Goal: Information Seeking & Learning: Learn about a topic

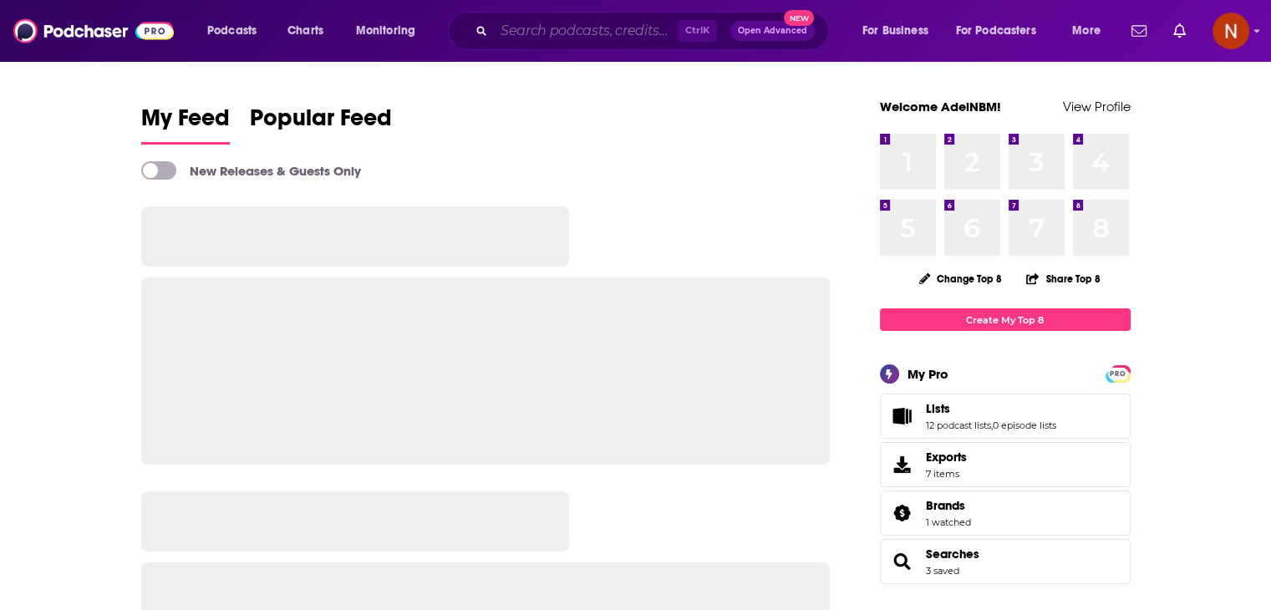
click at [546, 32] on input "Search podcasts, credits, & more..." at bounding box center [586, 31] width 184 height 27
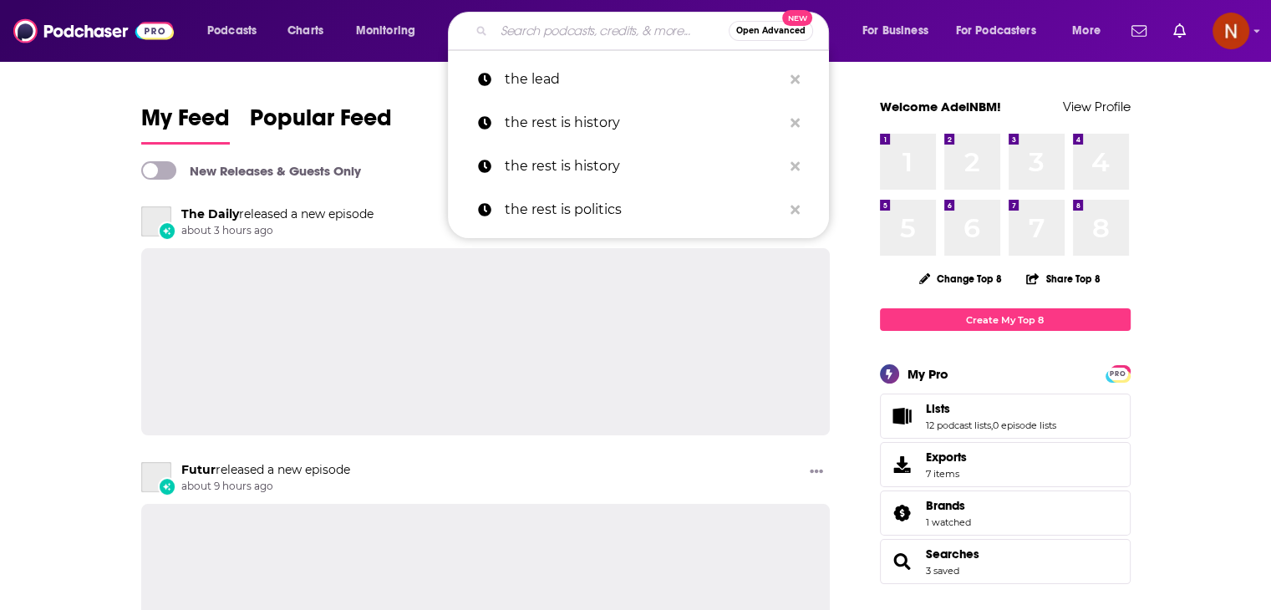
paste input "[PERSON_NAME] Talks daily"
type input "[PERSON_NAME] Talks daily"
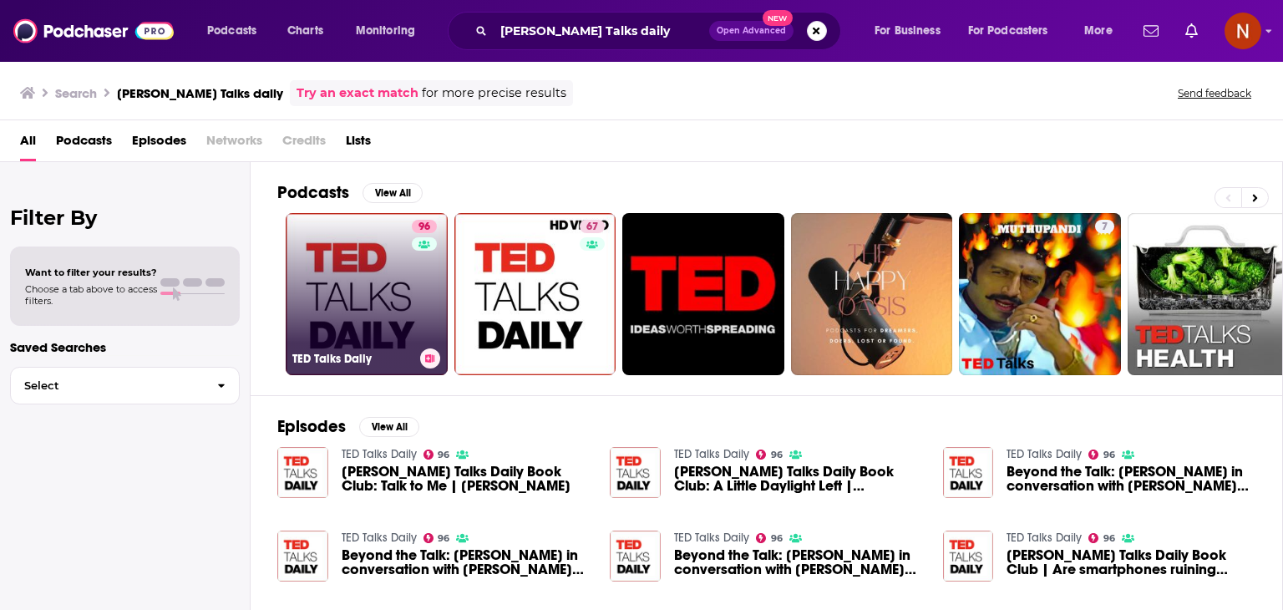
click at [381, 267] on link "96 [PERSON_NAME] Talks Daily" at bounding box center [367, 294] width 162 height 162
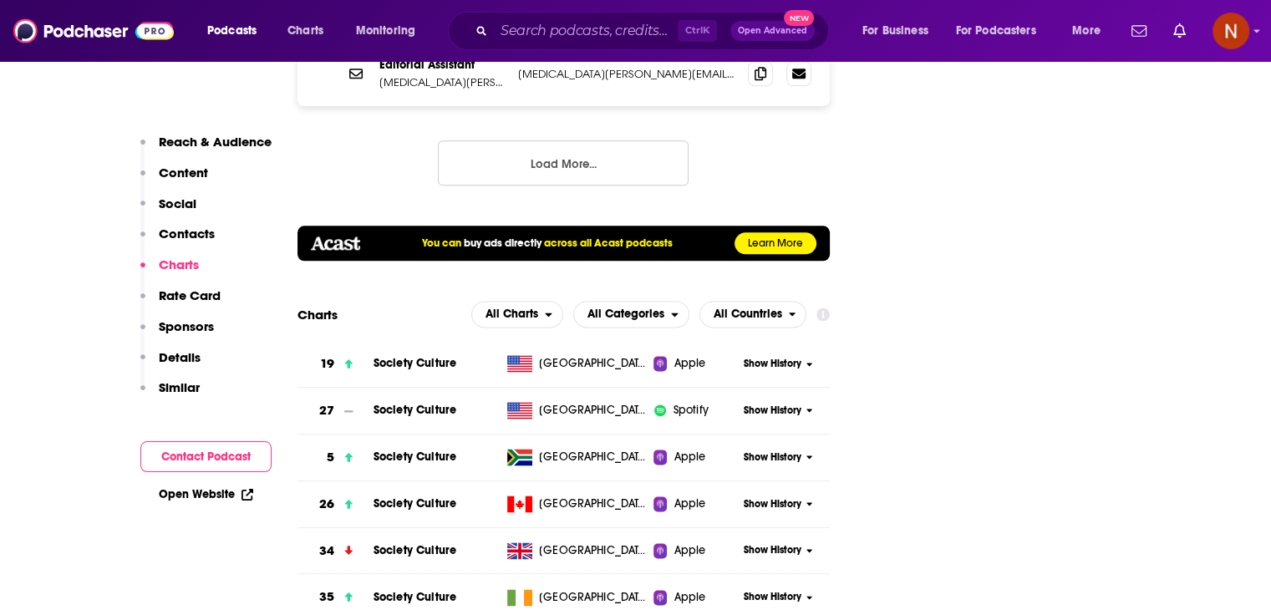
scroll to position [2122, 0]
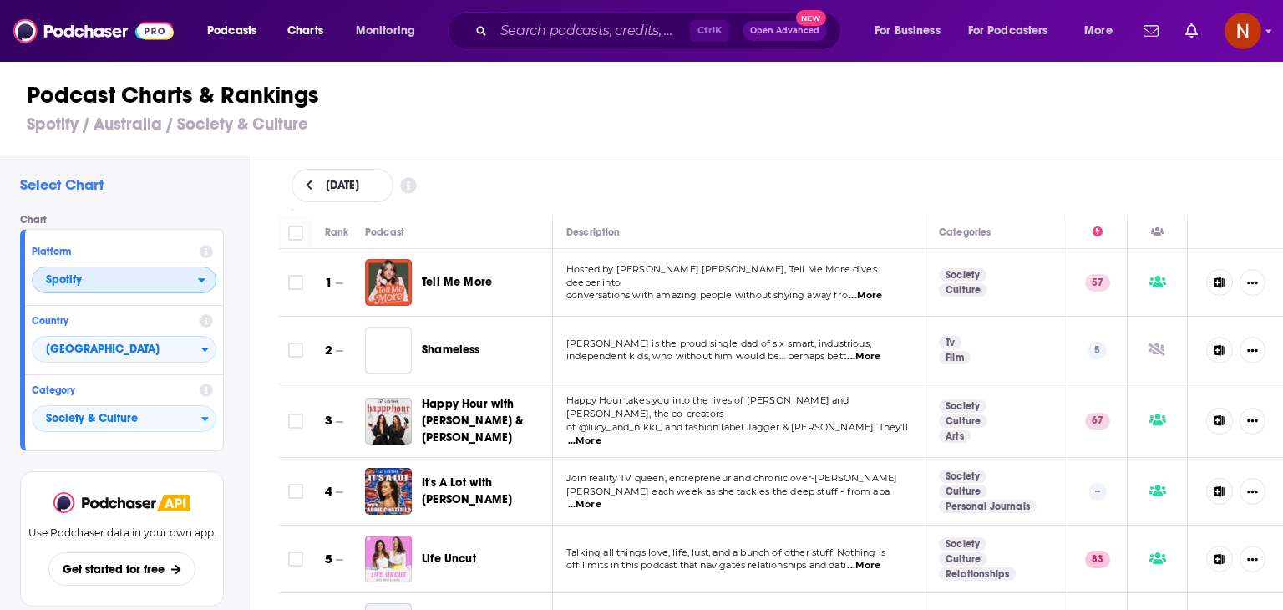
click at [186, 268] on span "Spotify" at bounding box center [115, 281] width 165 height 28
click at [147, 312] on span "Apple Podcasts" at bounding box center [123, 310] width 163 height 10
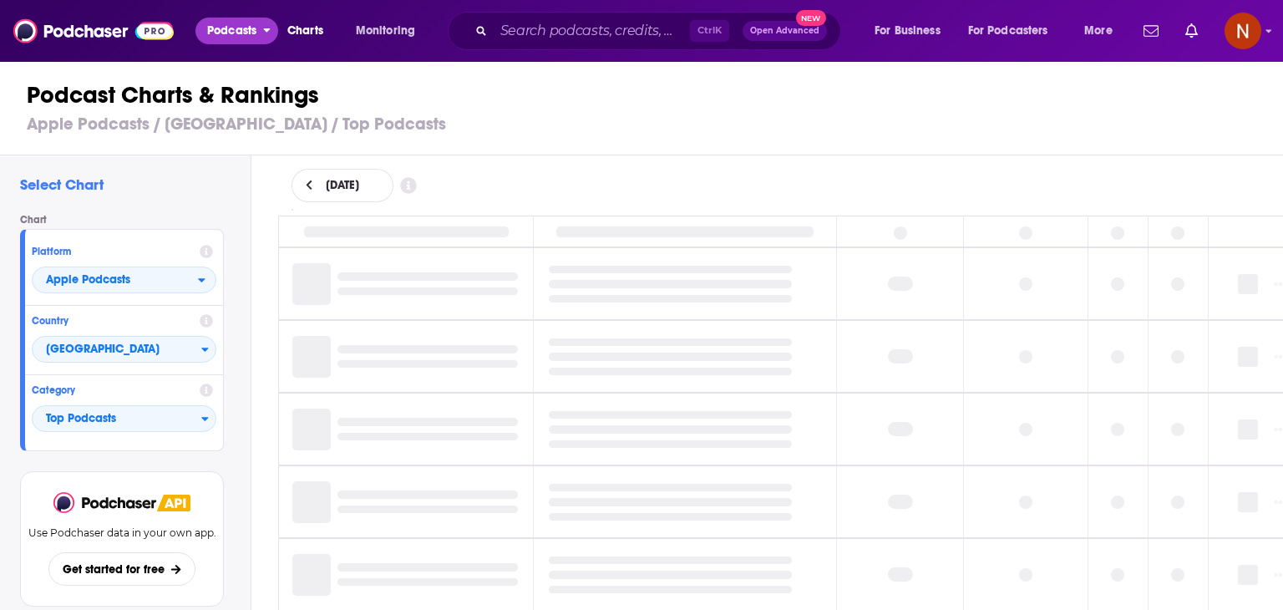
click at [217, 35] on span "Podcasts" at bounding box center [231, 30] width 49 height 23
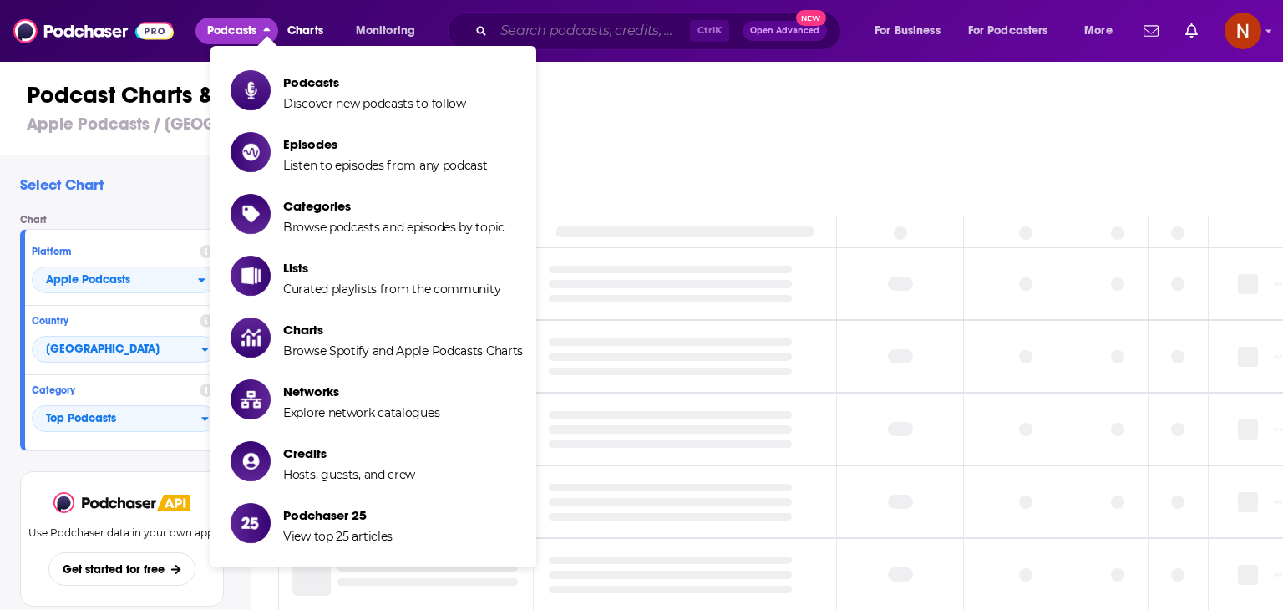
click at [582, 31] on input "Search podcasts, credits, & more..." at bounding box center [592, 31] width 196 height 27
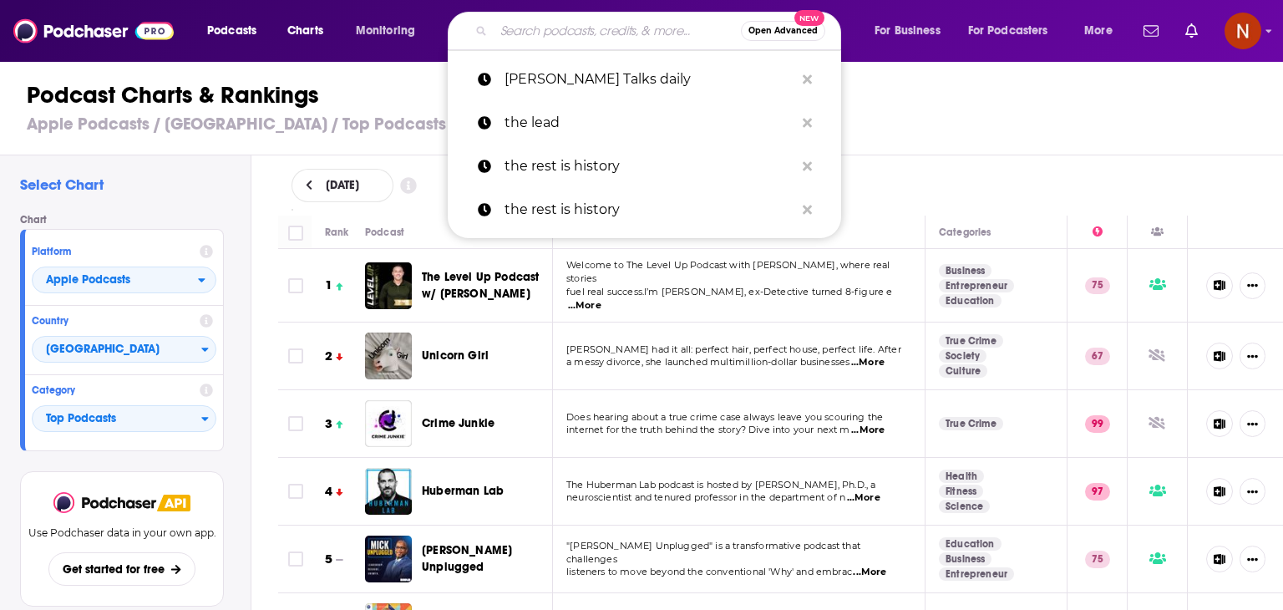
click at [956, 164] on div "[DATE]" at bounding box center [781, 185] width 1033 height 60
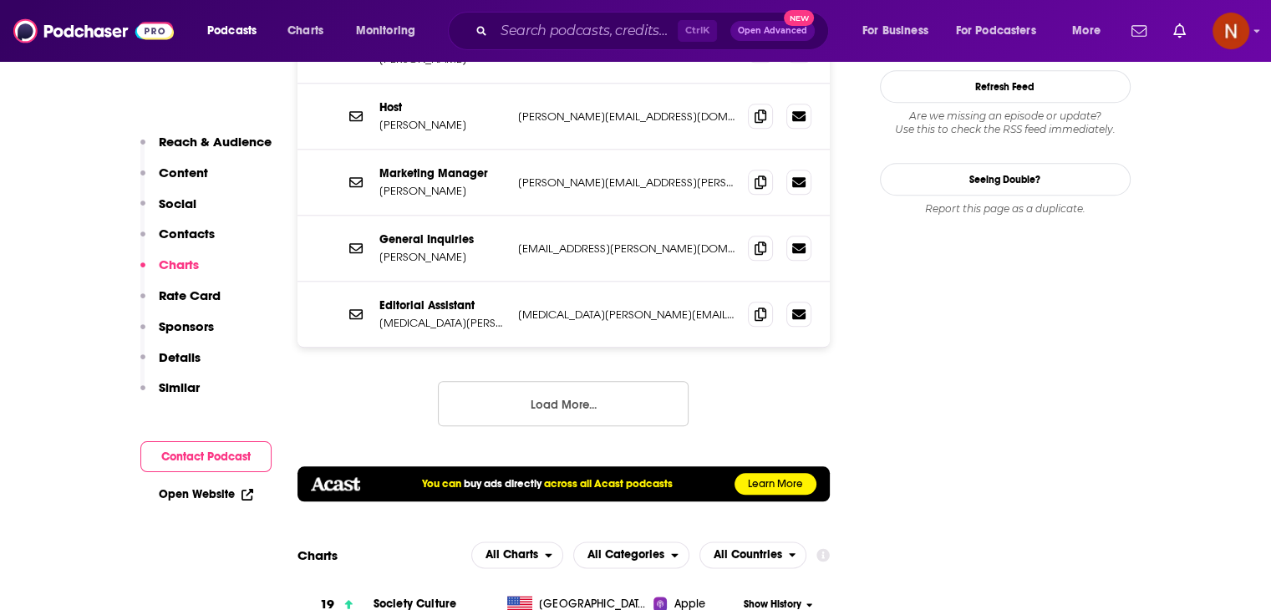
scroll to position [2202, 0]
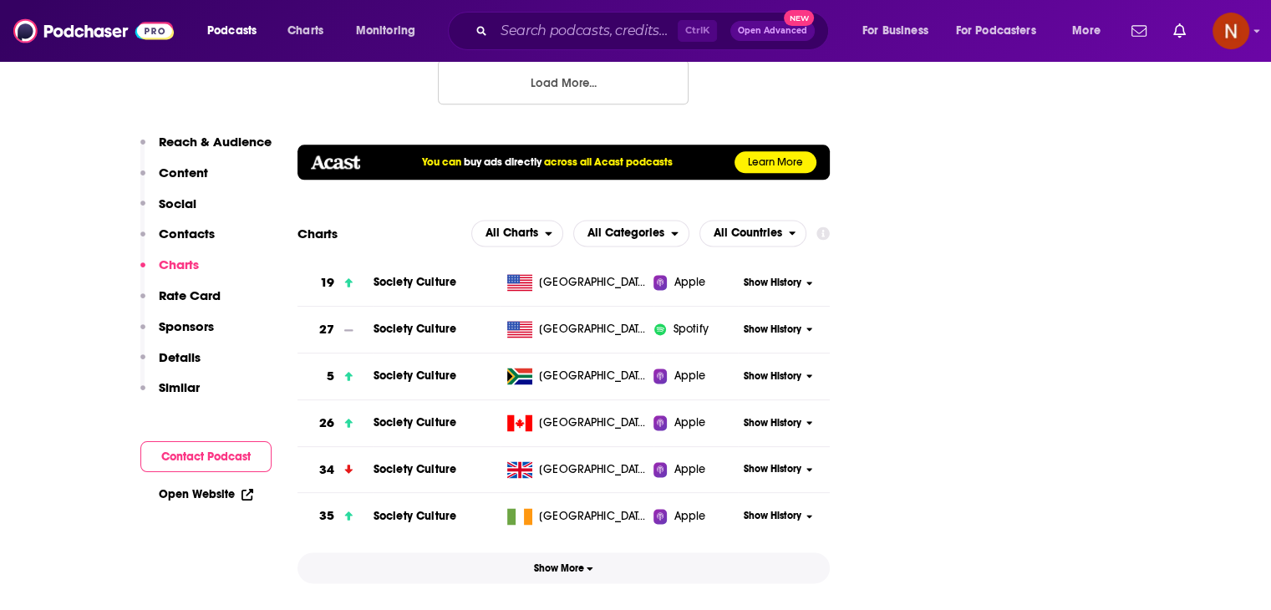
click at [575, 562] on span "Show More" at bounding box center [563, 568] width 59 height 12
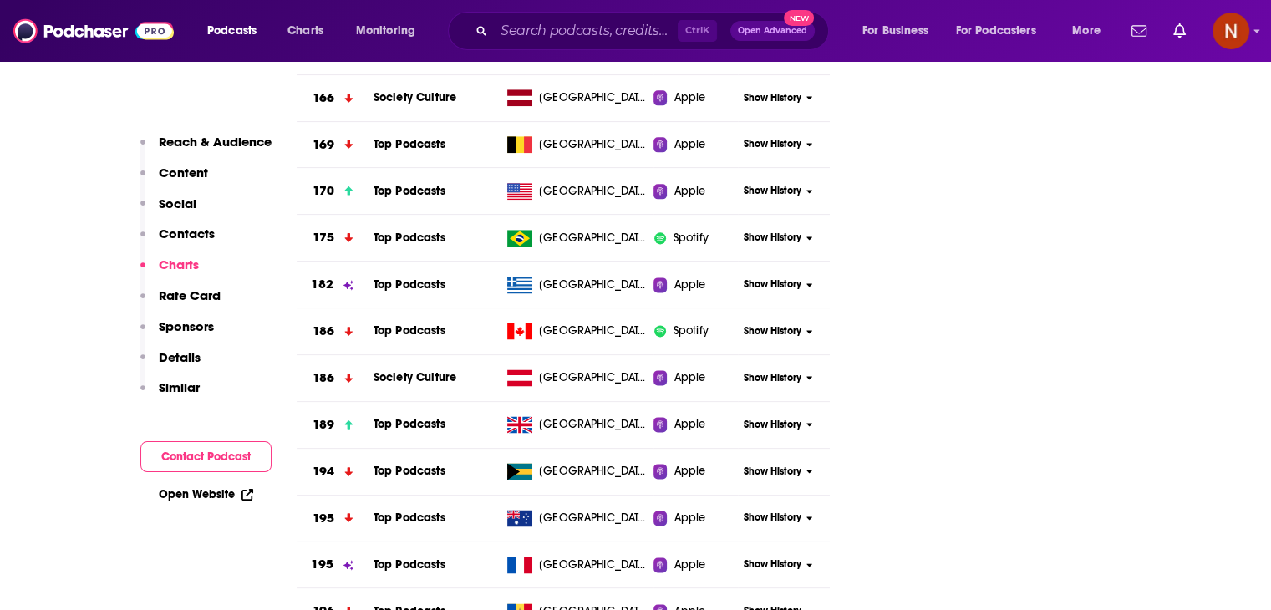
scroll to position [652, 0]
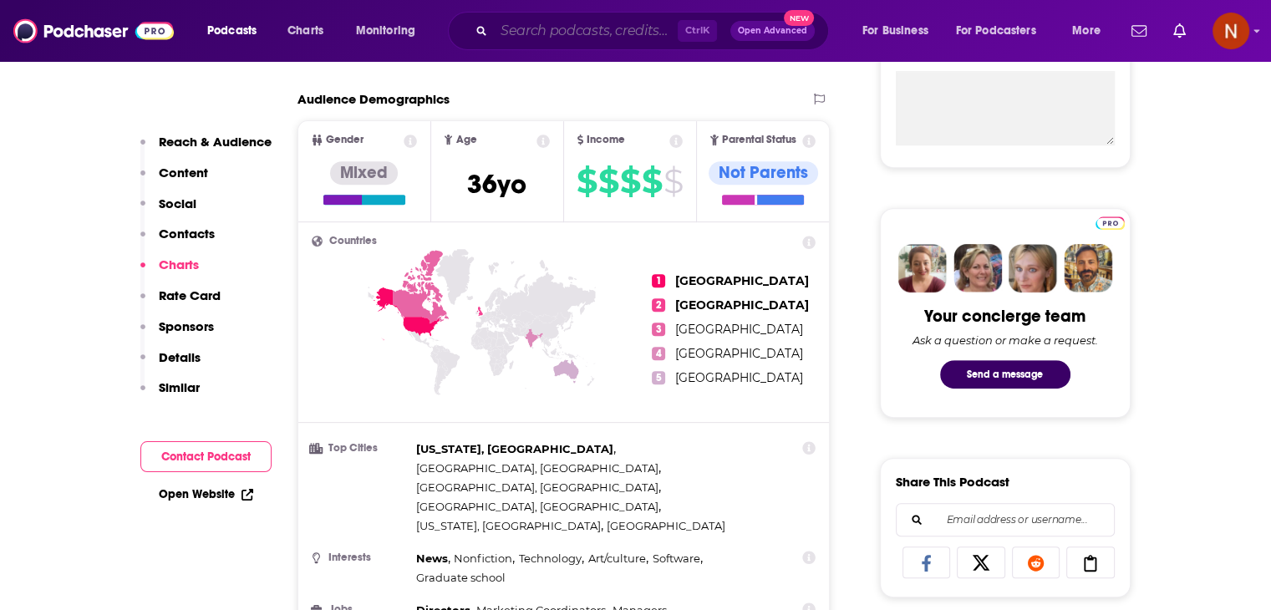
click at [545, 18] on input "Search podcasts, credits, & more..." at bounding box center [586, 31] width 184 height 27
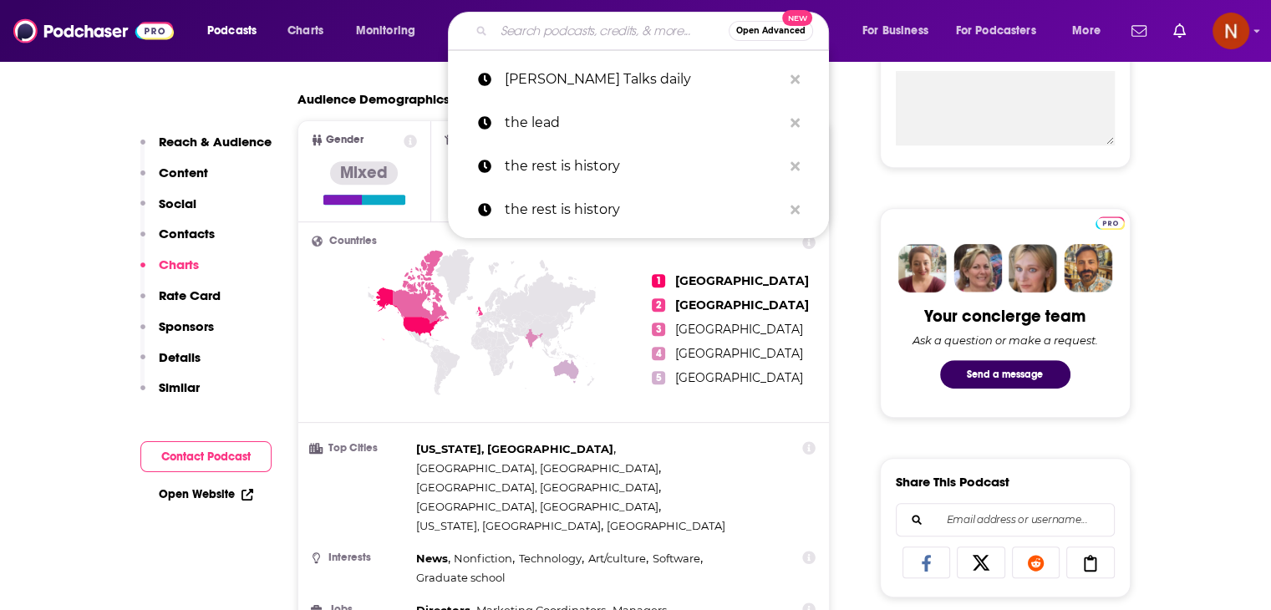
paste input "The intelligence"
type input "The intelligence"
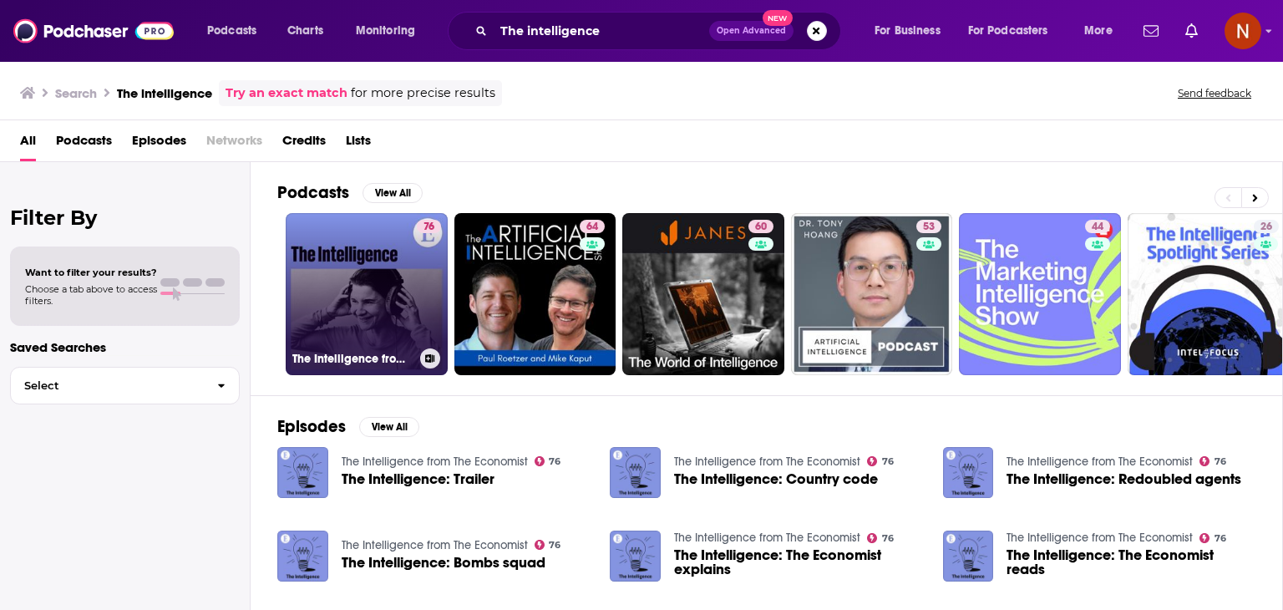
click at [332, 324] on link "76 The Intelligence from The Economist" at bounding box center [367, 294] width 162 height 162
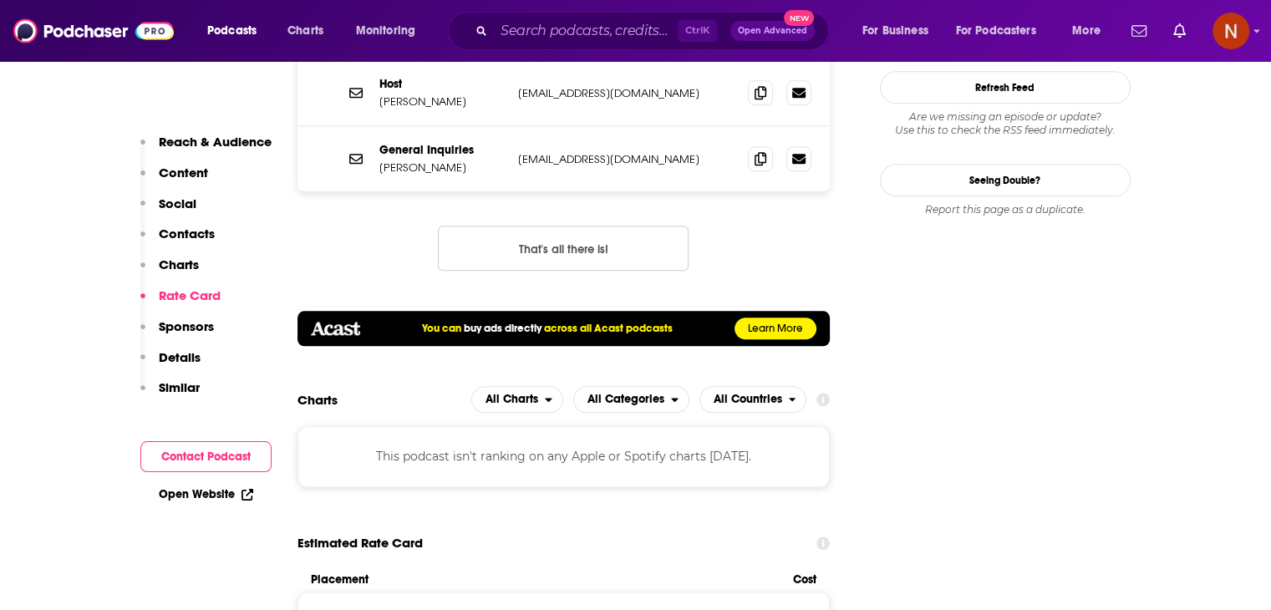
scroll to position [1830, 0]
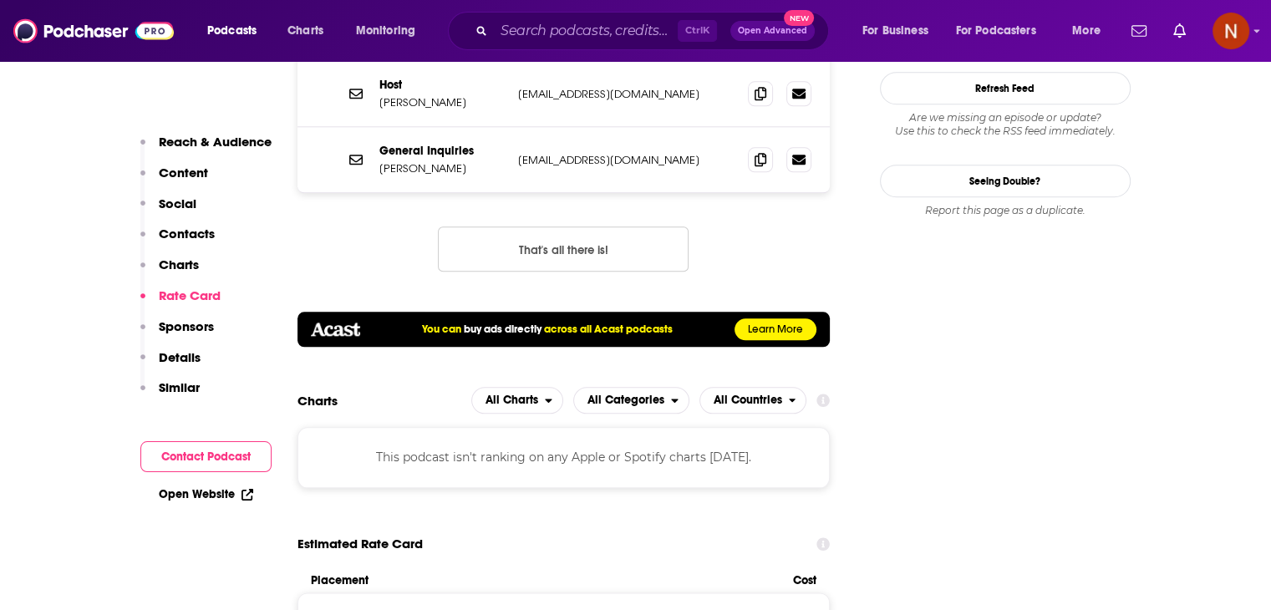
click at [605, 427] on div "This podcast isn't ranking on any Apple or Spotify charts today." at bounding box center [563, 457] width 533 height 60
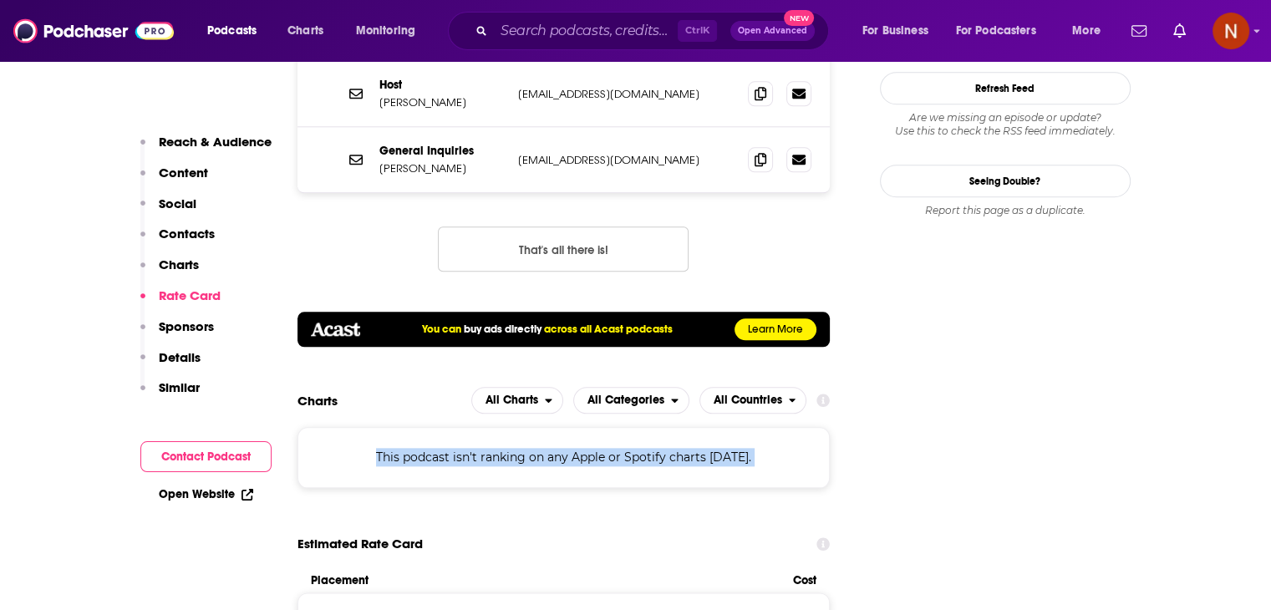
click at [605, 427] on div "This podcast isn't ranking on any Apple or Spotify charts today." at bounding box center [563, 457] width 533 height 60
click at [644, 38] on input "Search podcasts, credits, & more..." at bounding box center [586, 31] width 184 height 27
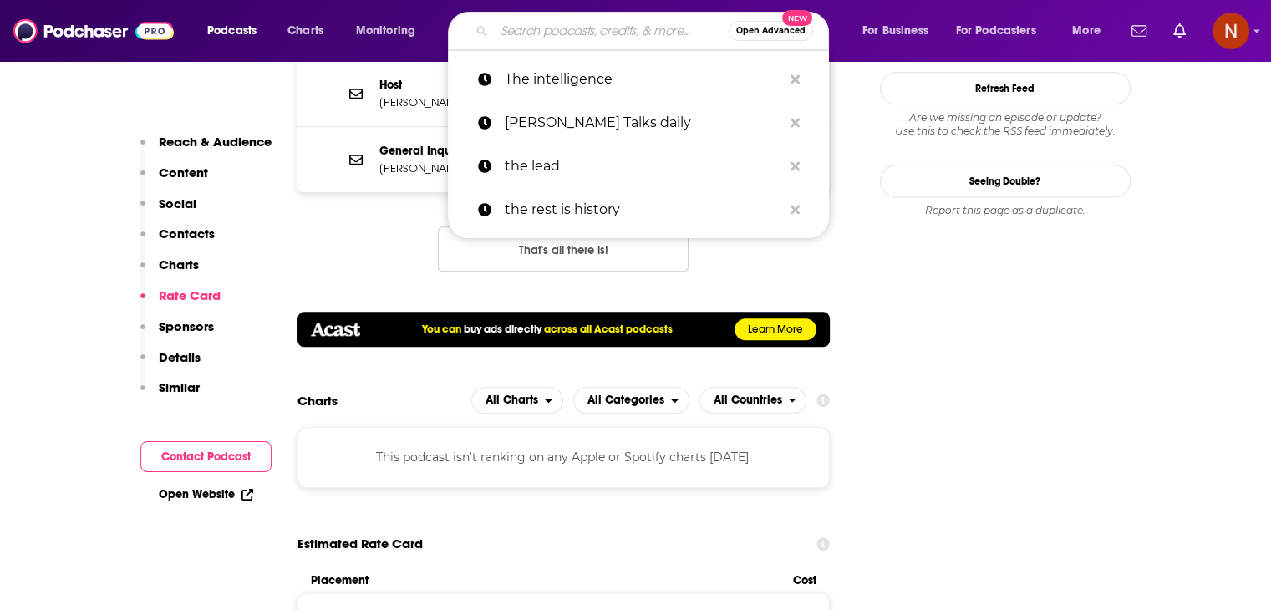
paste input "ft News briefing"
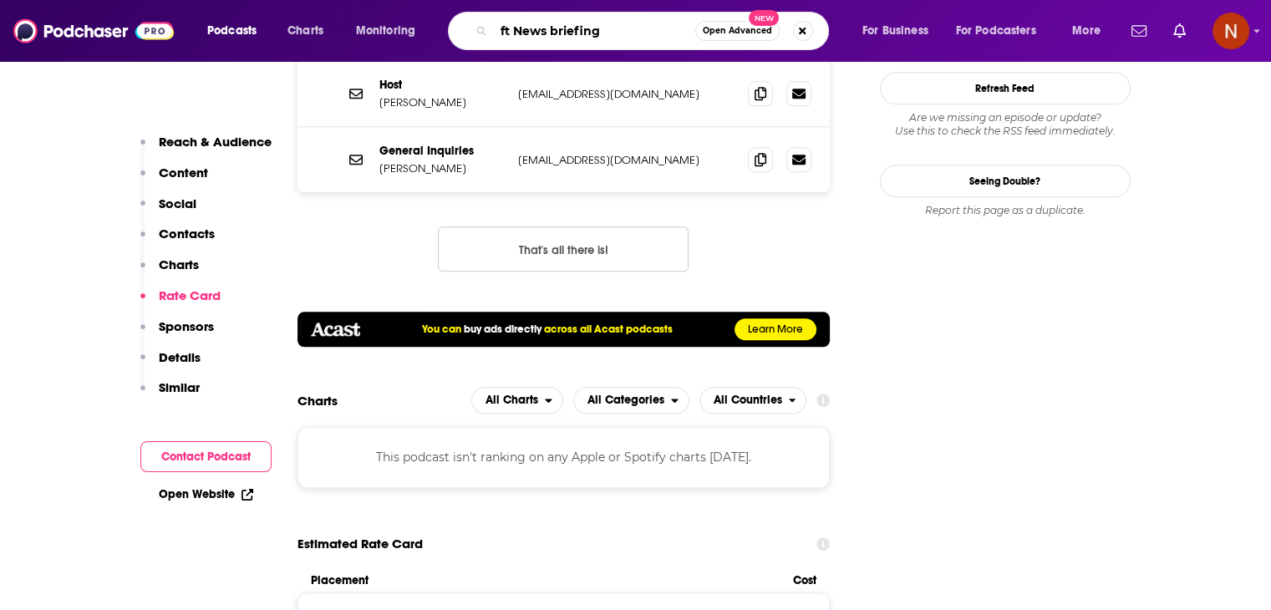
drag, startPoint x: 516, startPoint y: 36, endPoint x: 468, endPoint y: 35, distance: 47.6
click at [468, 35] on div "ft News briefing Open Advanced New" at bounding box center [638, 31] width 381 height 38
type input "News briefing"
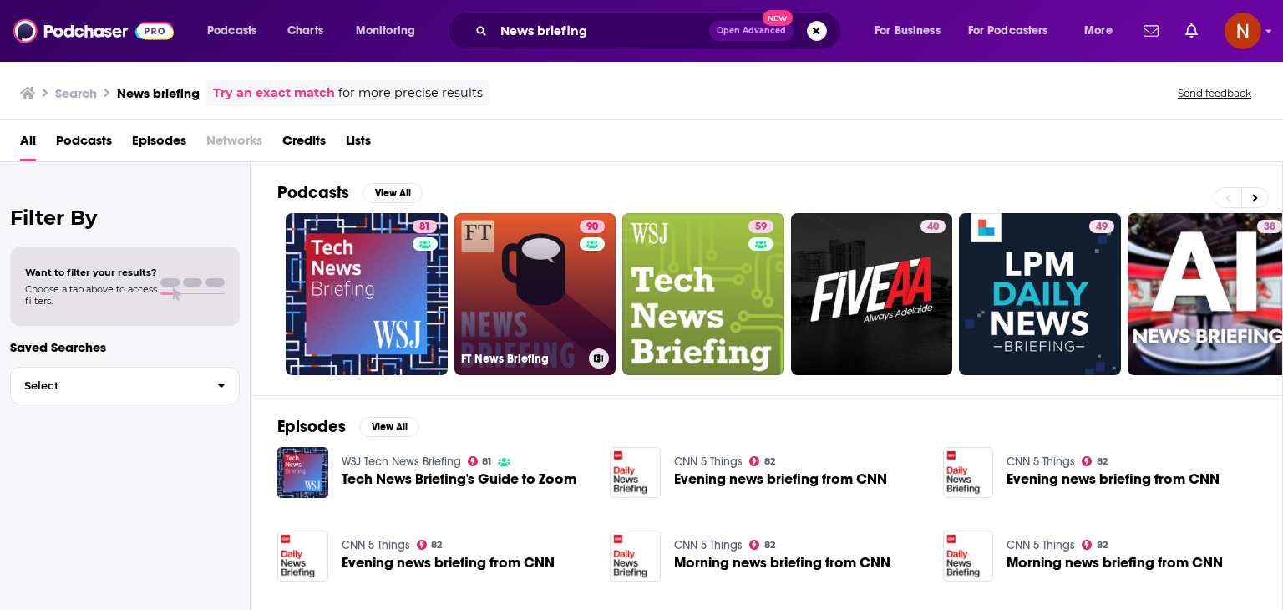
click at [541, 221] on link "90 FT News Briefing" at bounding box center [536, 294] width 162 height 162
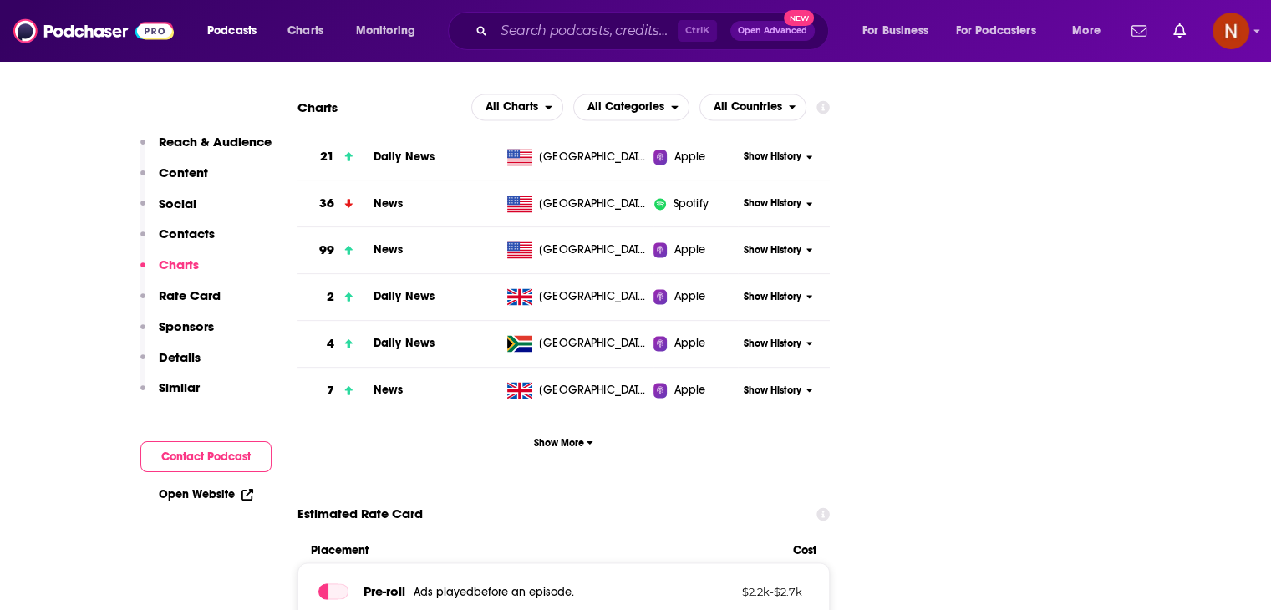
scroll to position [2329, 0]
click at [555, 436] on span "Show More" at bounding box center [563, 442] width 59 height 12
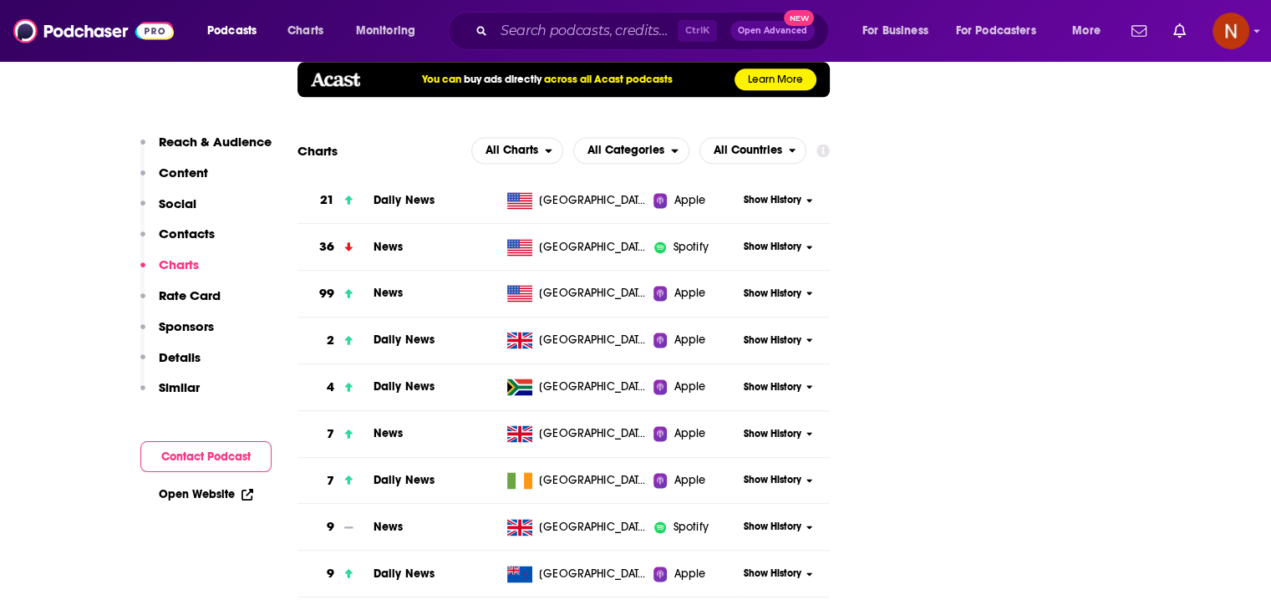
scroll to position [2286, 0]
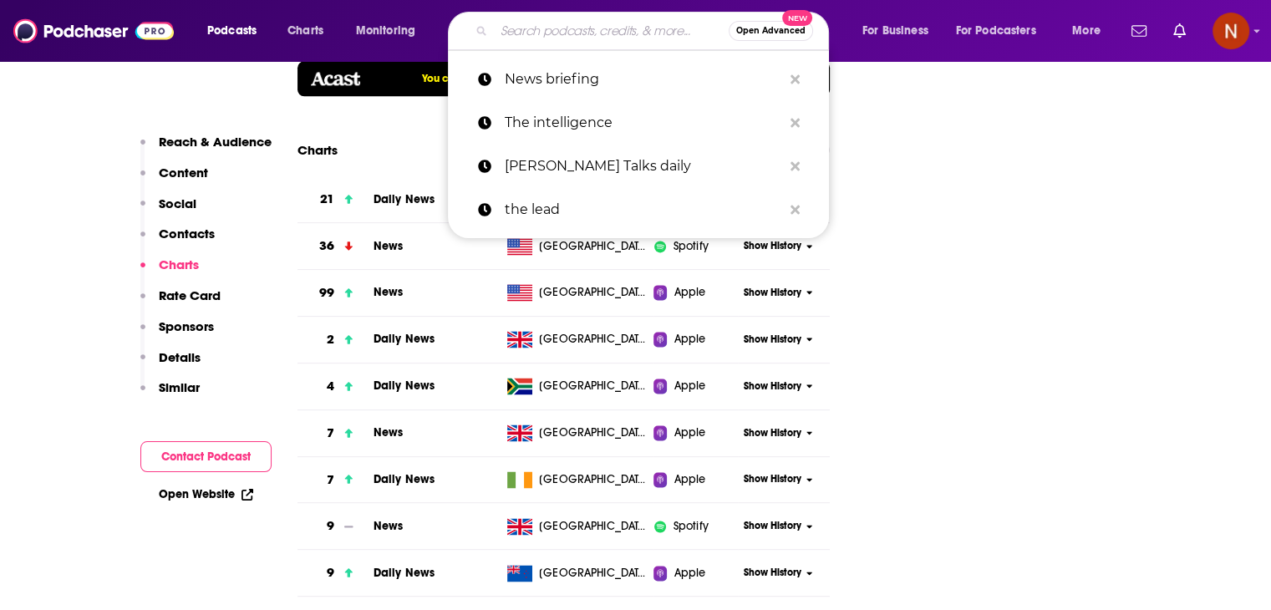
click at [538, 29] on input "Search podcasts, credits, & more..." at bounding box center [611, 31] width 235 height 27
paste input "Today in focus"
type input "Today in focus"
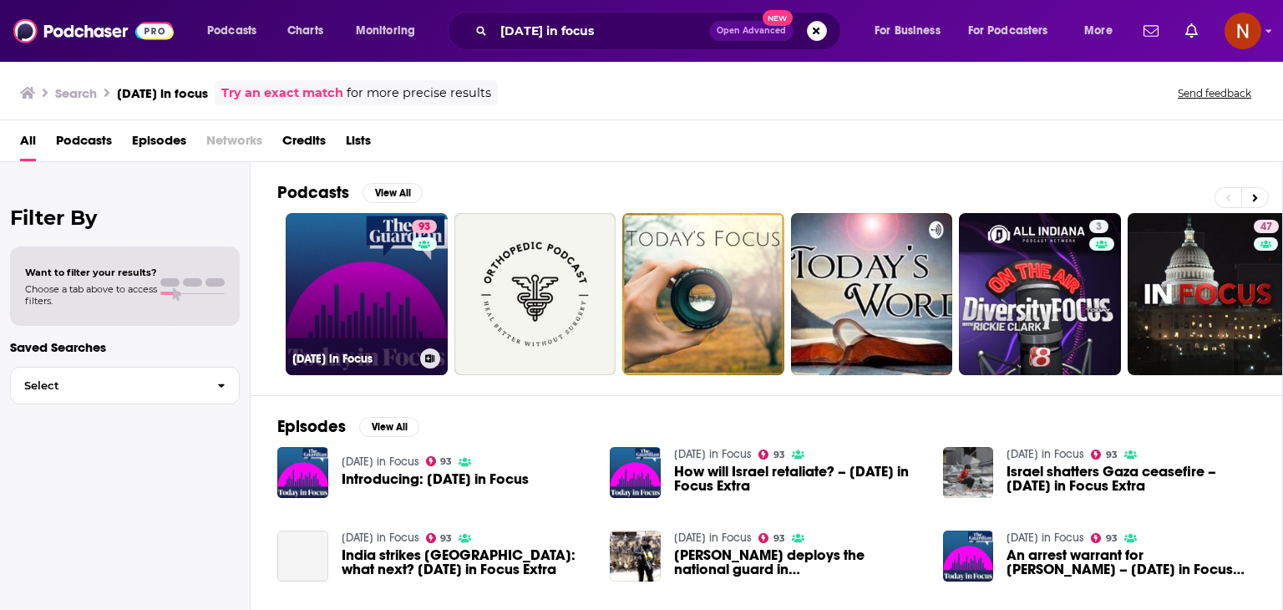
click at [384, 279] on link "93 Today in Focus" at bounding box center [367, 294] width 162 height 162
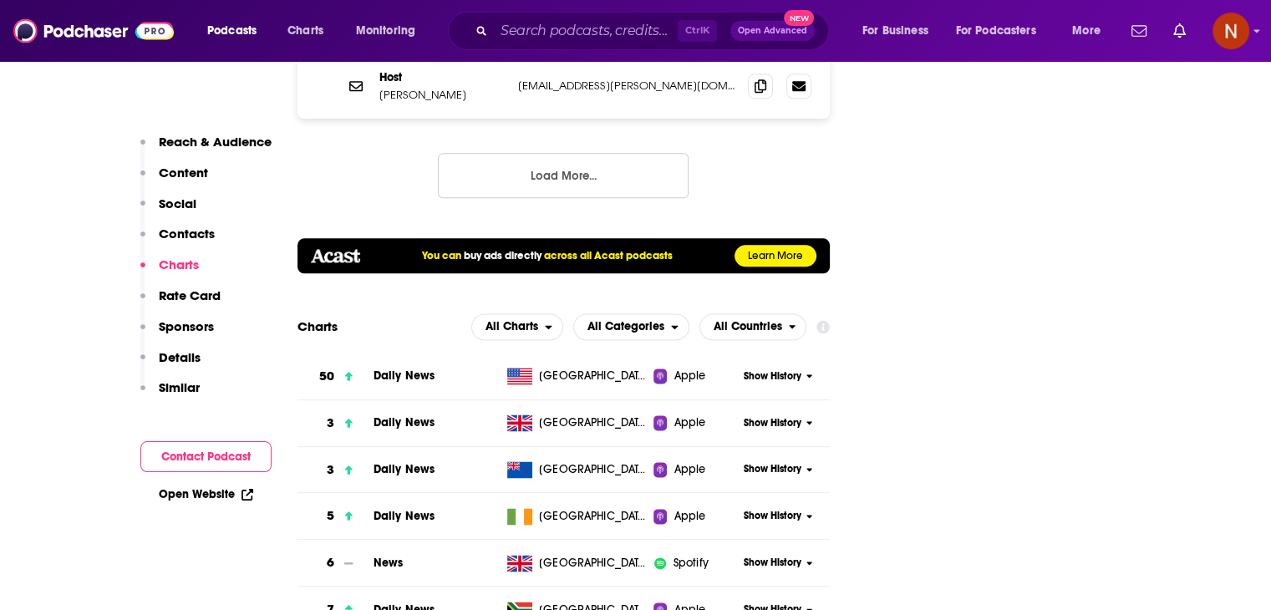
scroll to position [2111, 0]
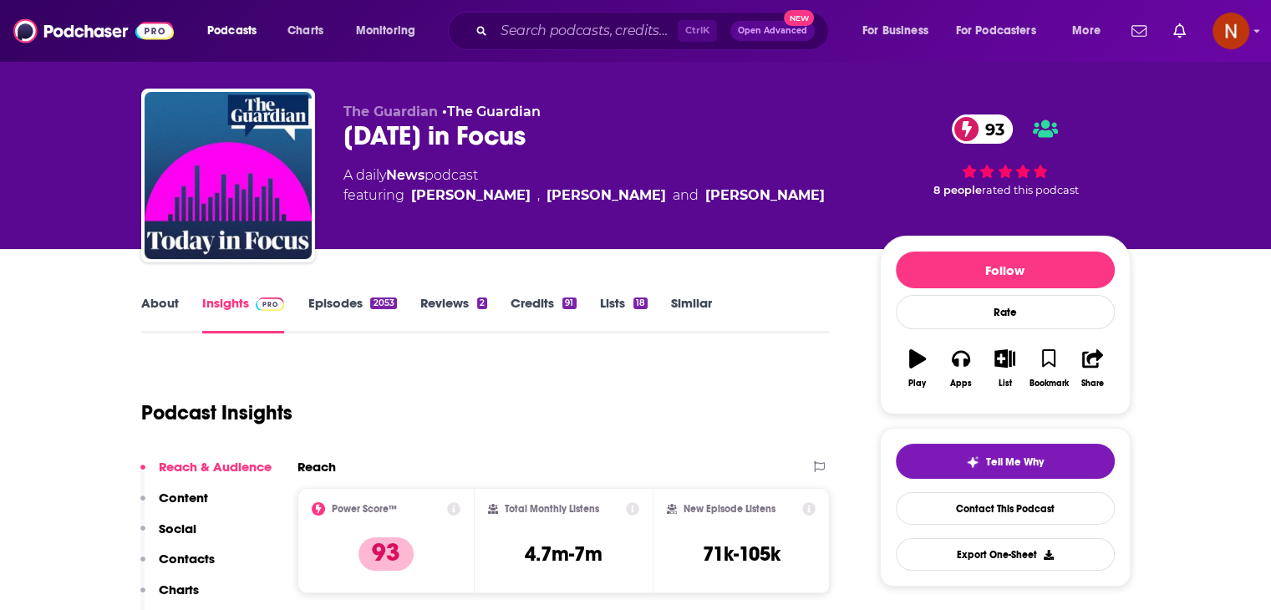
scroll to position [0, 0]
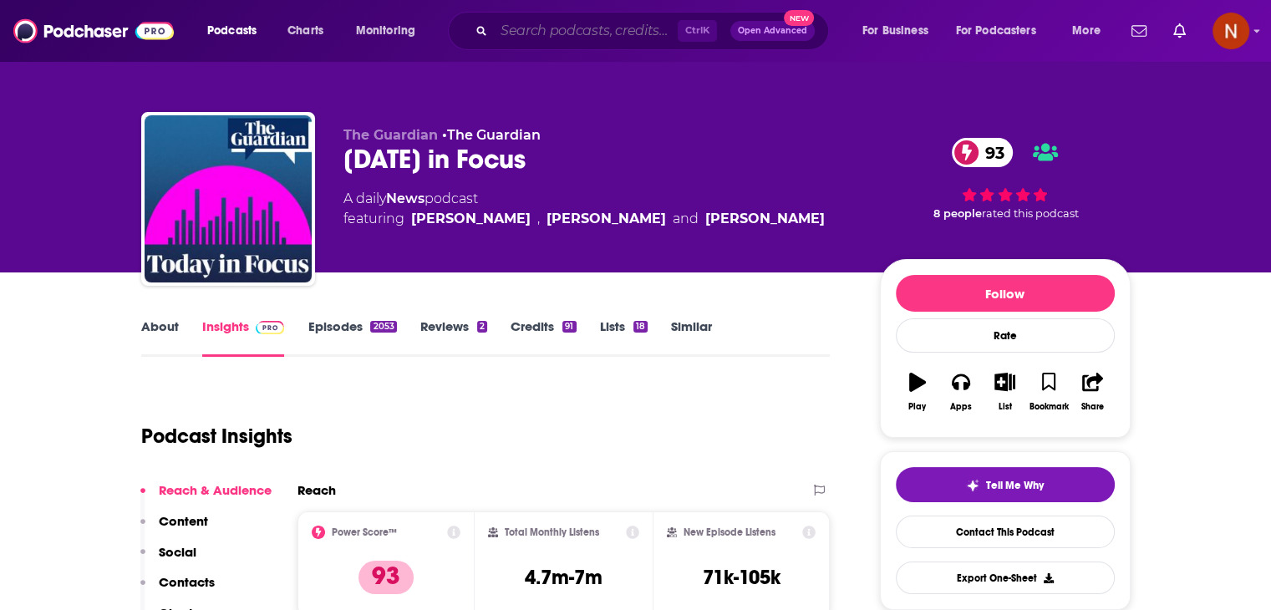
click at [539, 34] on input "Search podcasts, credits, & more..." at bounding box center [586, 31] width 184 height 27
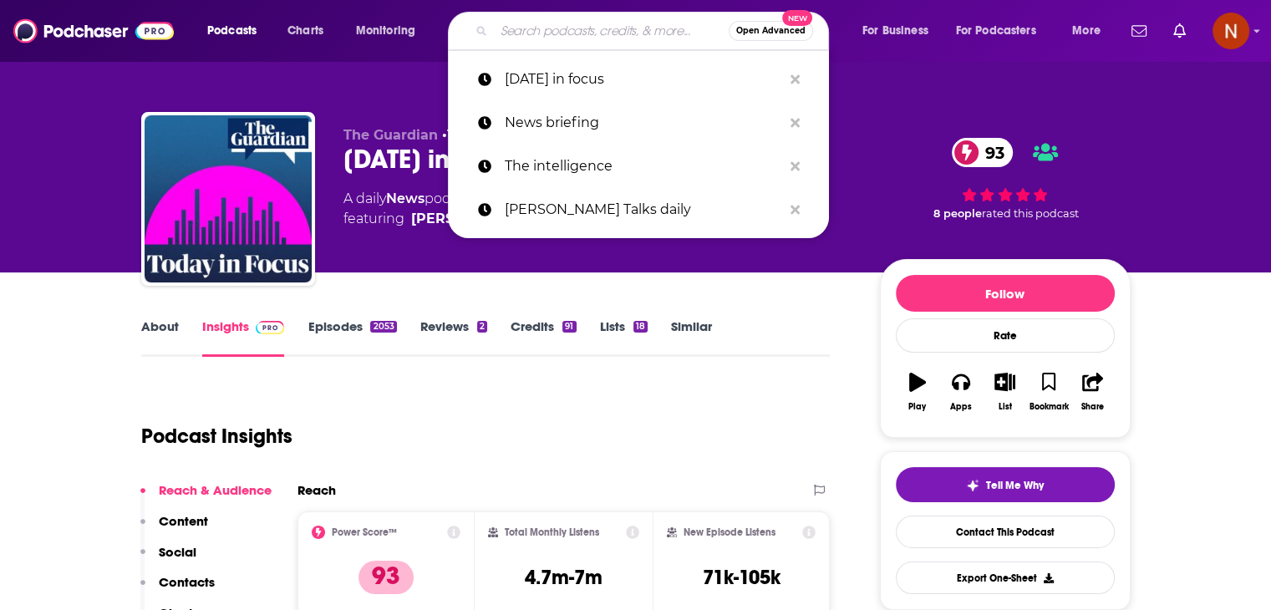
paste input "Think School - Indian Business Podcast"
type input "Think School - Indian Business Podcast"
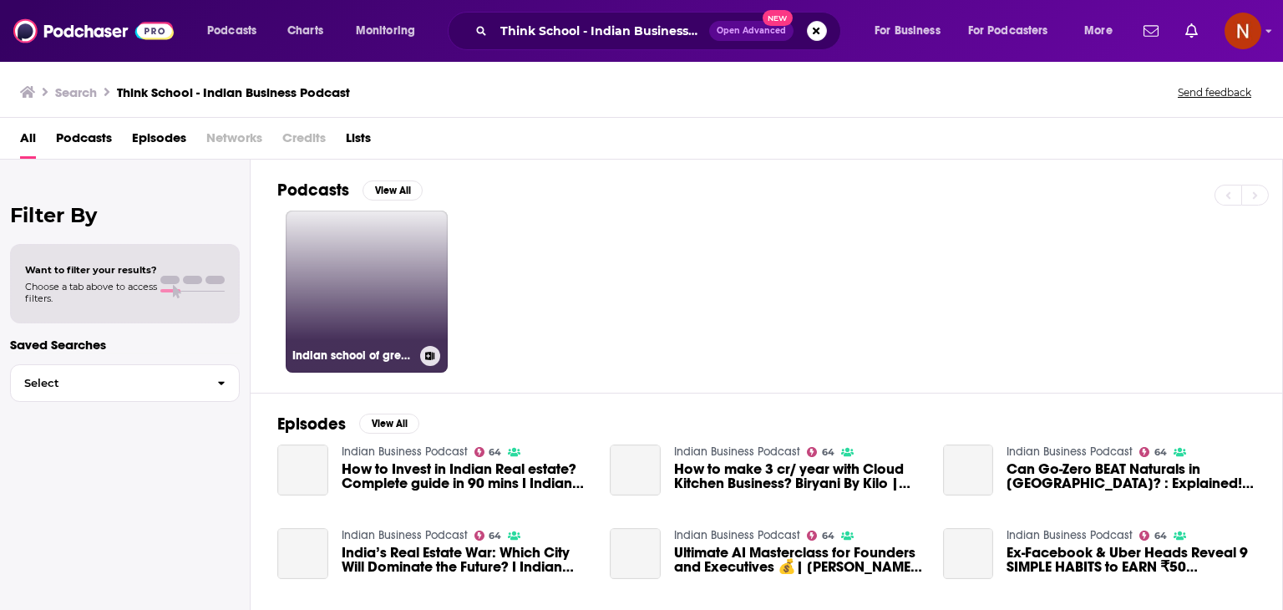
click at [401, 271] on link "Indian school of greatness" at bounding box center [367, 292] width 162 height 162
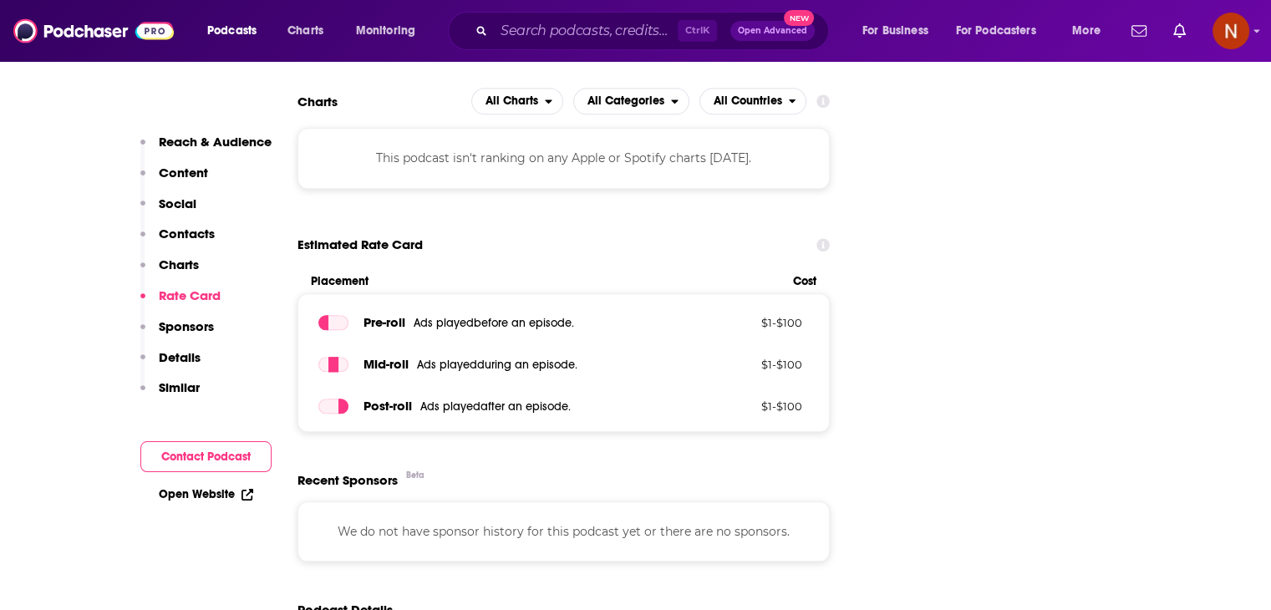
scroll to position [1527, 0]
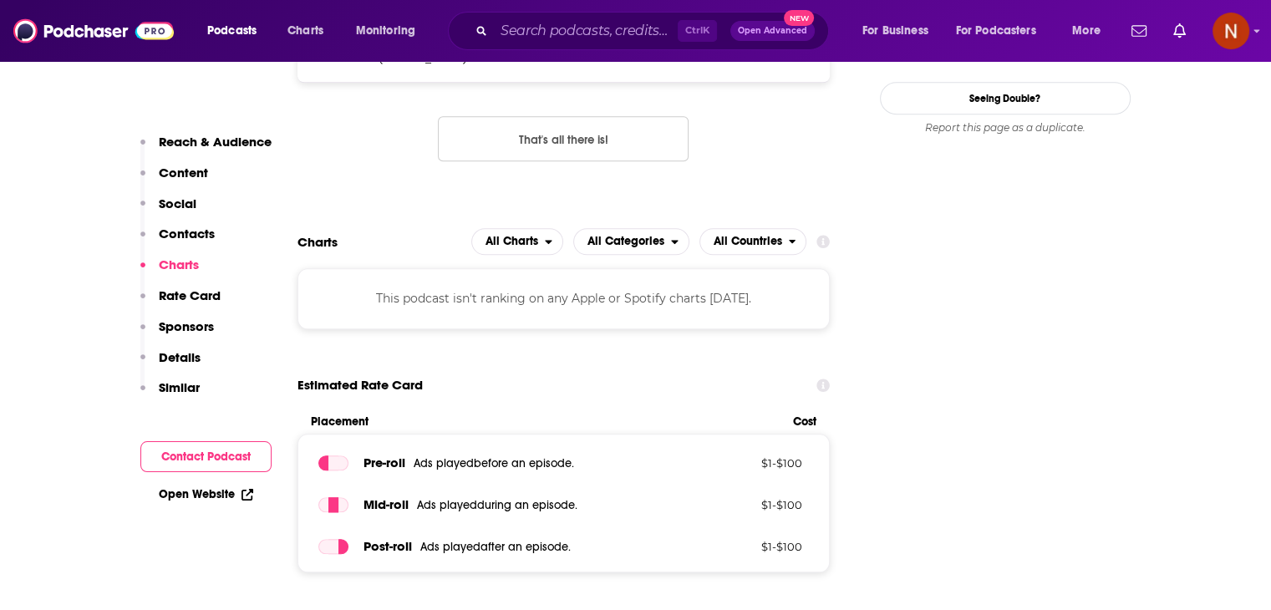
click at [541, 307] on div "This podcast isn't ranking on any Apple or Spotify charts today." at bounding box center [563, 298] width 533 height 60
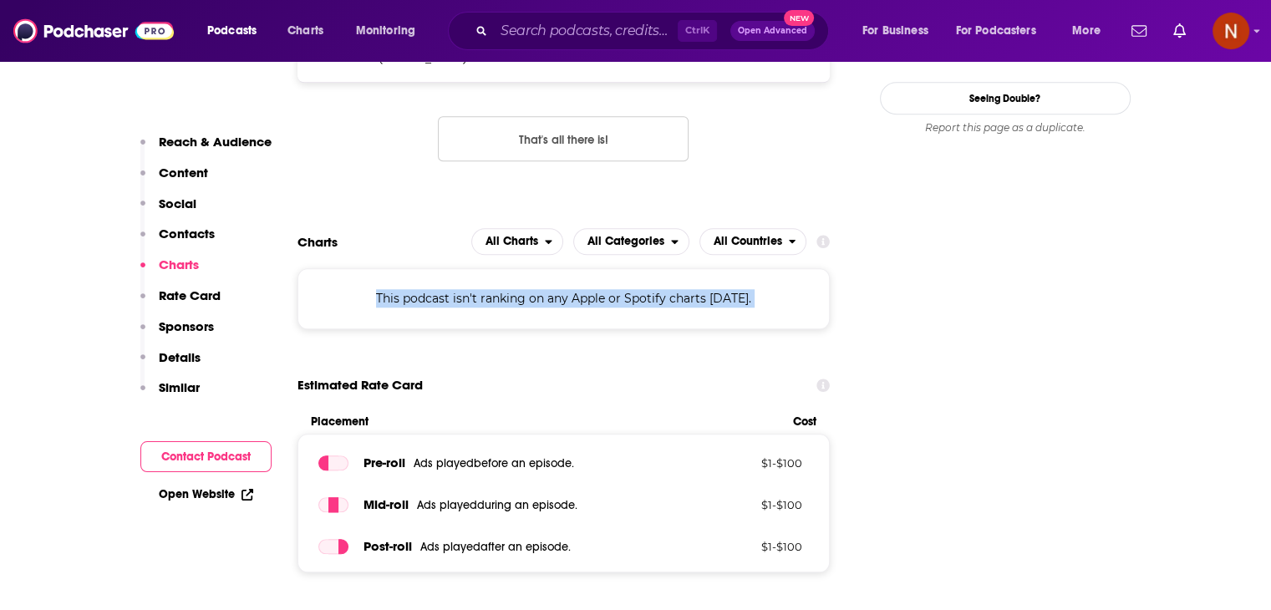
click at [541, 307] on div "This podcast isn't ranking on any Apple or Spotify charts today." at bounding box center [563, 298] width 533 height 60
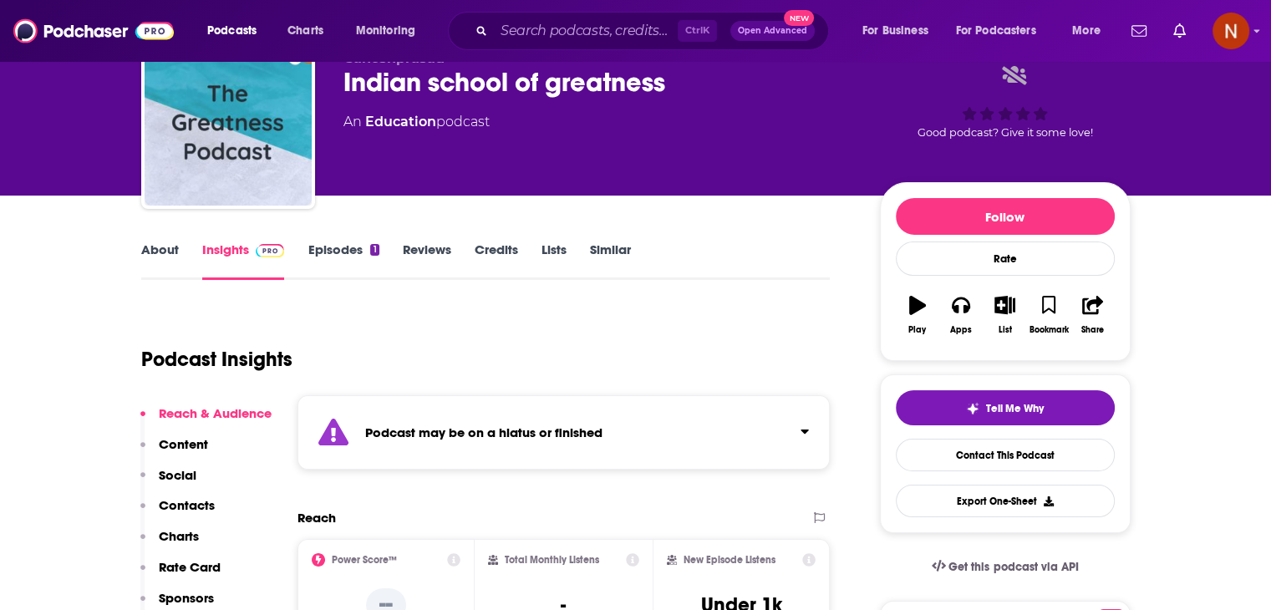
scroll to position [0, 0]
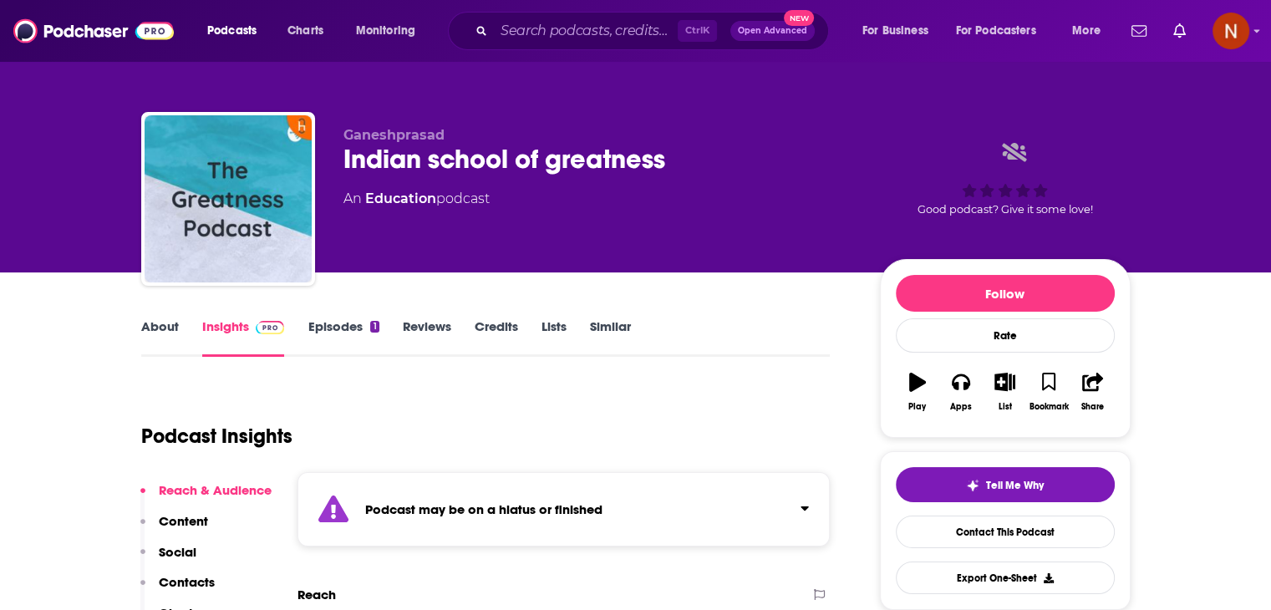
click at [568, 44] on div "Ctrl K Open Advanced New" at bounding box center [638, 31] width 381 height 38
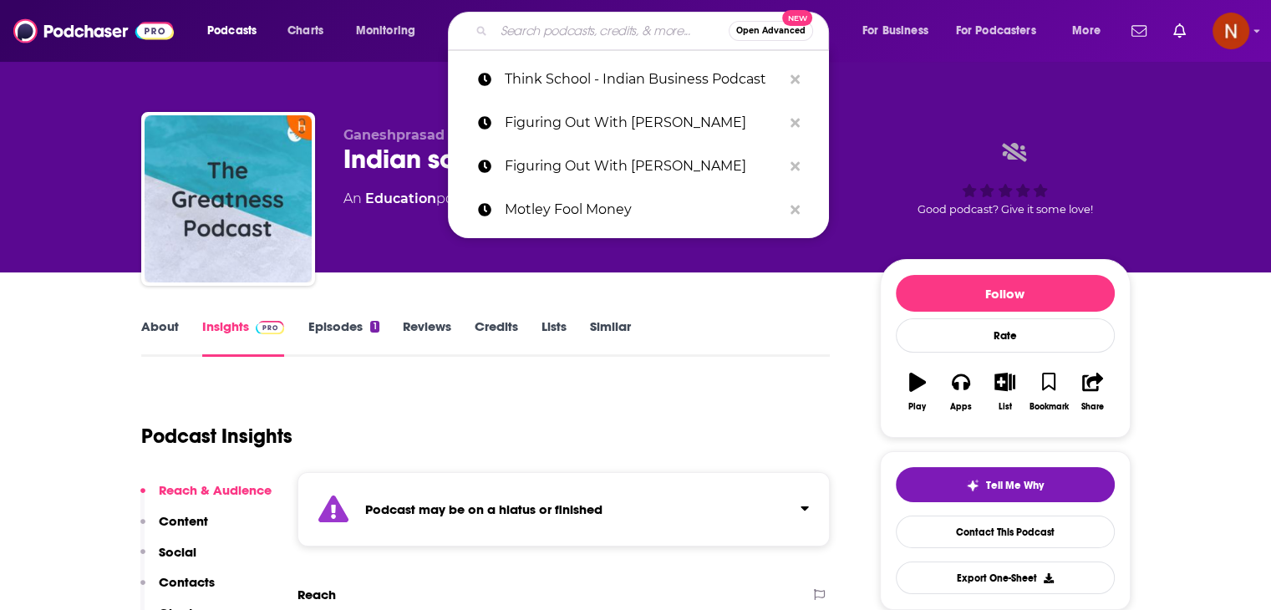
click at [568, 28] on input "Search podcasts, credits, & more..." at bounding box center [611, 31] width 235 height 27
paste input "Think School - Indian Business Podcast"
type input "Think School - Indian Business Podcast"
click at [571, 73] on p "Think School - Indian Business Podcast" at bounding box center [643, 79] width 277 height 43
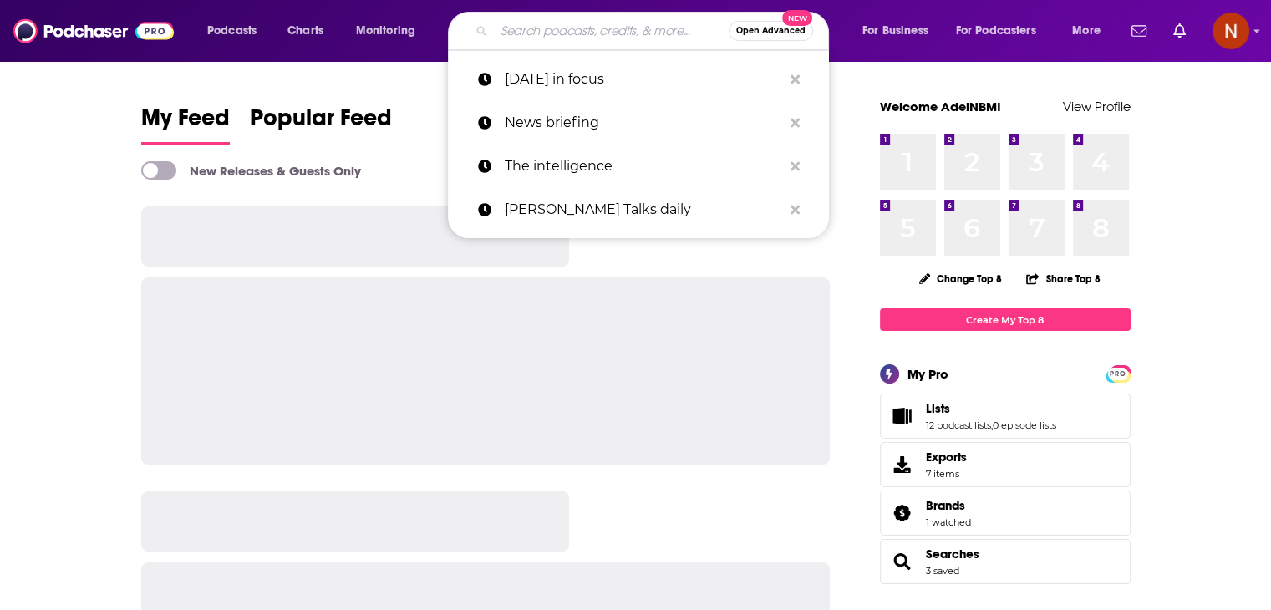
click at [568, 22] on input "Search podcasts, credits, & more..." at bounding box center [611, 31] width 235 height 27
paste input "[PERSON_NAME] business"
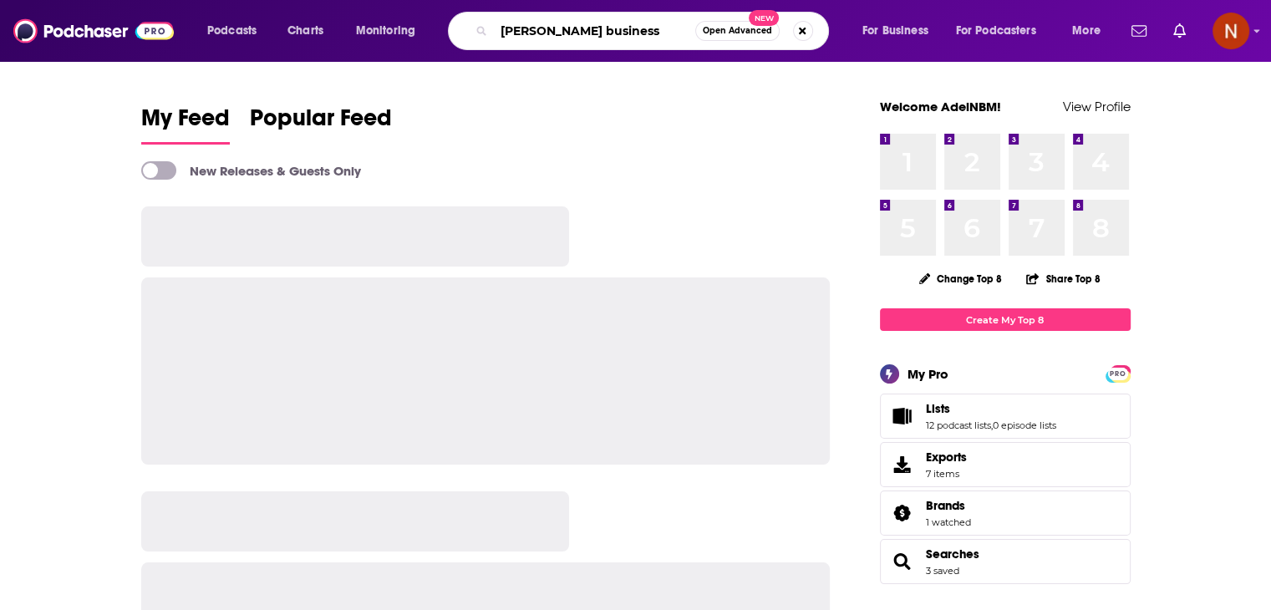
type input "[PERSON_NAME] business"
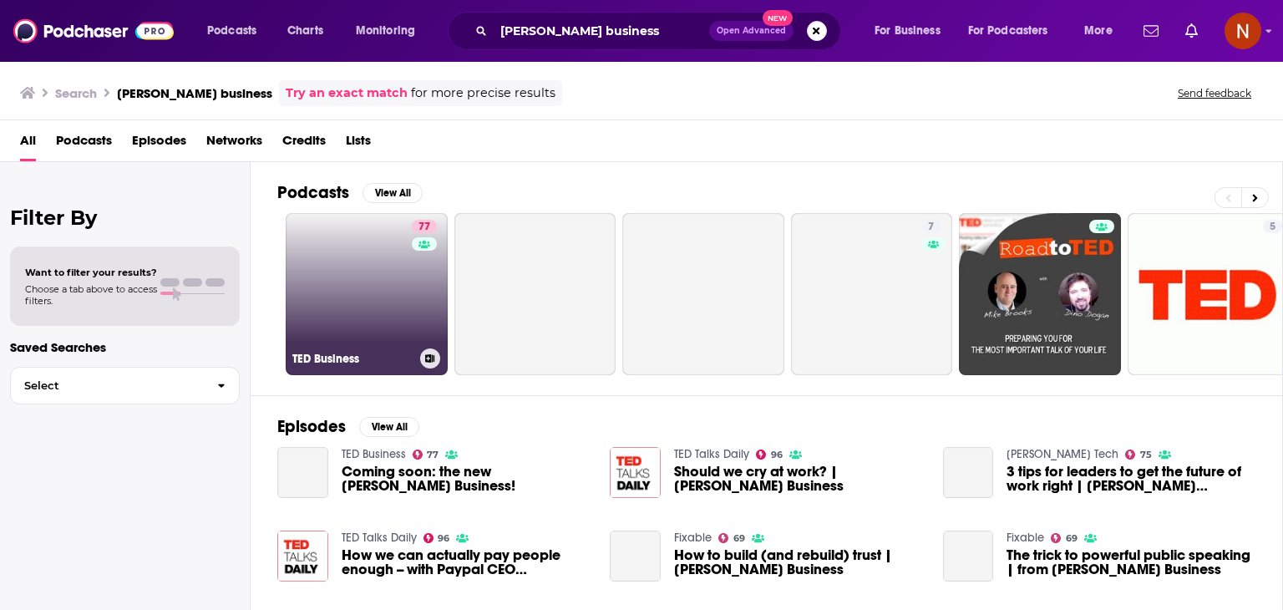
click at [354, 287] on link "77 TED Business" at bounding box center [367, 294] width 162 height 162
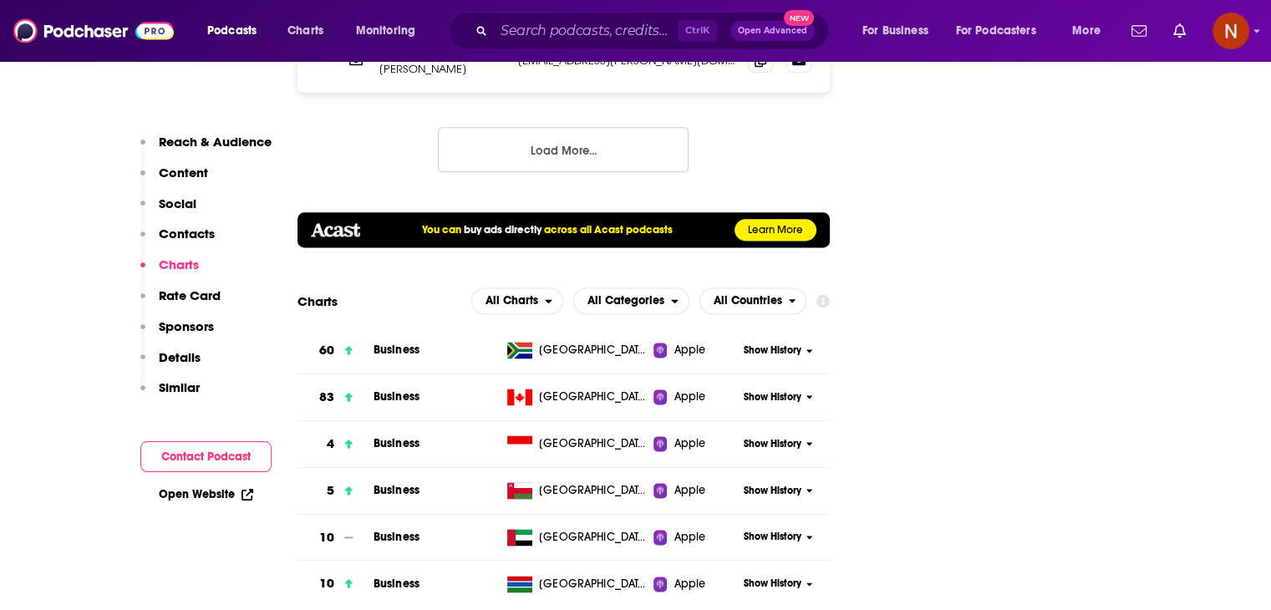
scroll to position [2159, 0]
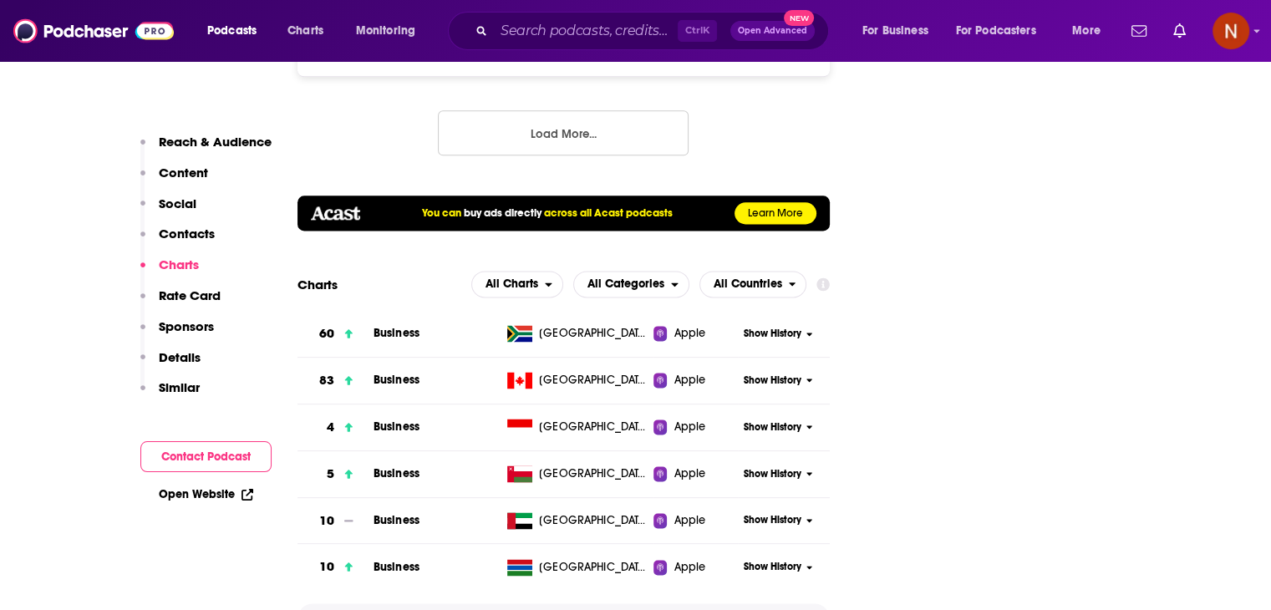
click at [561, 609] on span "Show More" at bounding box center [563, 619] width 59 height 12
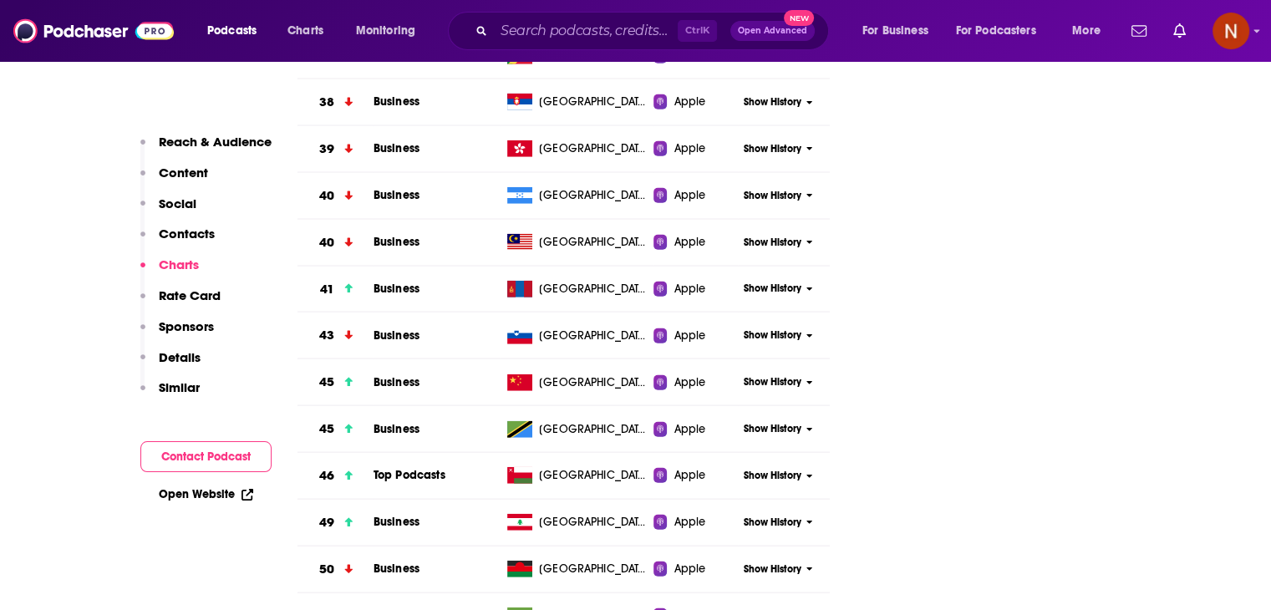
scroll to position [4263, 0]
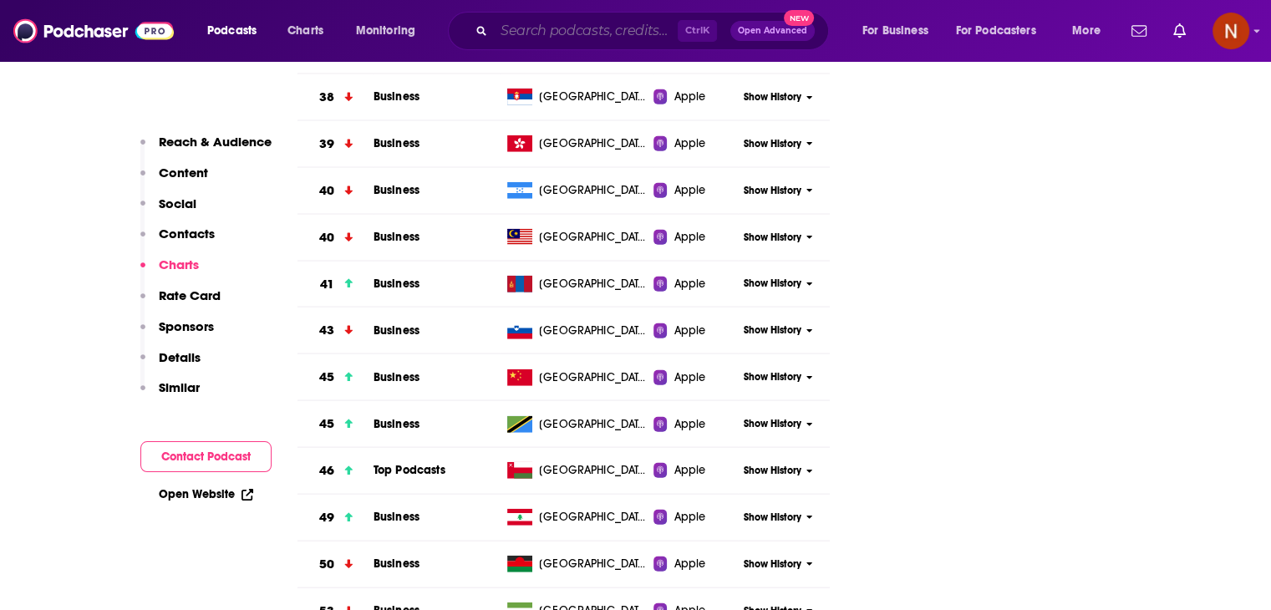
click at [517, 21] on input "Search podcasts, credits, & more..." at bounding box center [586, 31] width 184 height 27
paste input "Figuring Out With [PERSON_NAME]"
type input "Figuring Out With [PERSON_NAME]"
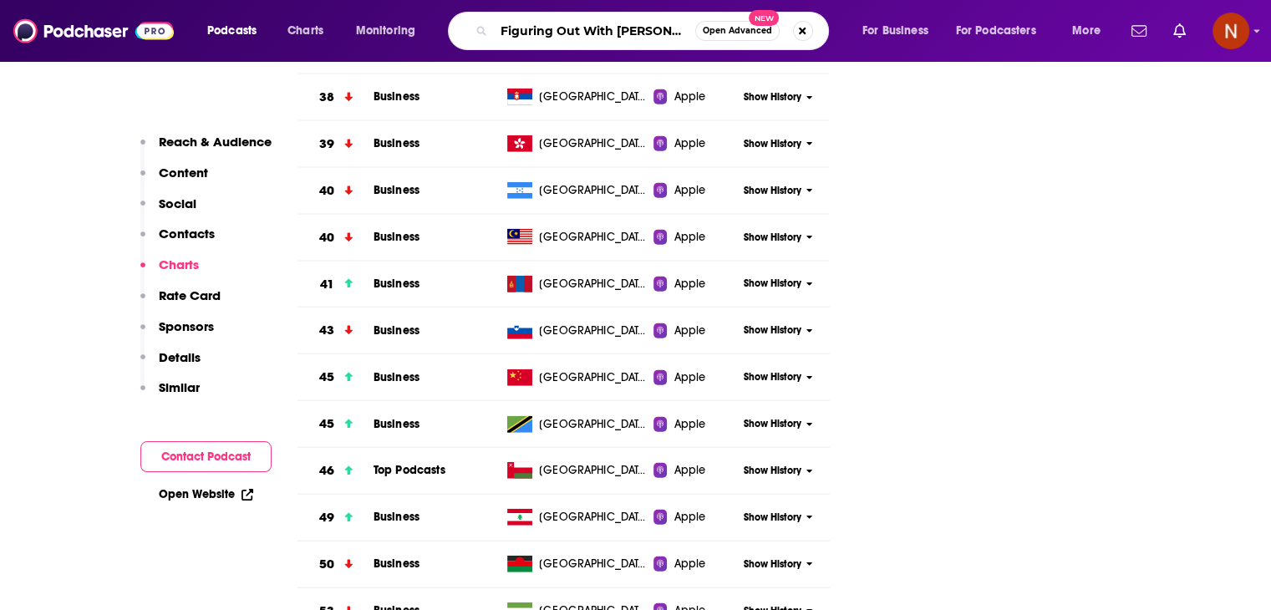
scroll to position [0, 5]
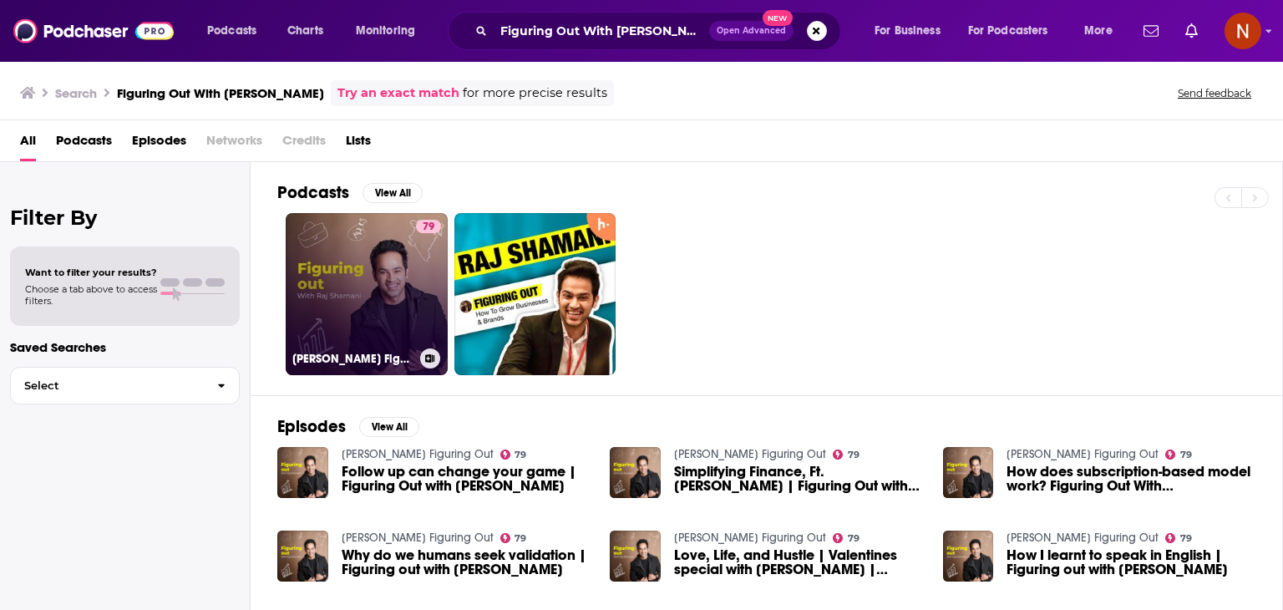
click at [379, 291] on link "79 Raj Shamani's Figuring Out" at bounding box center [367, 294] width 162 height 162
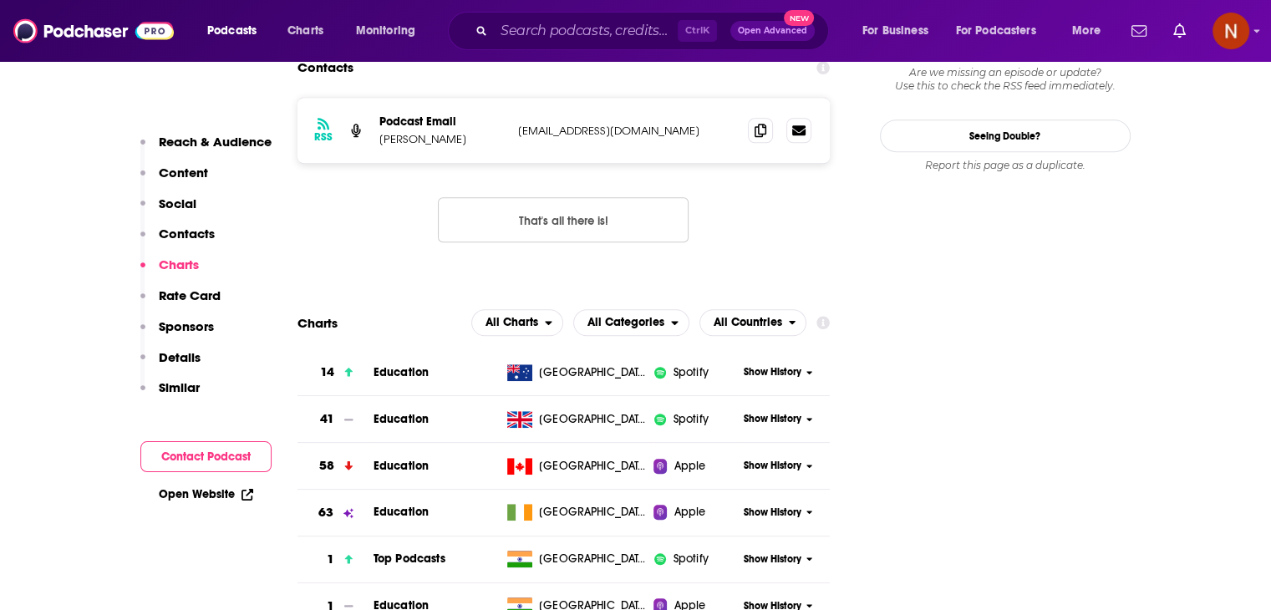
scroll to position [1623, 0]
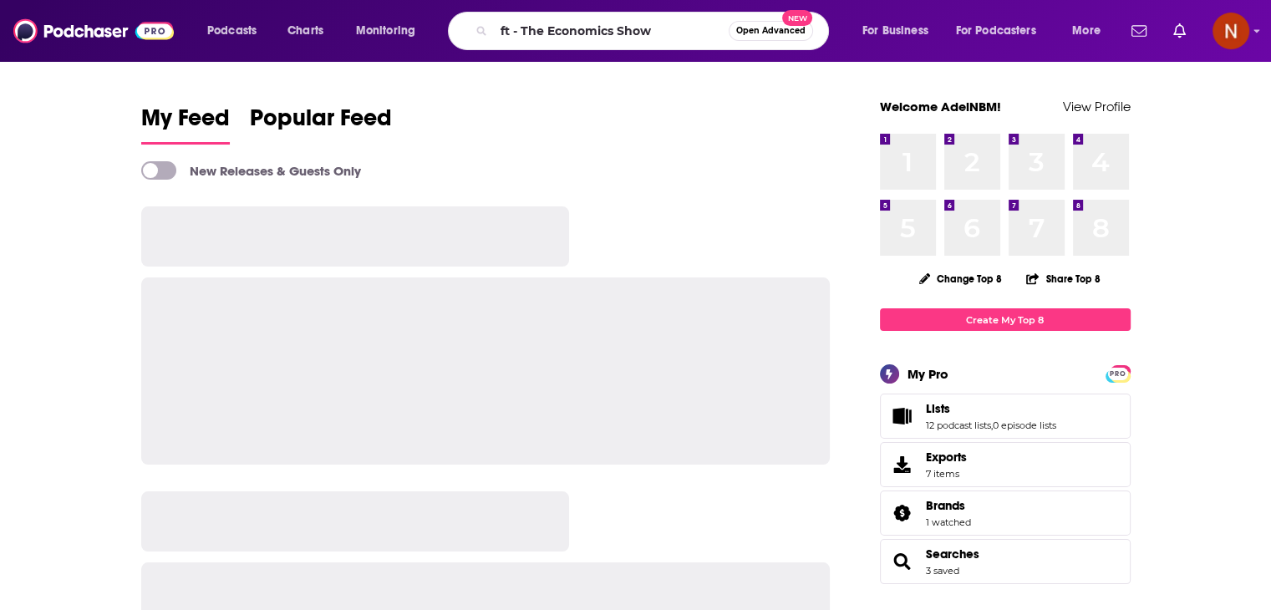
type input "ft - The Economics Show"
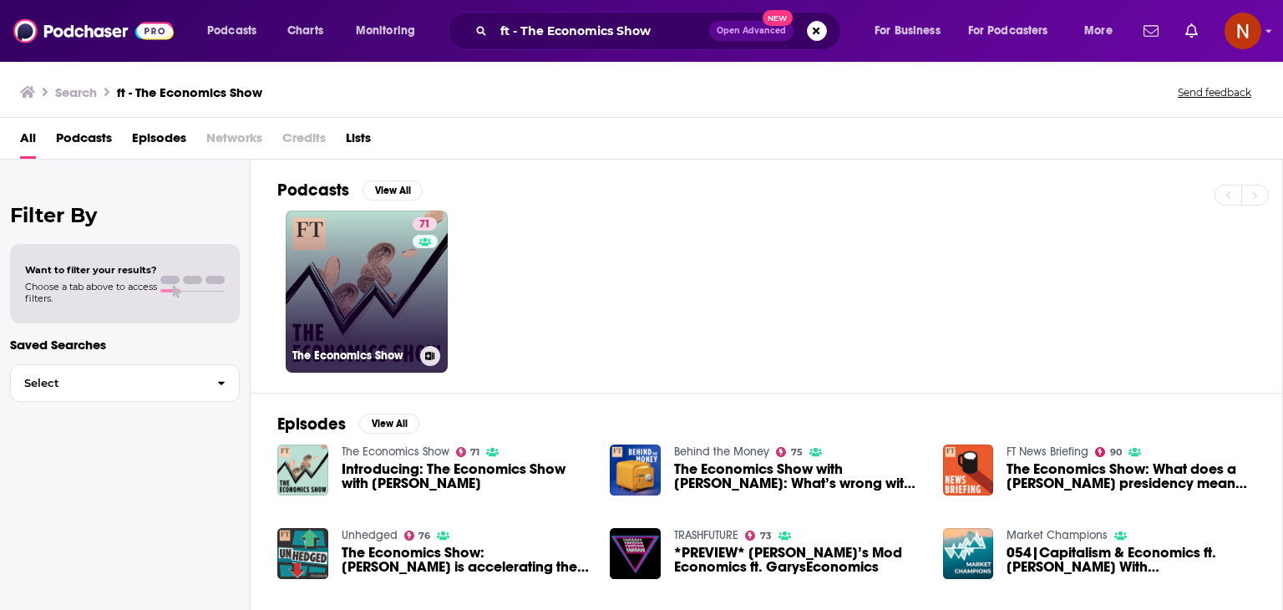
click at [359, 288] on link "71 The Economics Show" at bounding box center [367, 292] width 162 height 162
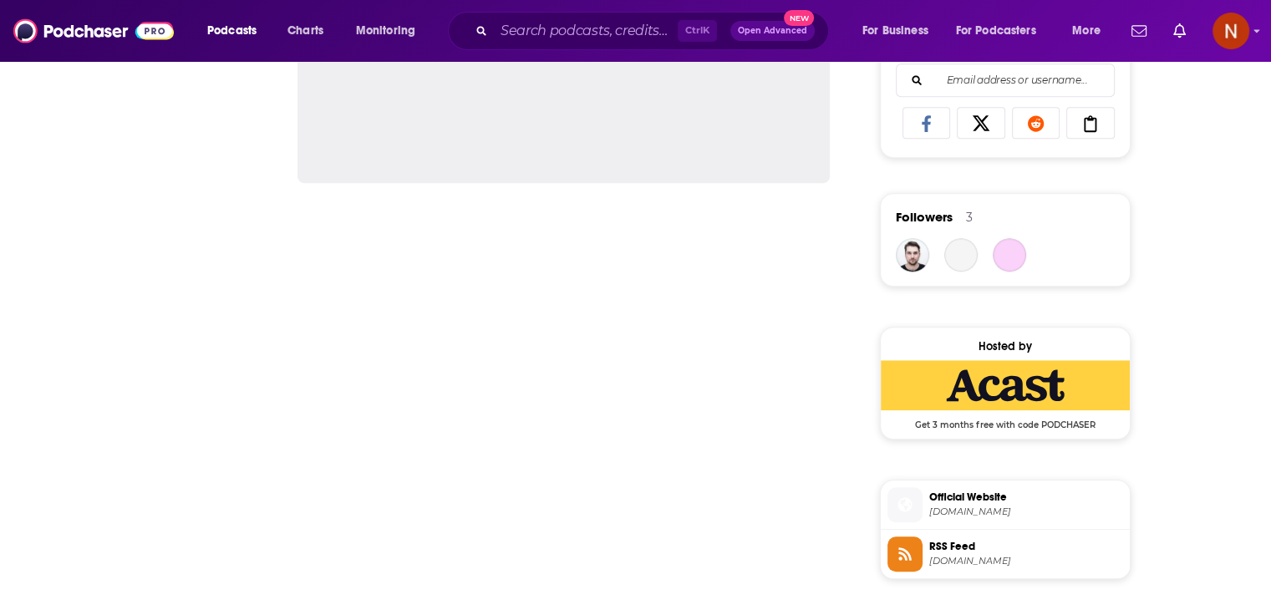
scroll to position [1093, 0]
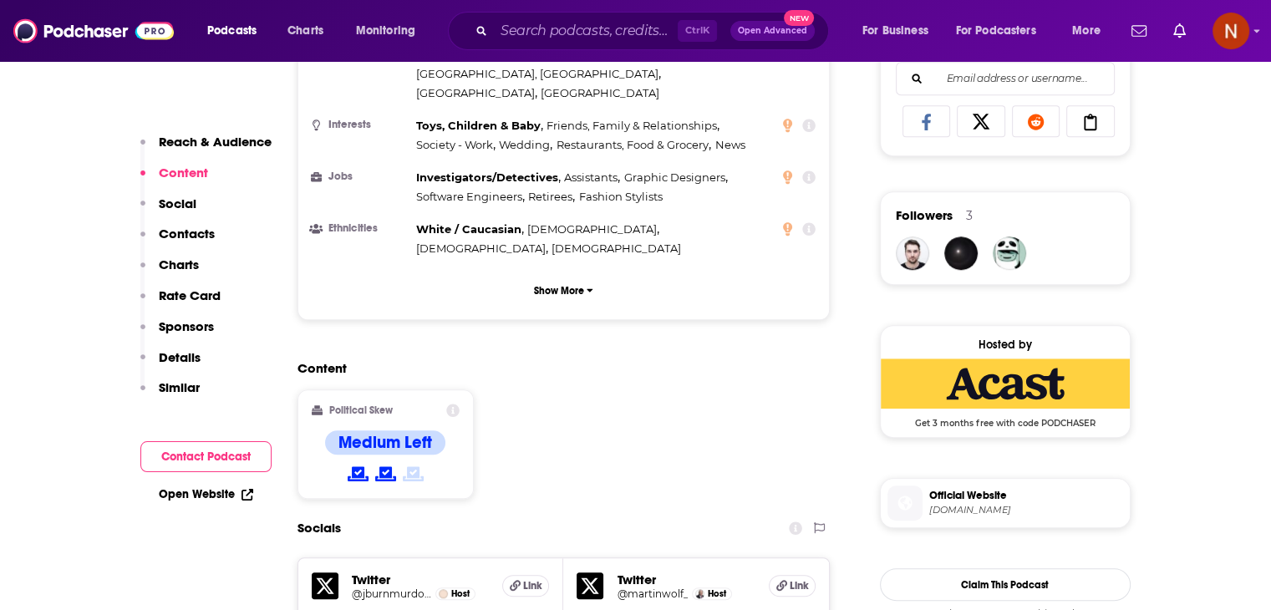
drag, startPoint x: 622, startPoint y: 331, endPoint x: 559, endPoint y: 355, distance: 67.2
click at [559, 360] on div "Content Political Skew Medium Left" at bounding box center [563, 436] width 533 height 152
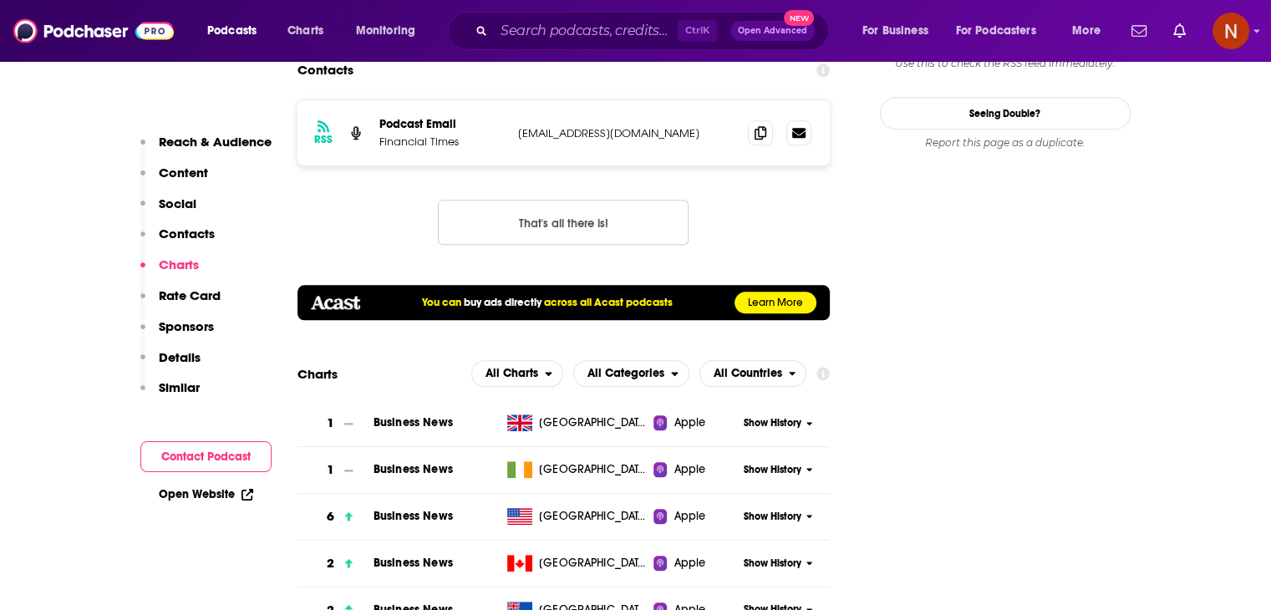
scroll to position [1750, 0]
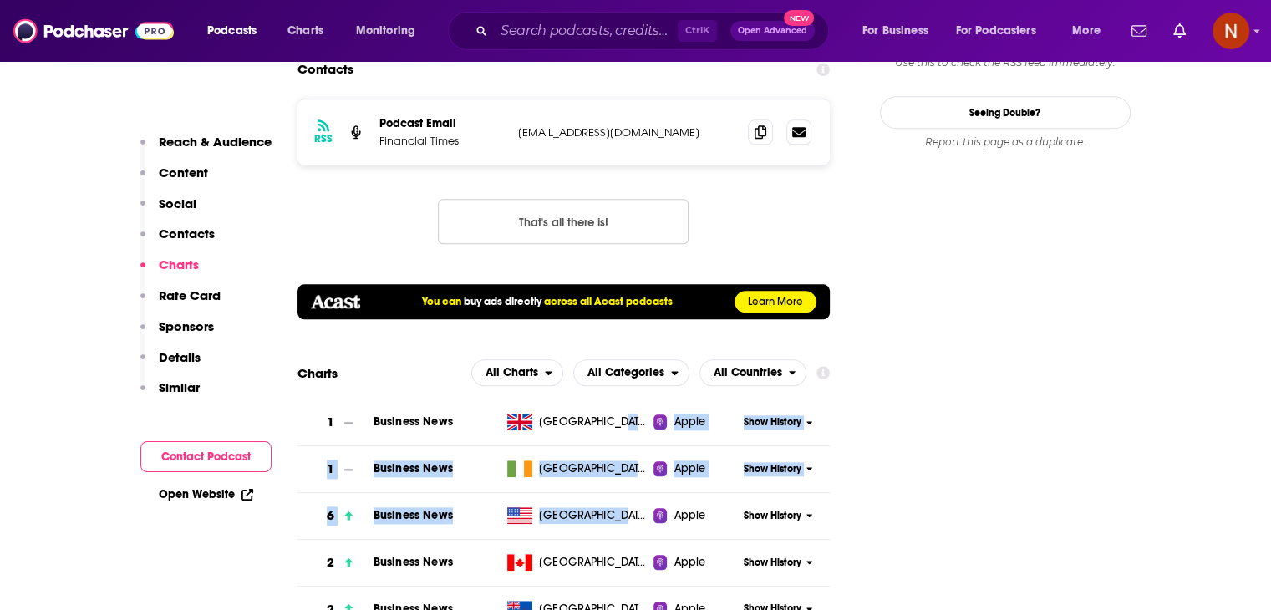
drag, startPoint x: 612, startPoint y: 361, endPoint x: 608, endPoint y: 427, distance: 66.1
click at [608, 427] on tbody "1 Business News United Kingdom Apple Show History 1 Business News Ireland Apple…" at bounding box center [563, 538] width 533 height 279
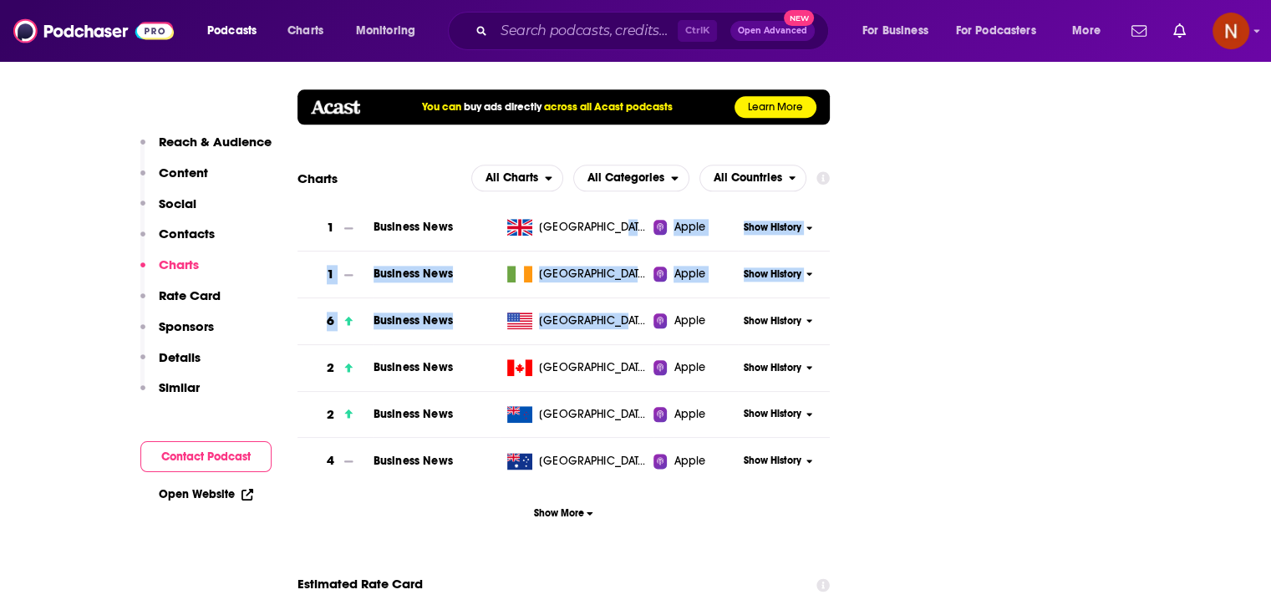
scroll to position [1944, 0]
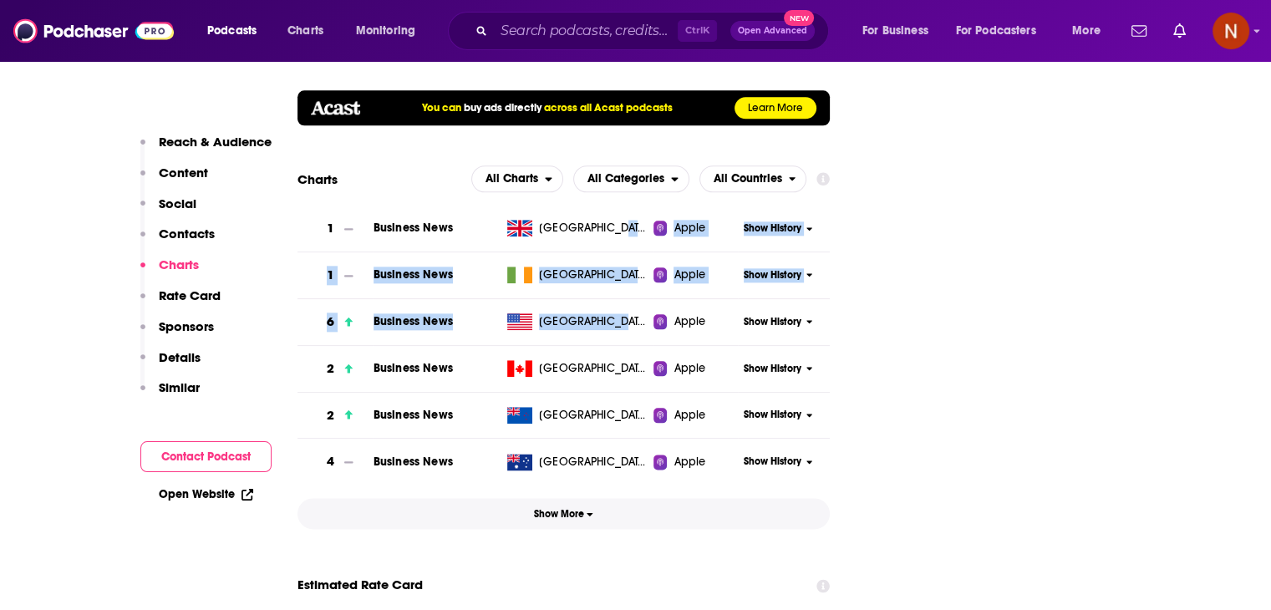
click at [569, 508] on span "Show More" at bounding box center [563, 514] width 59 height 12
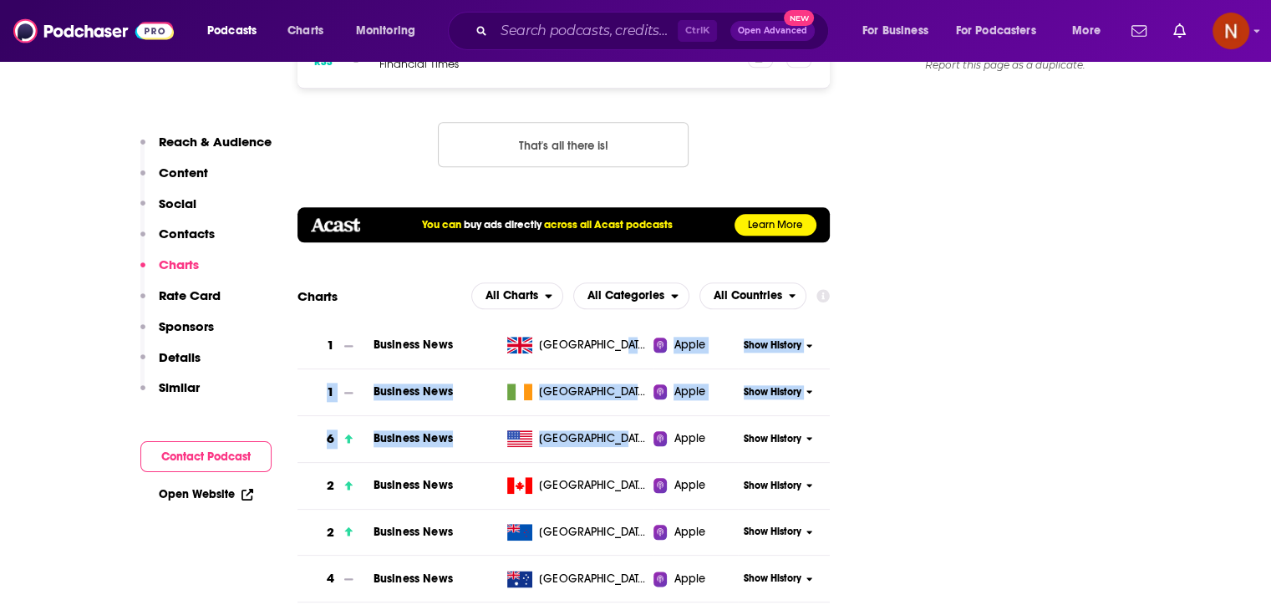
scroll to position [1828, 0]
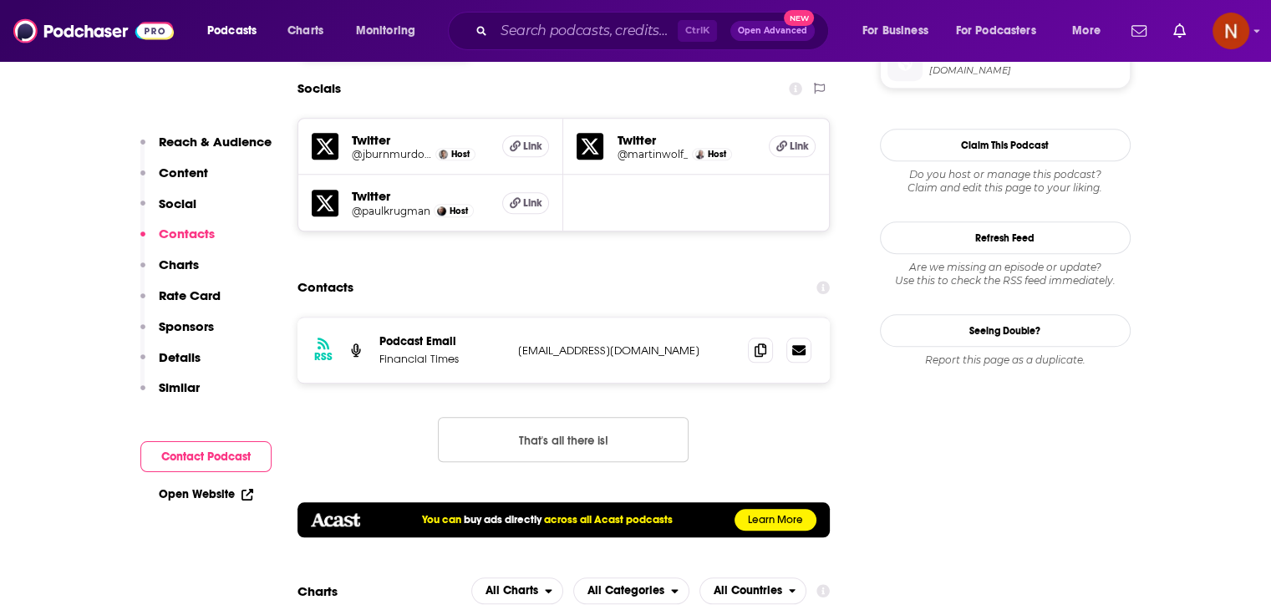
scroll to position [1572, 0]
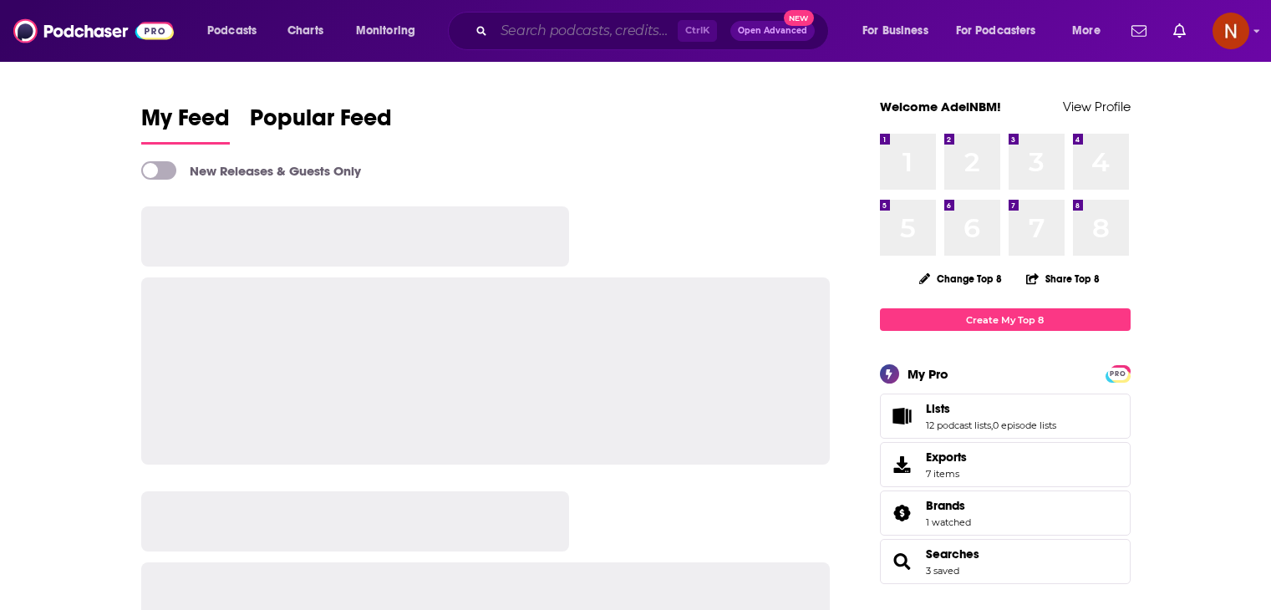
click at [539, 24] on input "Search podcasts, credits, & more..." at bounding box center [586, 31] width 184 height 27
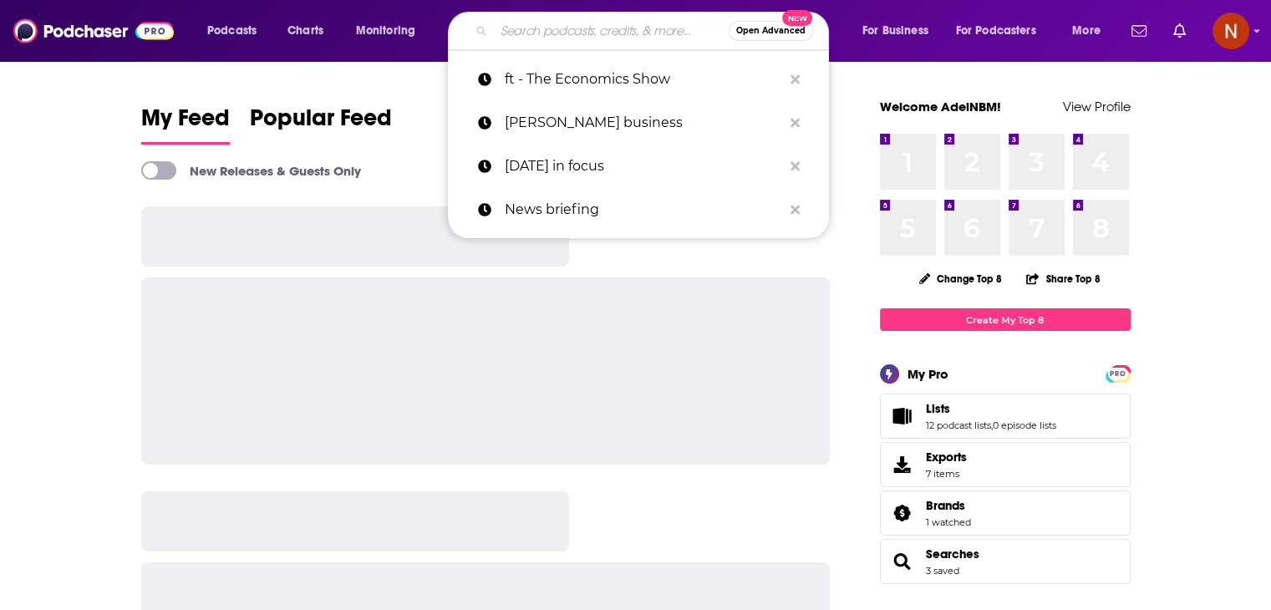
paste input "The World in Brief from The Economist"
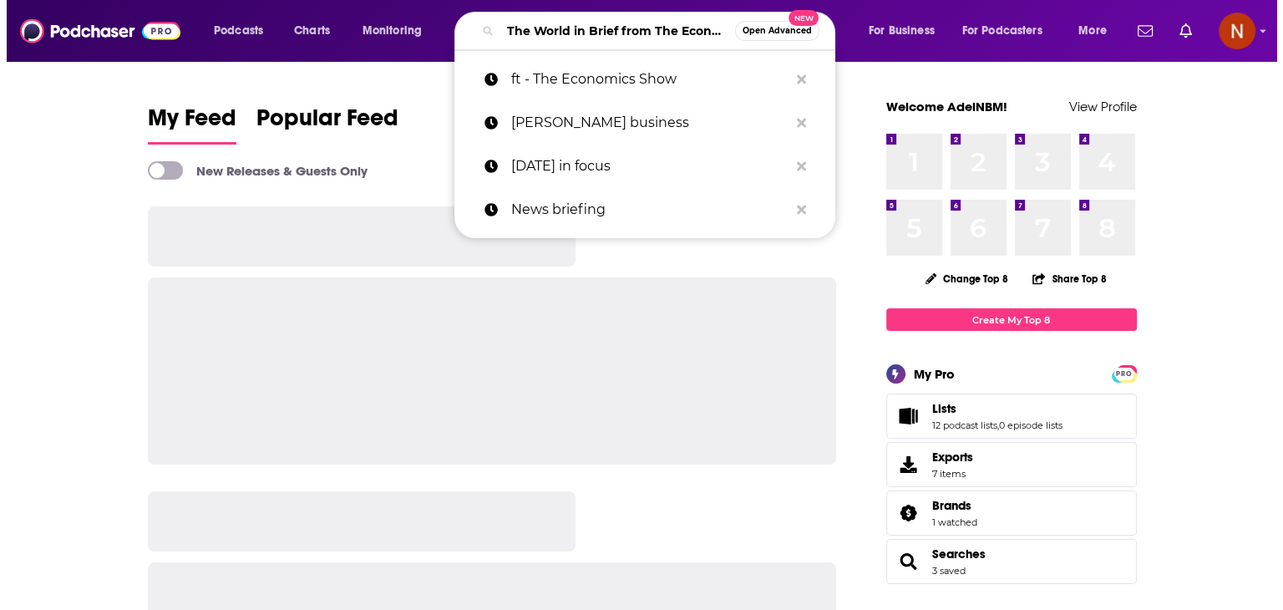
scroll to position [0, 53]
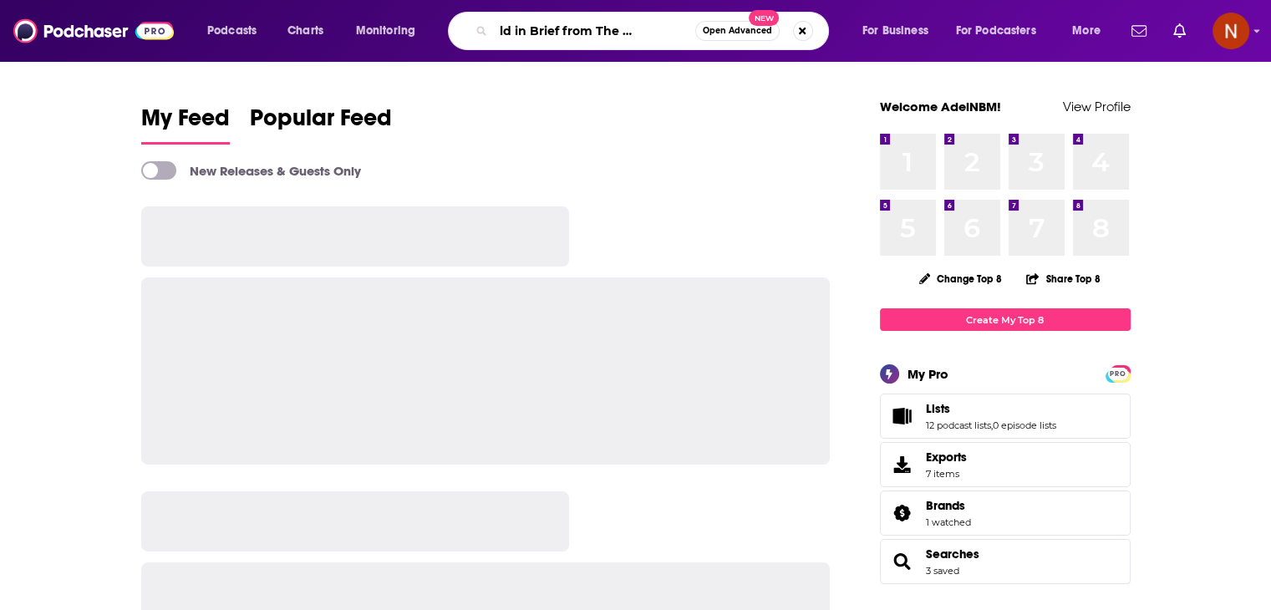
type input "The World in Brief from The Economist"
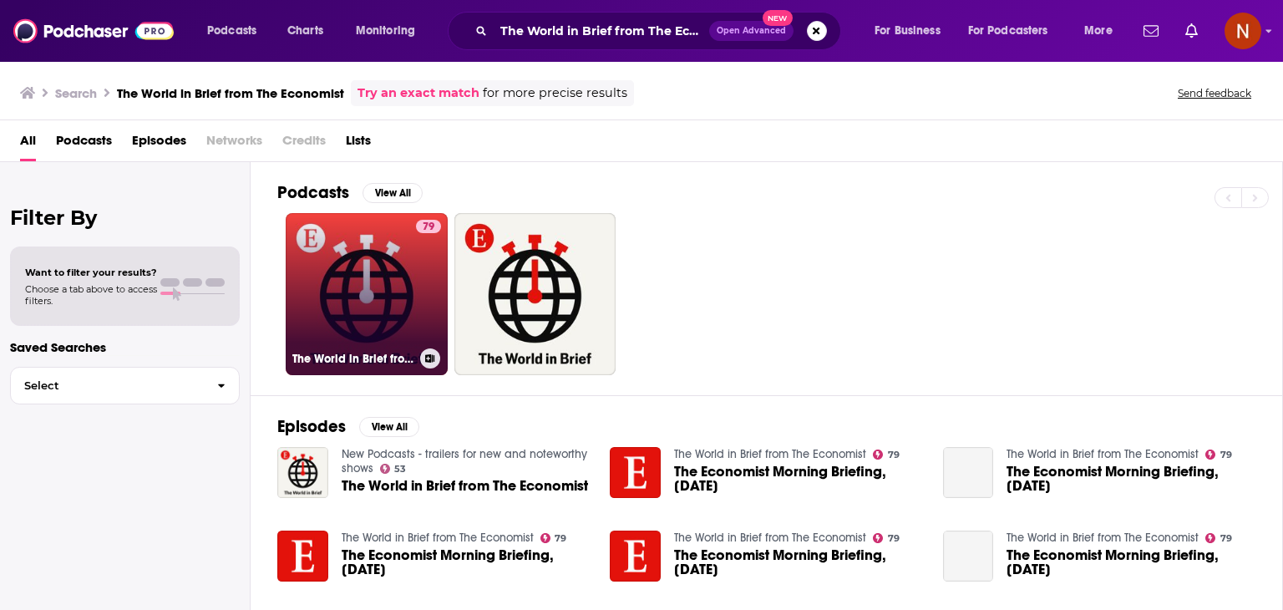
click at [386, 307] on link "79 The World in Brief from The Economist" at bounding box center [367, 294] width 162 height 162
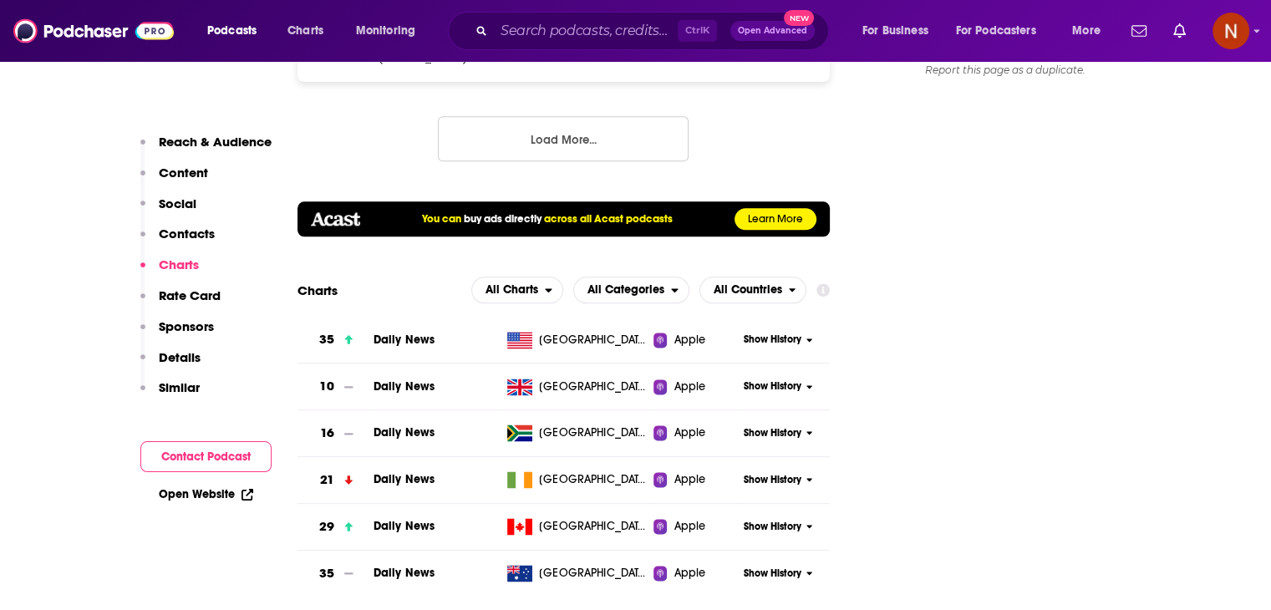
scroll to position [2101, 0]
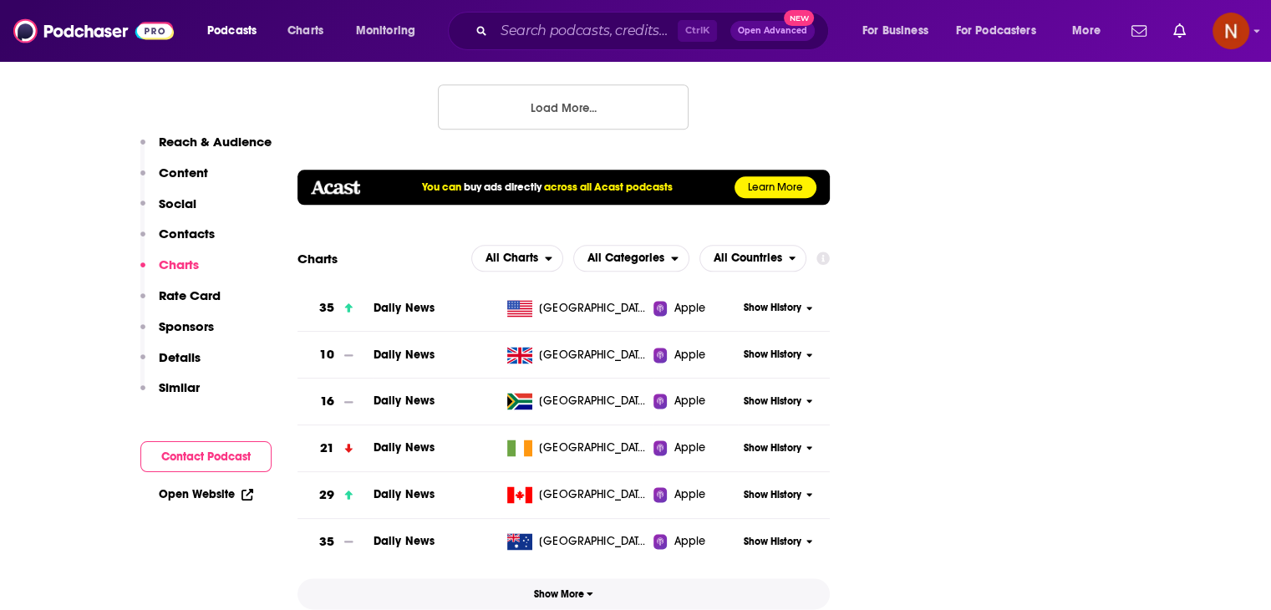
click at [560, 578] on button "Show More" at bounding box center [563, 593] width 533 height 31
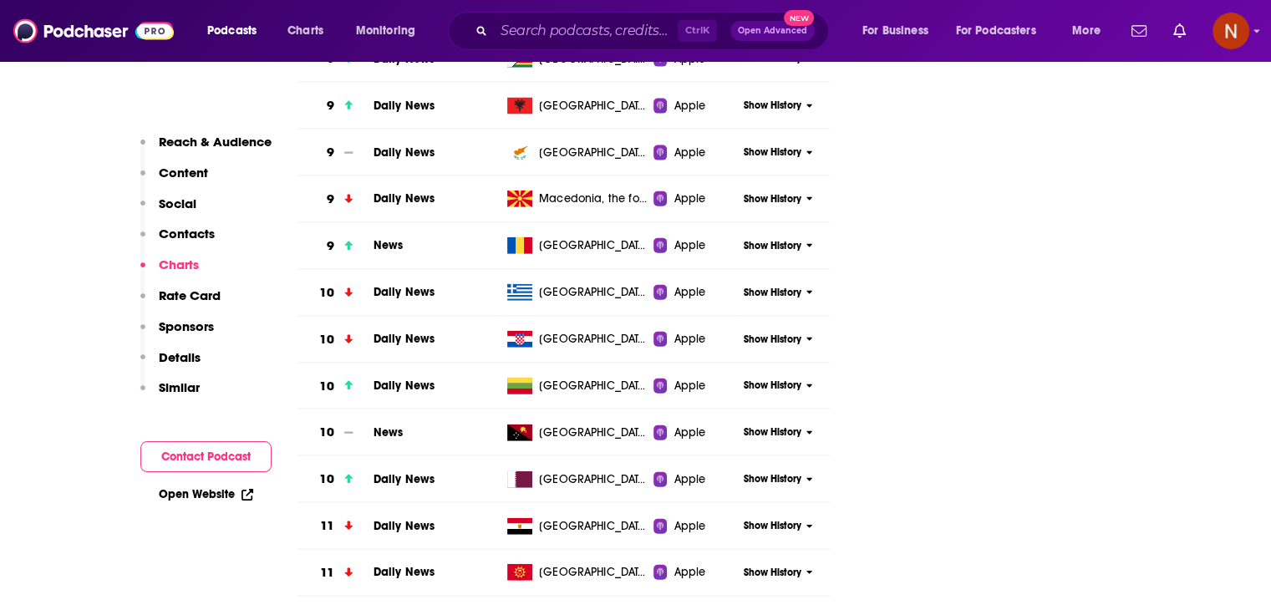
scroll to position [3799, 0]
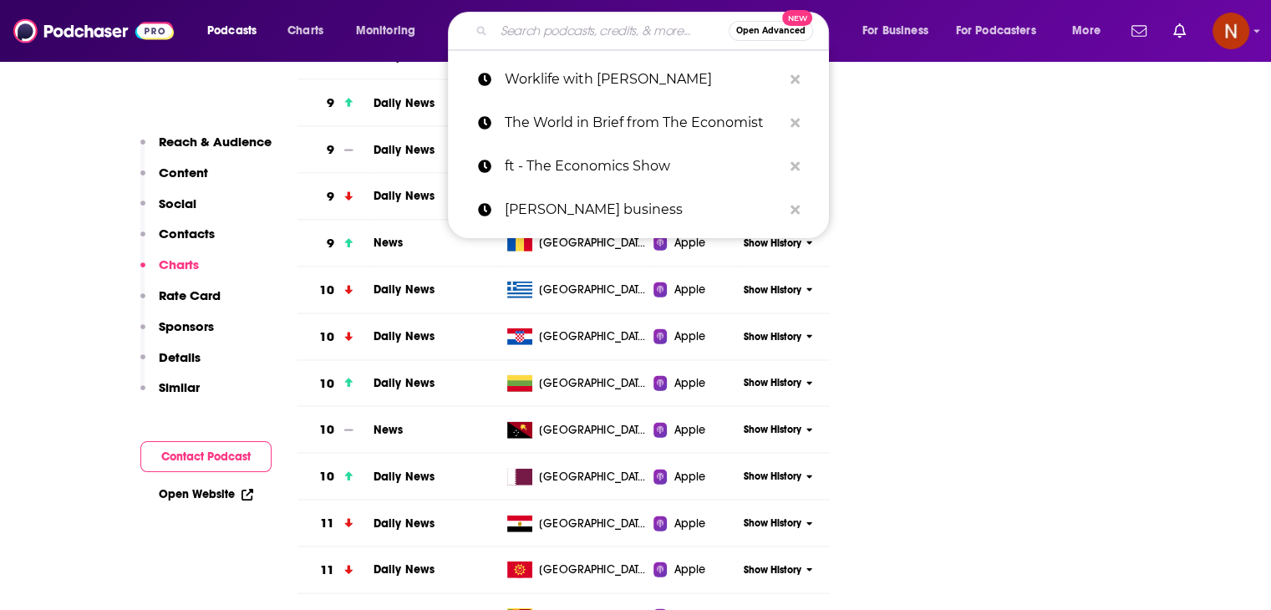
click at [643, 28] on input "Search podcasts, credits, & more..." at bounding box center [611, 31] width 235 height 27
paste input "Motley Fool Money"
type input "Motley Fool Money"
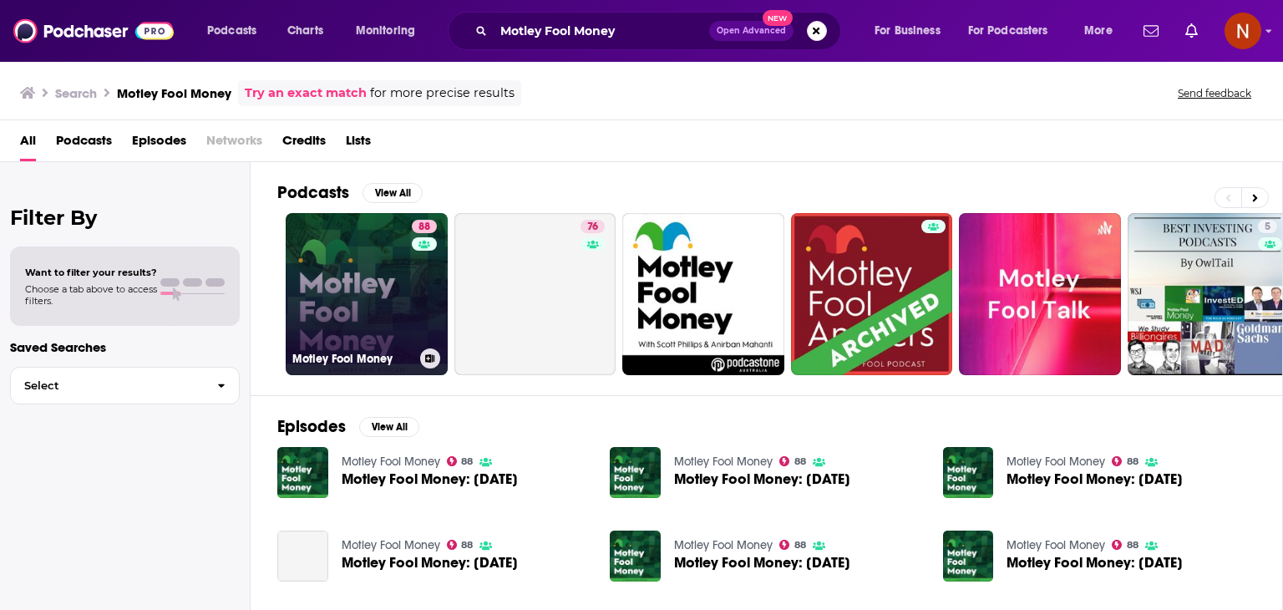
click at [404, 291] on link "88 Motley Fool Money" at bounding box center [367, 294] width 162 height 162
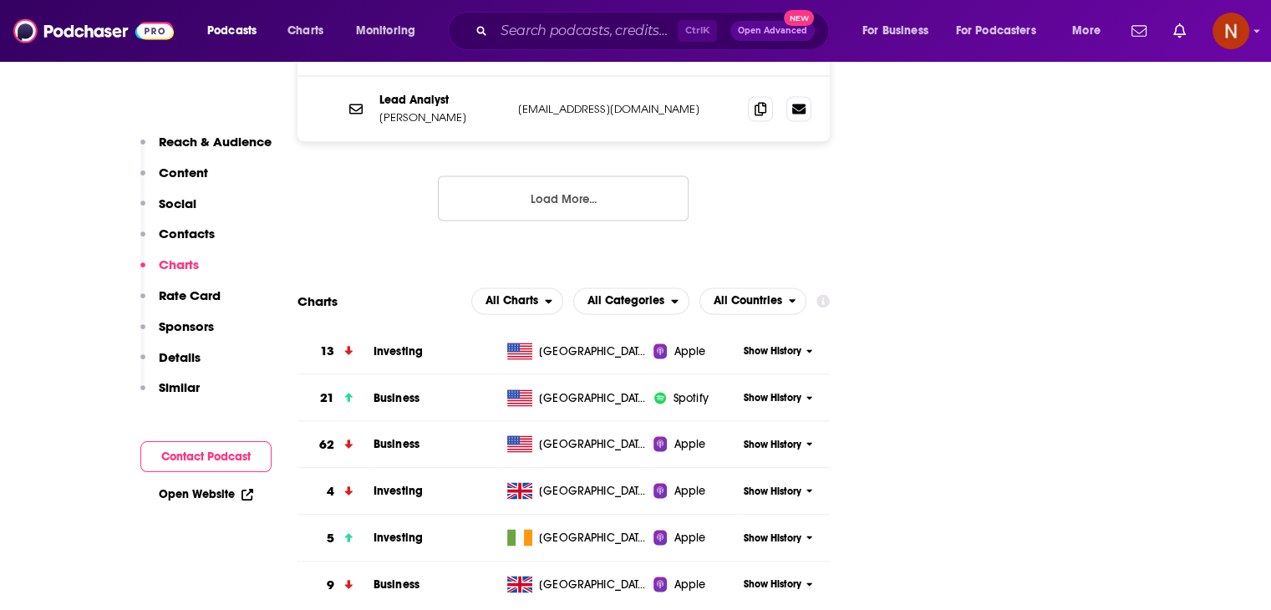
scroll to position [2829, 0]
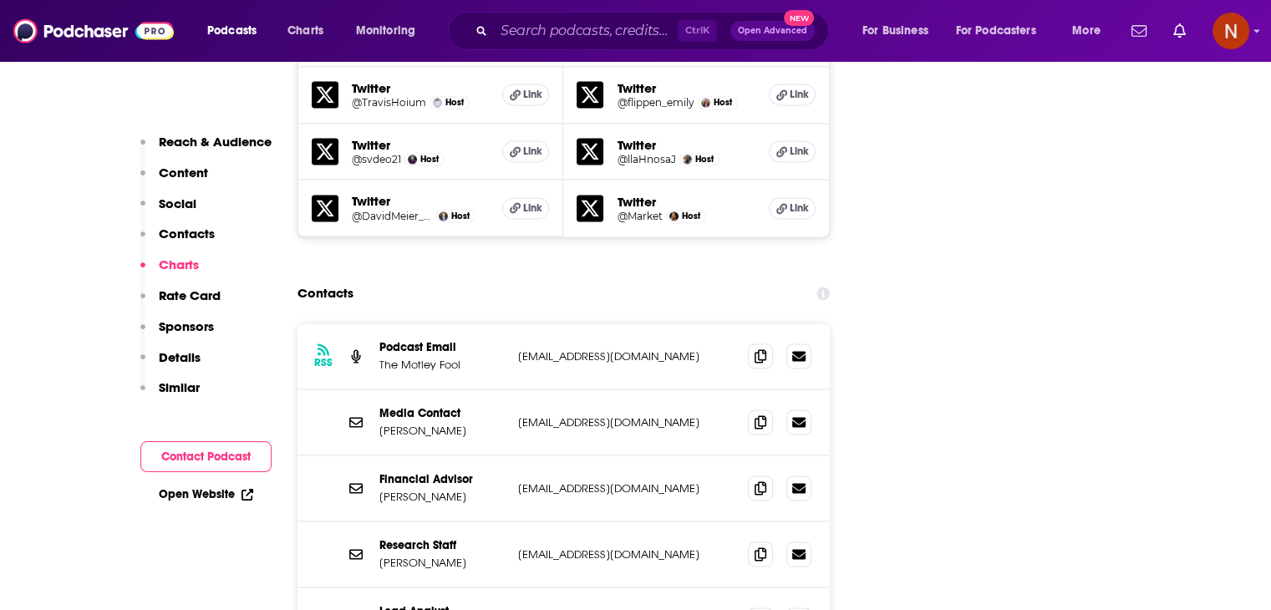
scroll to position [2225, 0]
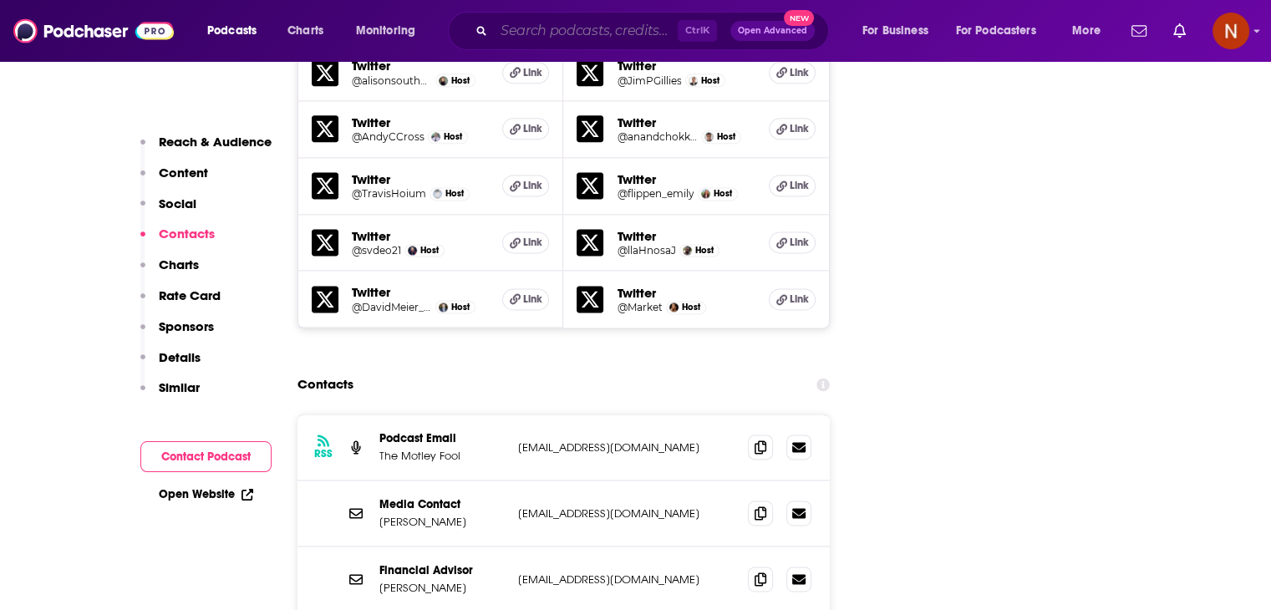
click at [588, 36] on input "Search podcasts, credits, & more..." at bounding box center [586, 31] width 184 height 27
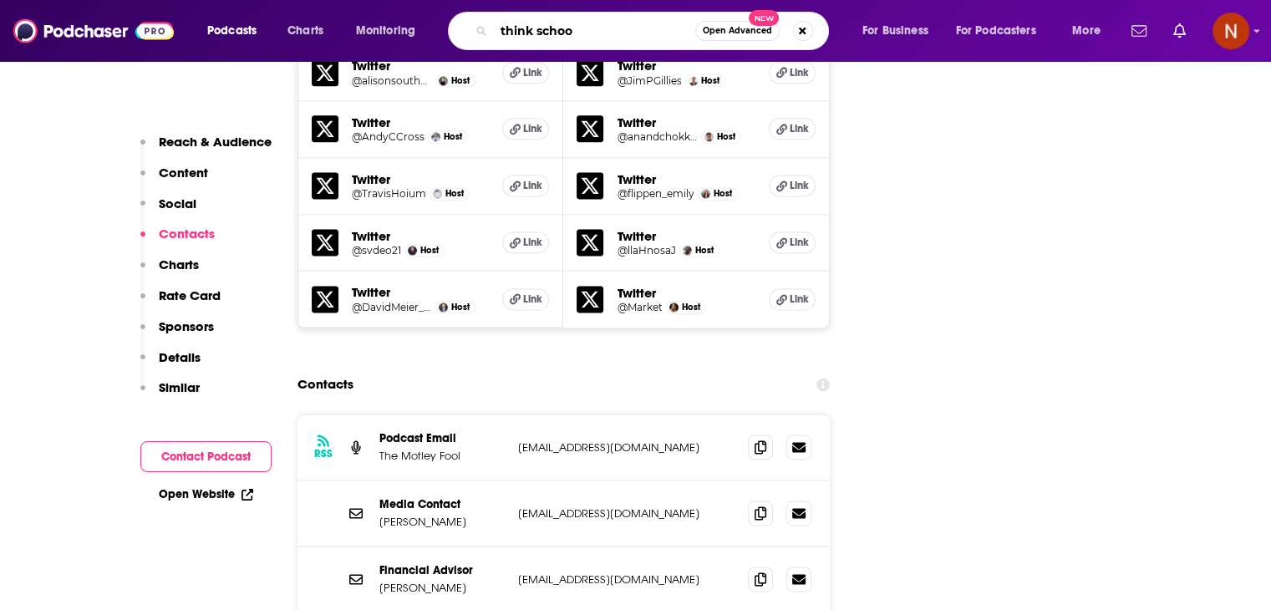
type input "think school"
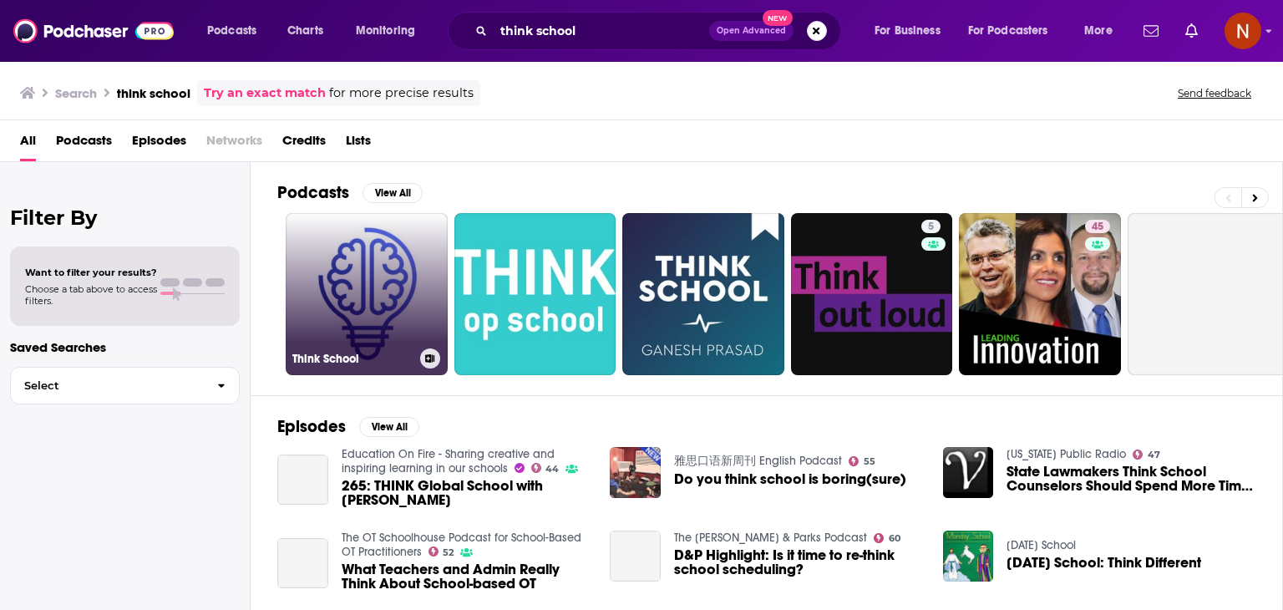
click at [373, 308] on link "Think School" at bounding box center [367, 294] width 162 height 162
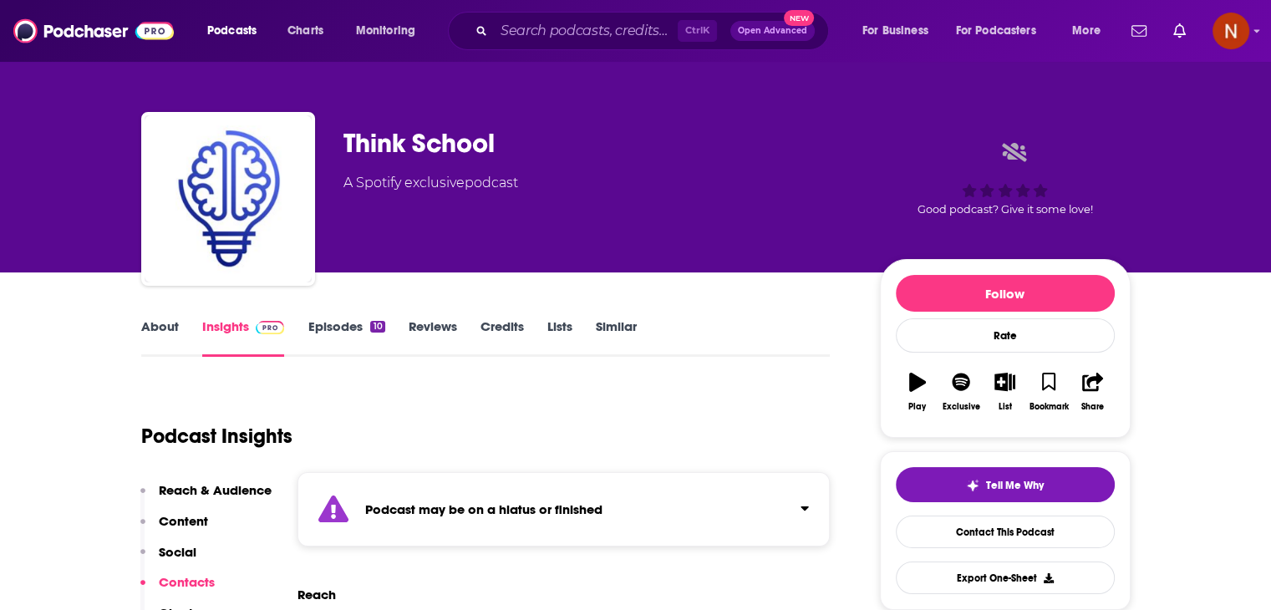
drag, startPoint x: 328, startPoint y: 180, endPoint x: 556, endPoint y: 190, distance: 227.4
click at [556, 190] on div "Think School A Spotify exclusive podcast Good podcast? Give it some love!" at bounding box center [635, 202] width 989 height 180
click at [589, 24] on input "Search podcasts, credits, & more..." at bounding box center [586, 31] width 184 height 27
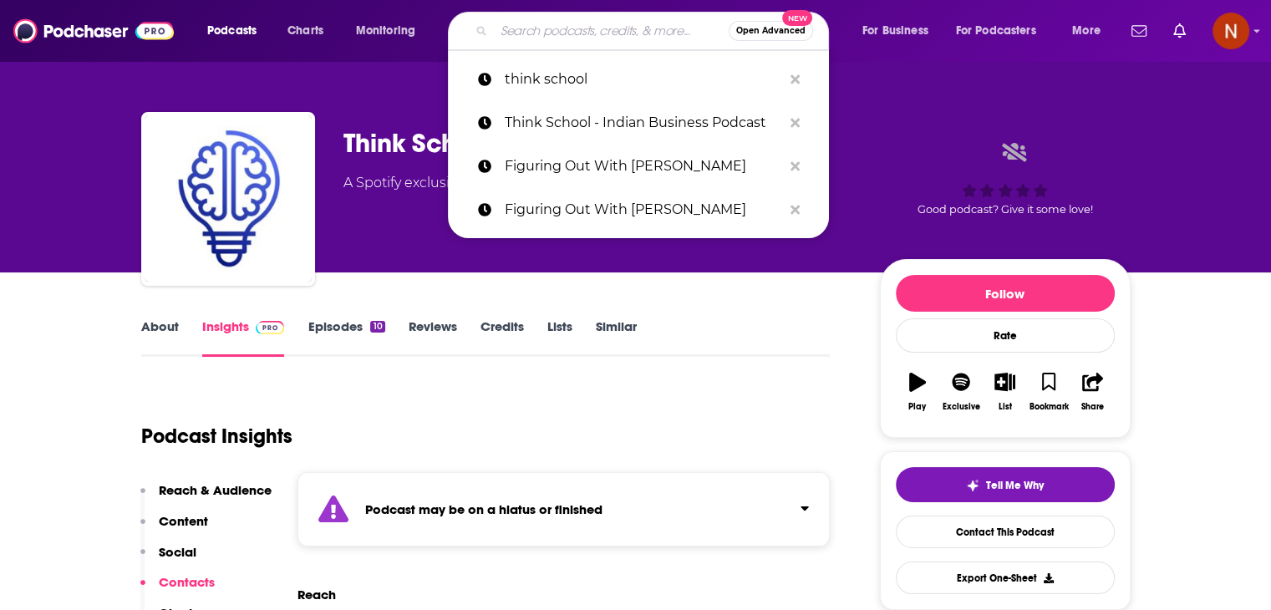
paste input "Akshat Shrivastava"
type input "Akshat Shrivastava"
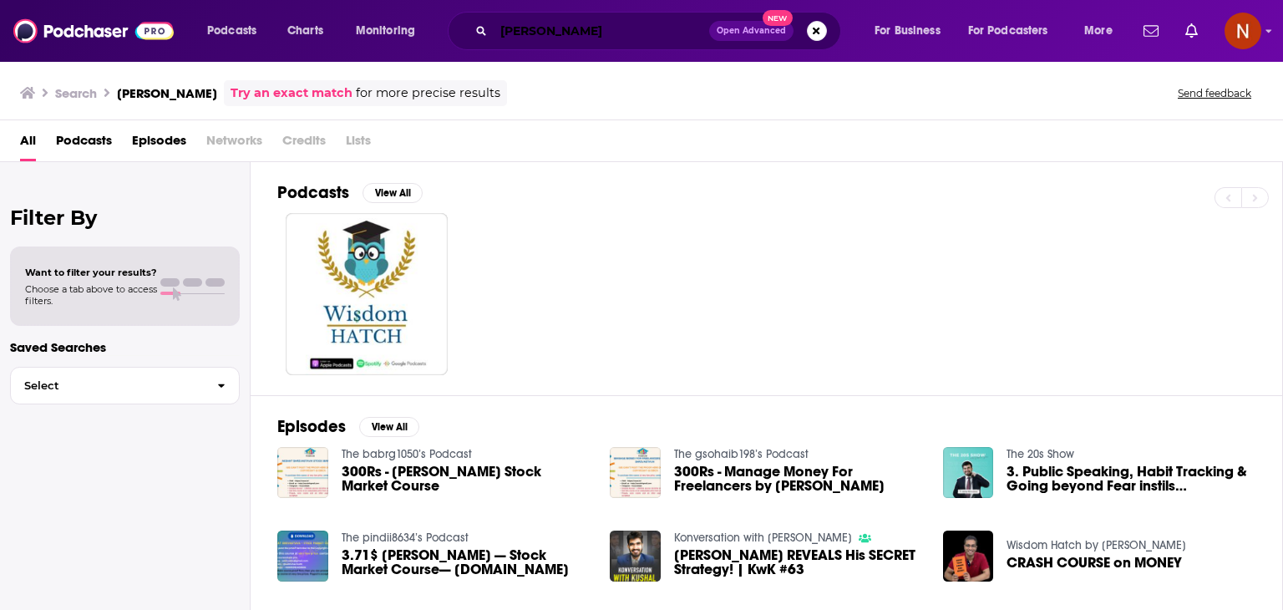
click at [524, 34] on input "Akshat Shrivastava" at bounding box center [602, 31] width 216 height 27
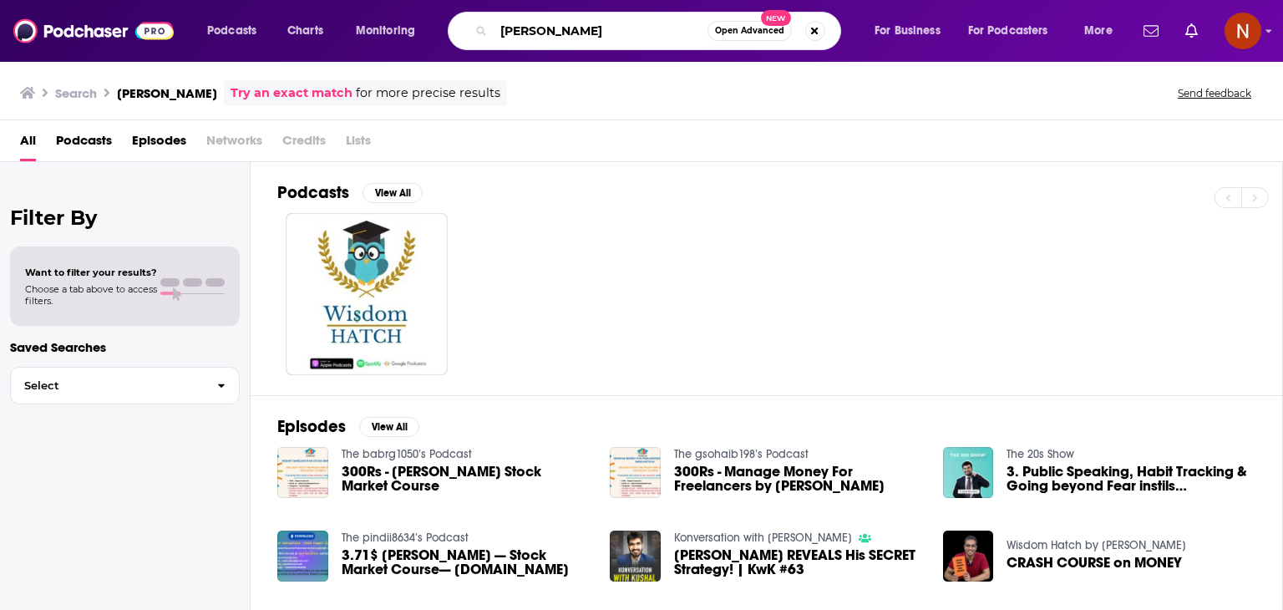
paste input "-بزنس بالعربي (Business بالعربى )"
type input "-بزنس بالعربي (Business بالعربى )"
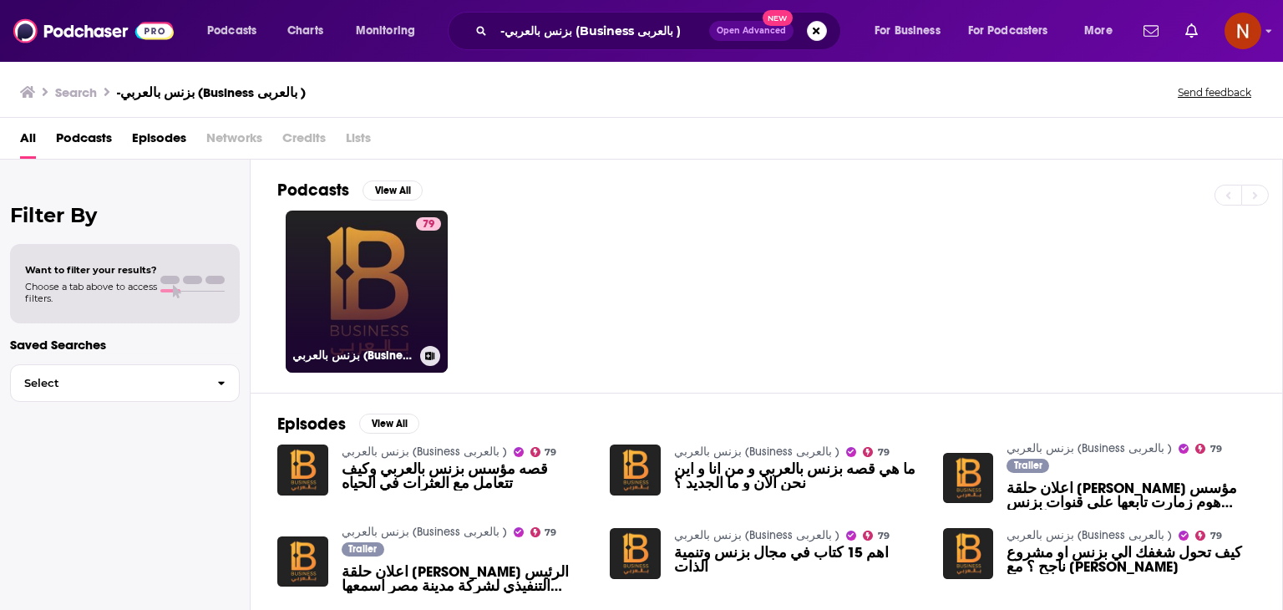
click at [367, 294] on link "79 بزنس بالعربي (Business بالعربى )" at bounding box center [367, 292] width 162 height 162
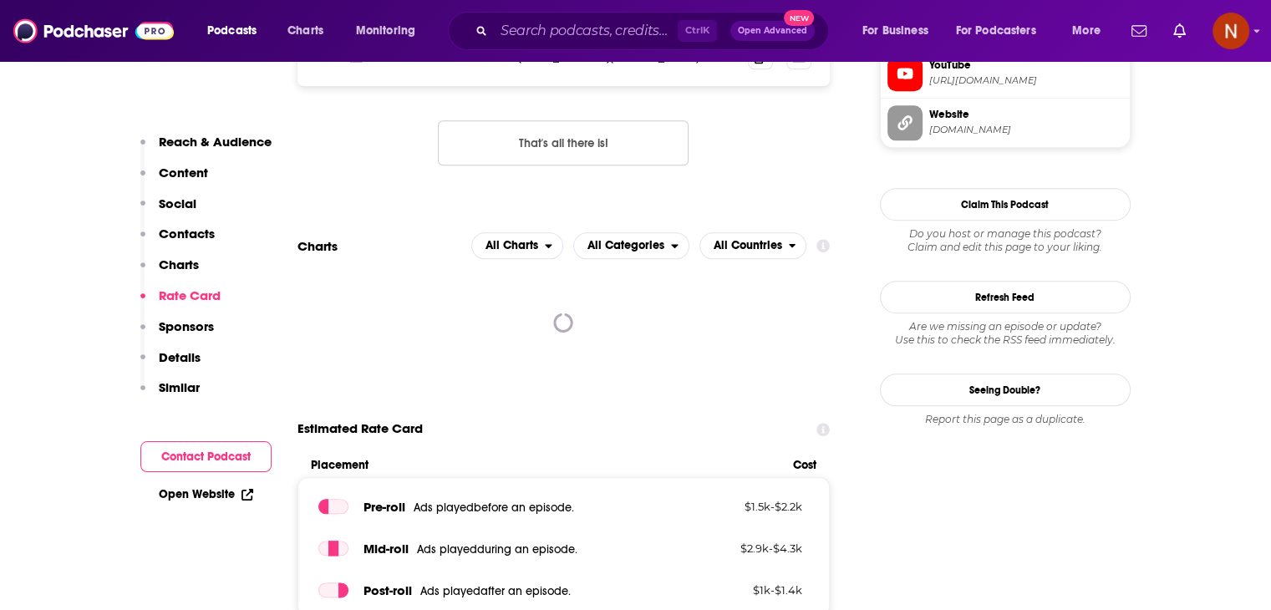
scroll to position [1818, 0]
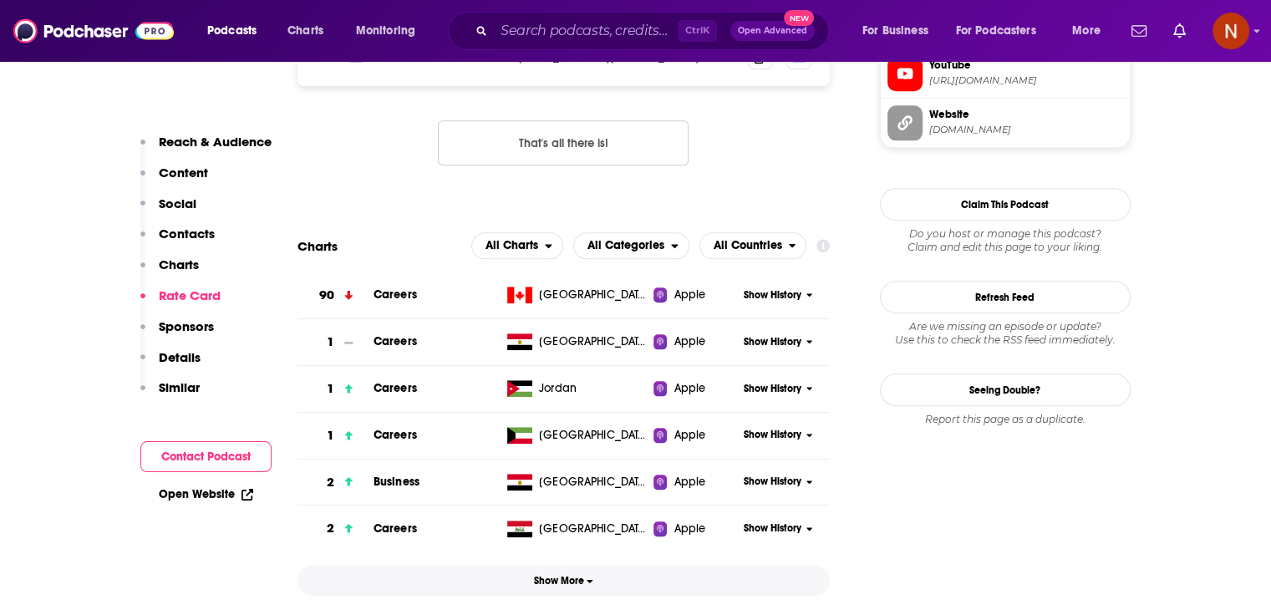
drag, startPoint x: 559, startPoint y: 546, endPoint x: 628, endPoint y: 419, distance: 144.0
click at [559, 575] on span "Show More" at bounding box center [563, 581] width 59 height 12
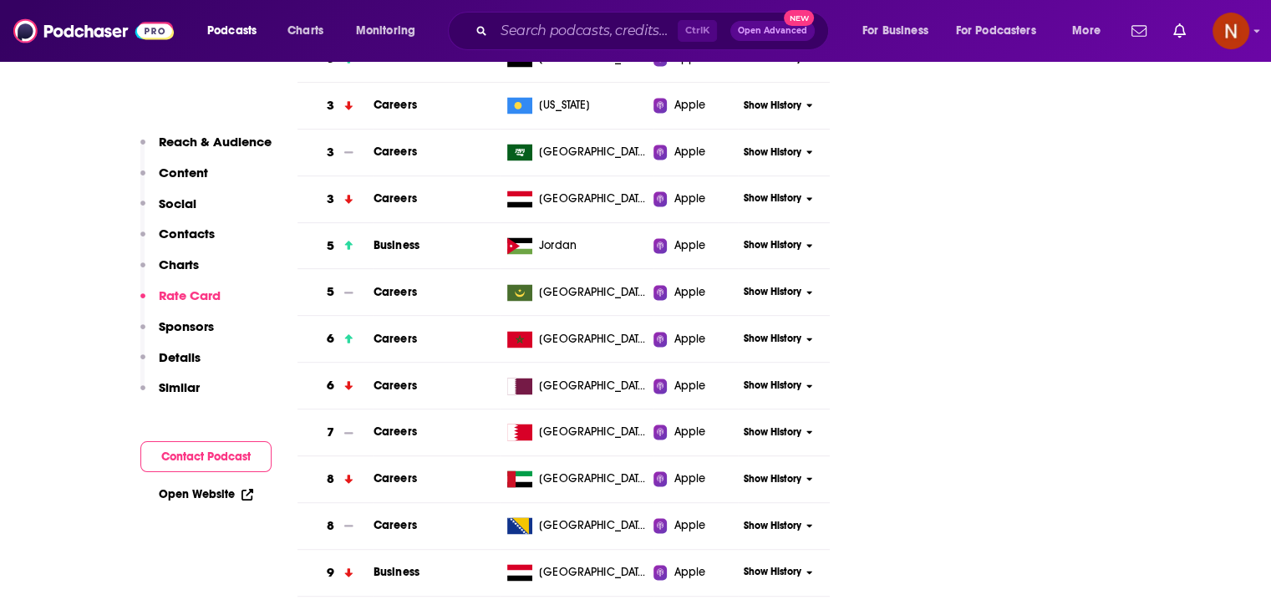
scroll to position [2433, 0]
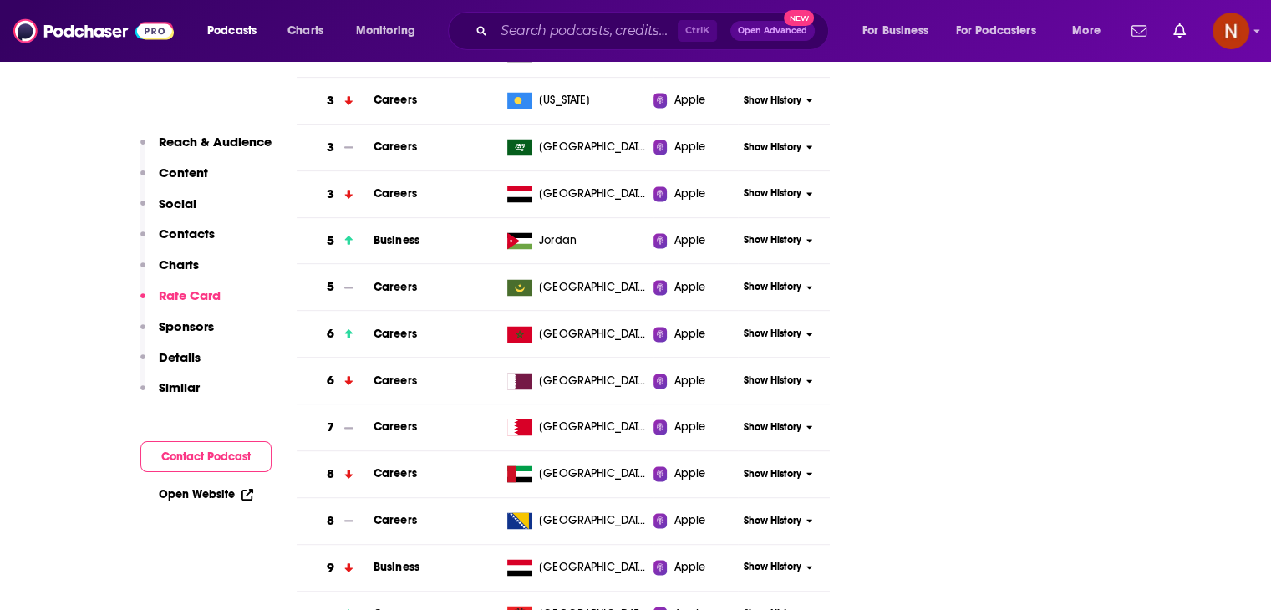
click at [751, 467] on span "Show History" at bounding box center [773, 474] width 58 height 14
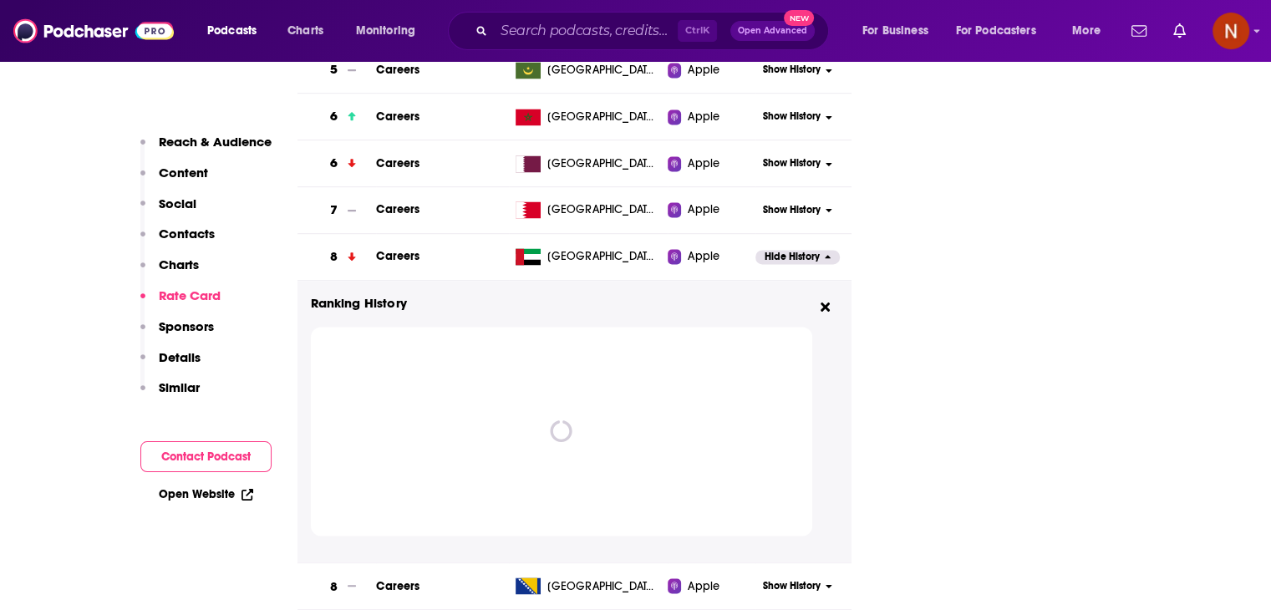
scroll to position [2654, 0]
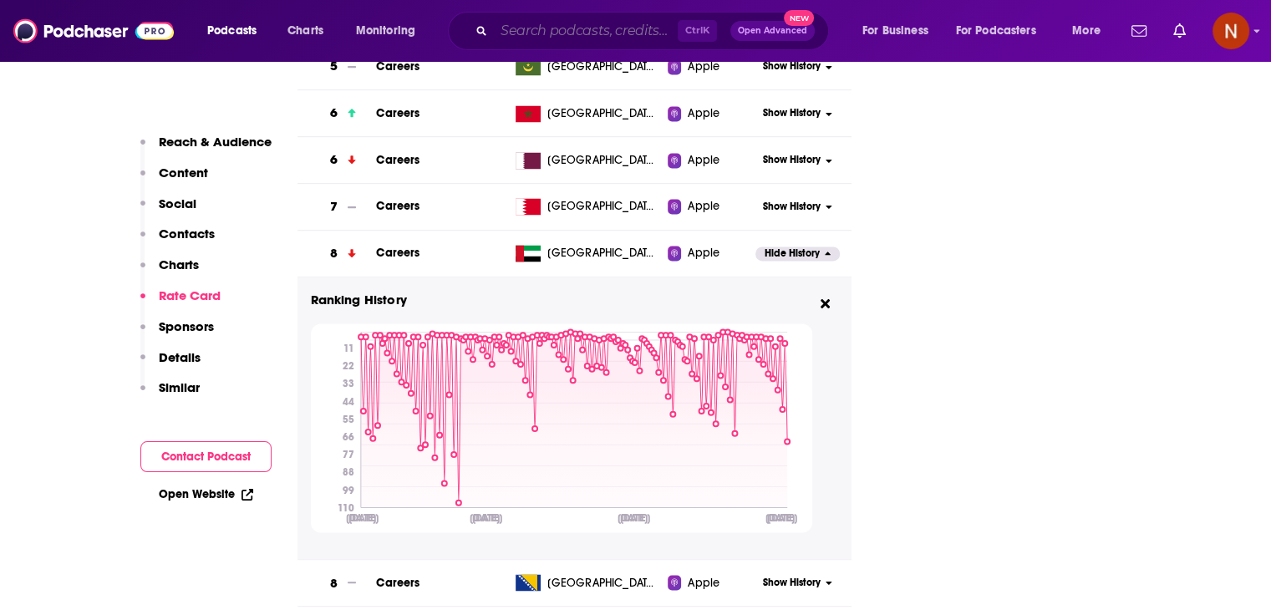
click at [628, 32] on input "Search podcasts, credits, & more..." at bounding box center [586, 31] width 184 height 27
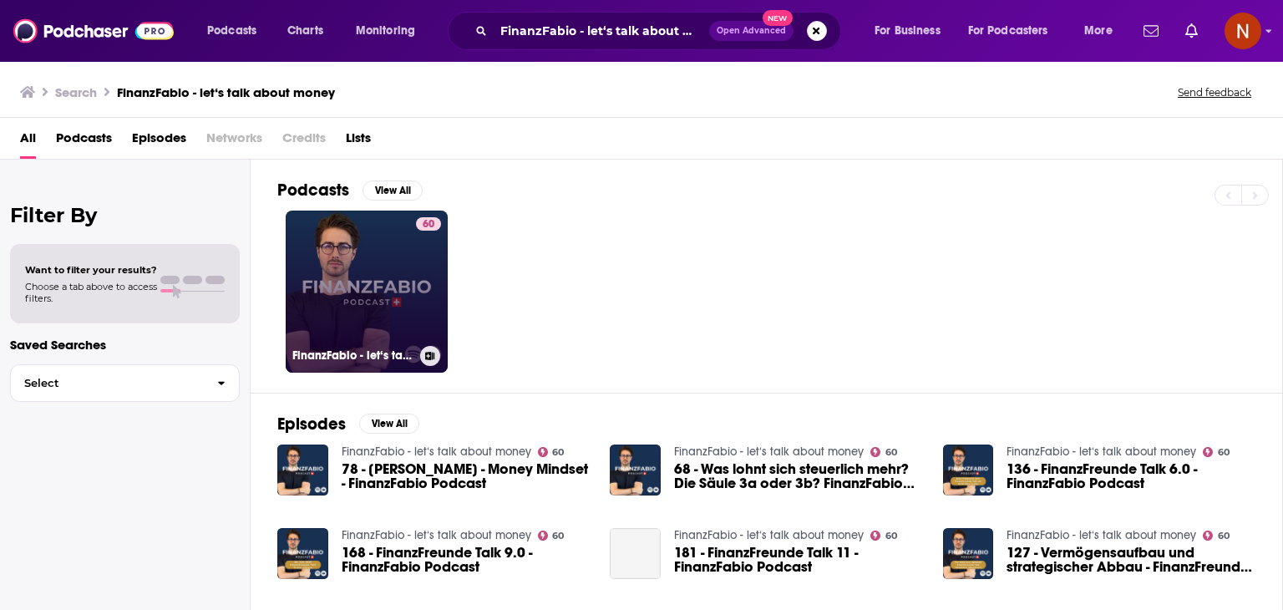
click at [423, 263] on div "60" at bounding box center [428, 281] width 25 height 129
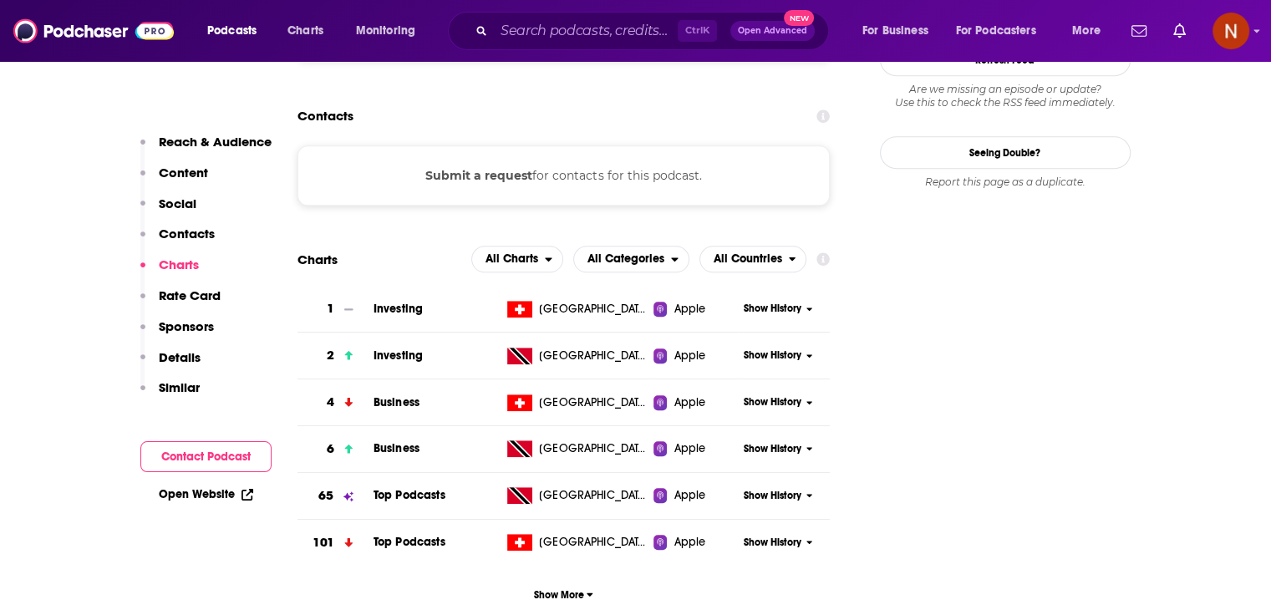
scroll to position [1524, 0]
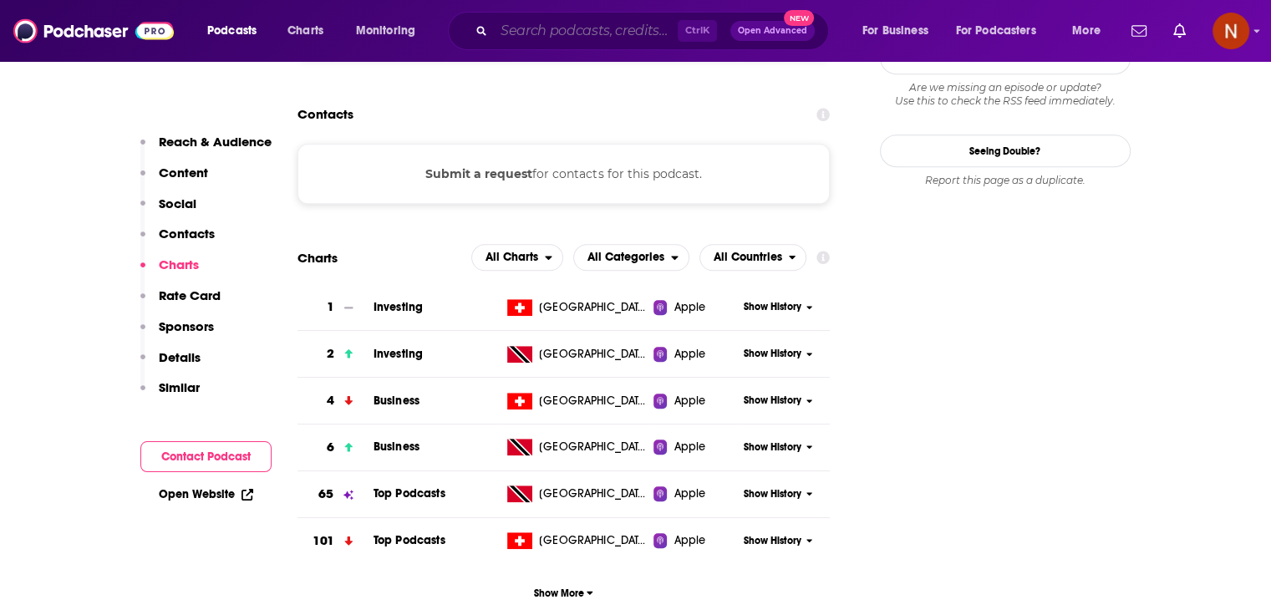
click at [600, 32] on input "Search podcasts, credits, & more..." at bounding box center [586, 31] width 184 height 27
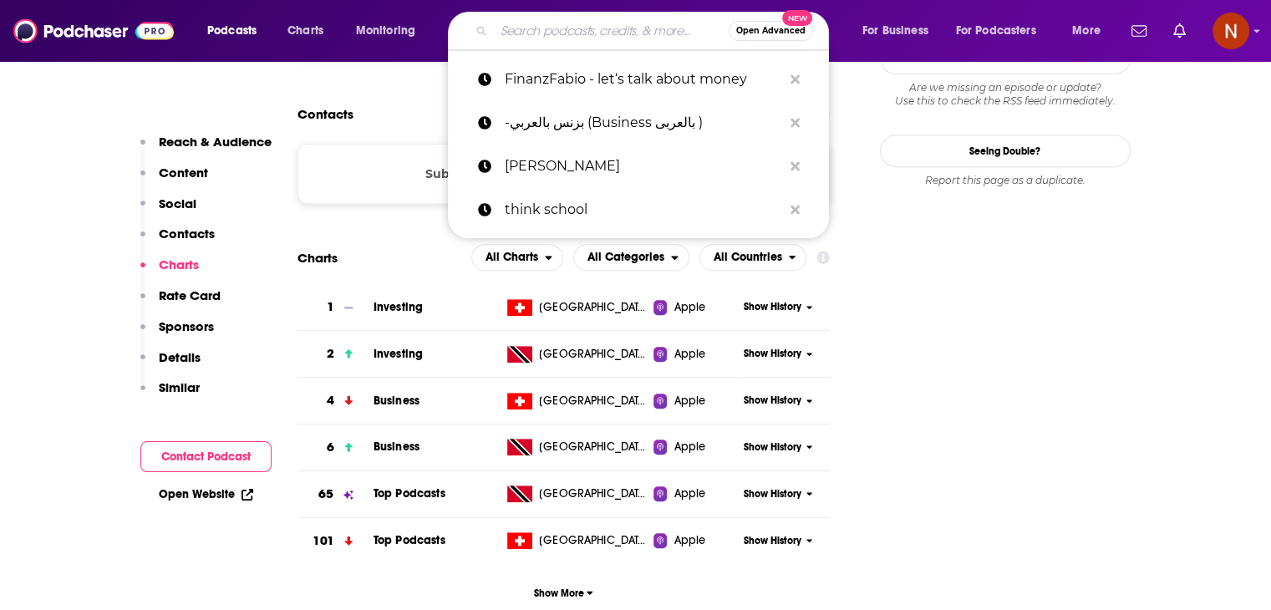
paste input "The Bull - Il tuo podcast di finanza personale"
type input "The Bull - Il tuo podcast di finanza personale"
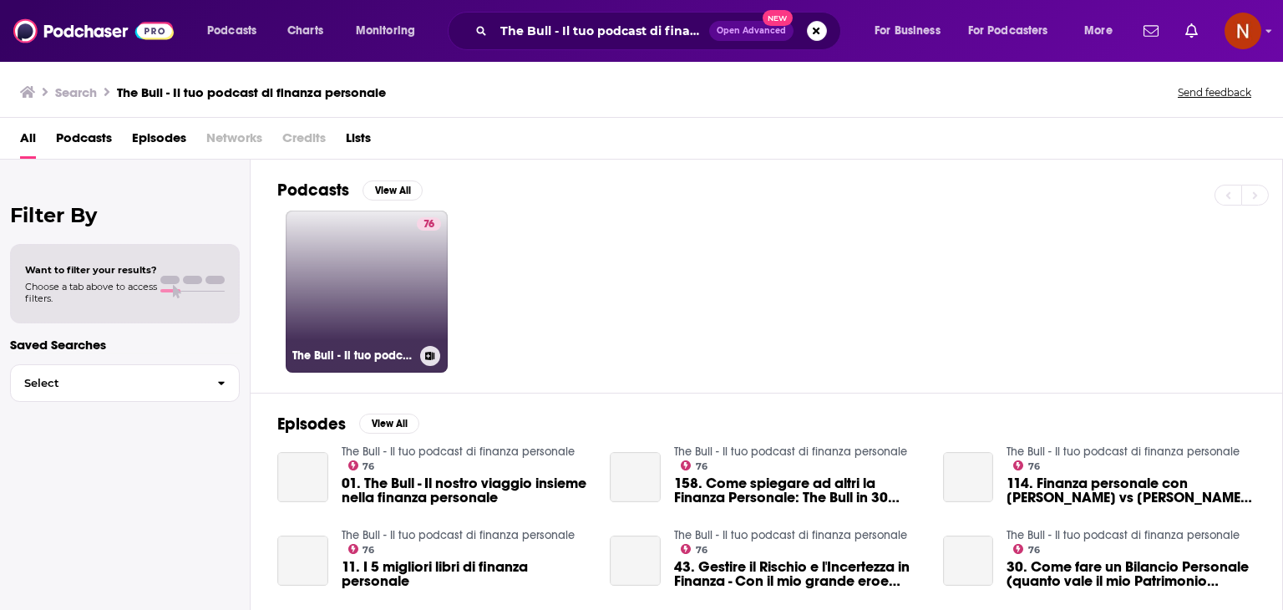
click at [371, 286] on link "76 The Bull - Il tuo podcast di finanza personale" at bounding box center [367, 292] width 162 height 162
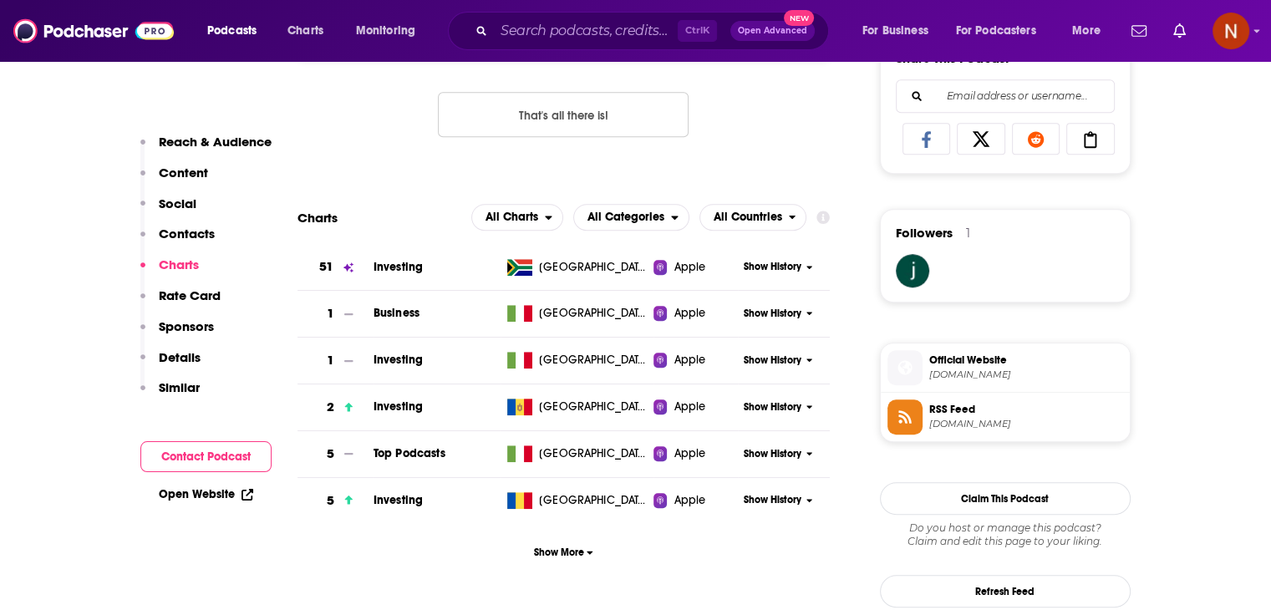
scroll to position [1146, 0]
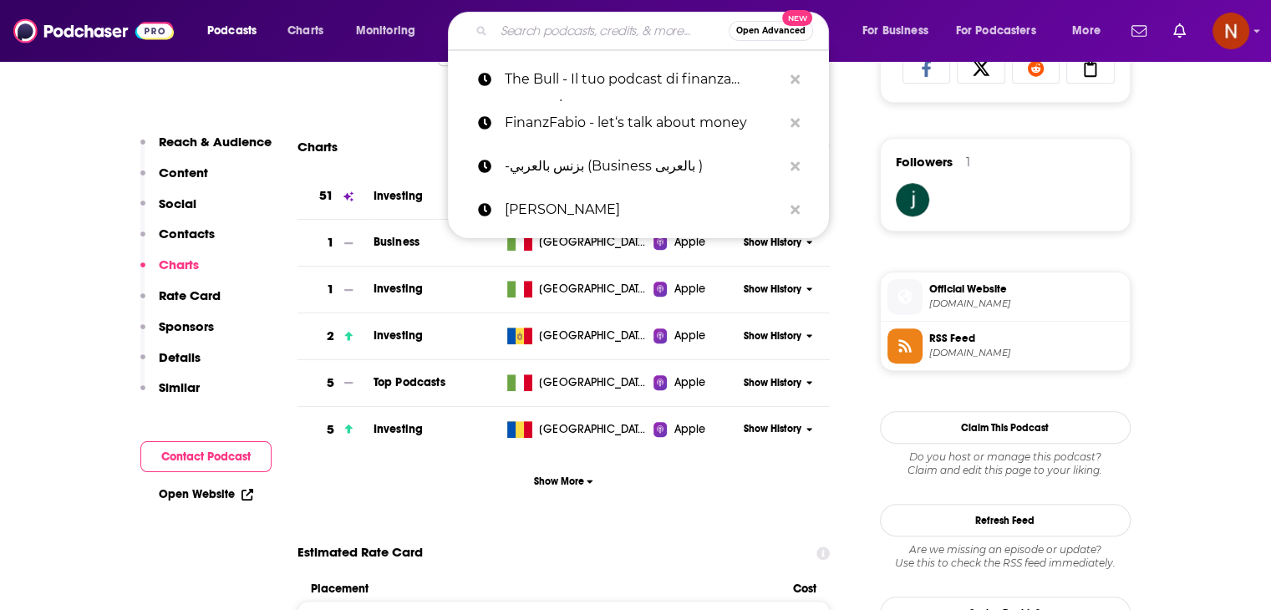
click at [600, 38] on input "Search podcasts, credits, & more..." at bounding box center [611, 31] width 235 height 27
paste input "Storie di Brand"
type input "Storie di Brand"
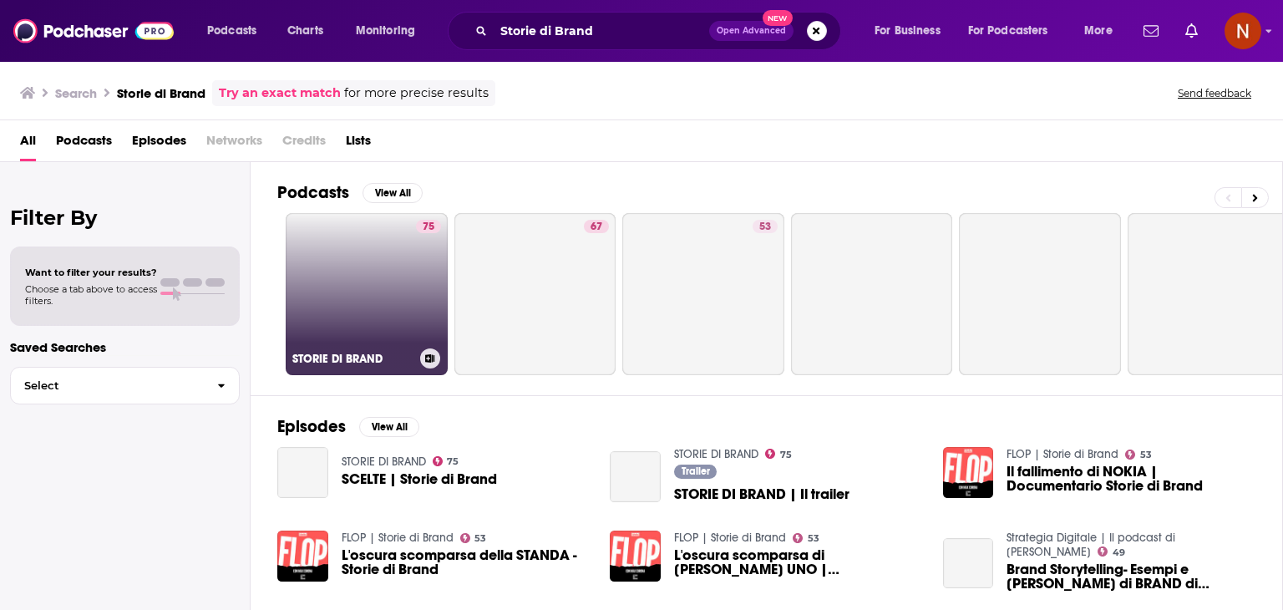
click at [399, 257] on link "75 STORIE DI BRAND" at bounding box center [367, 294] width 162 height 162
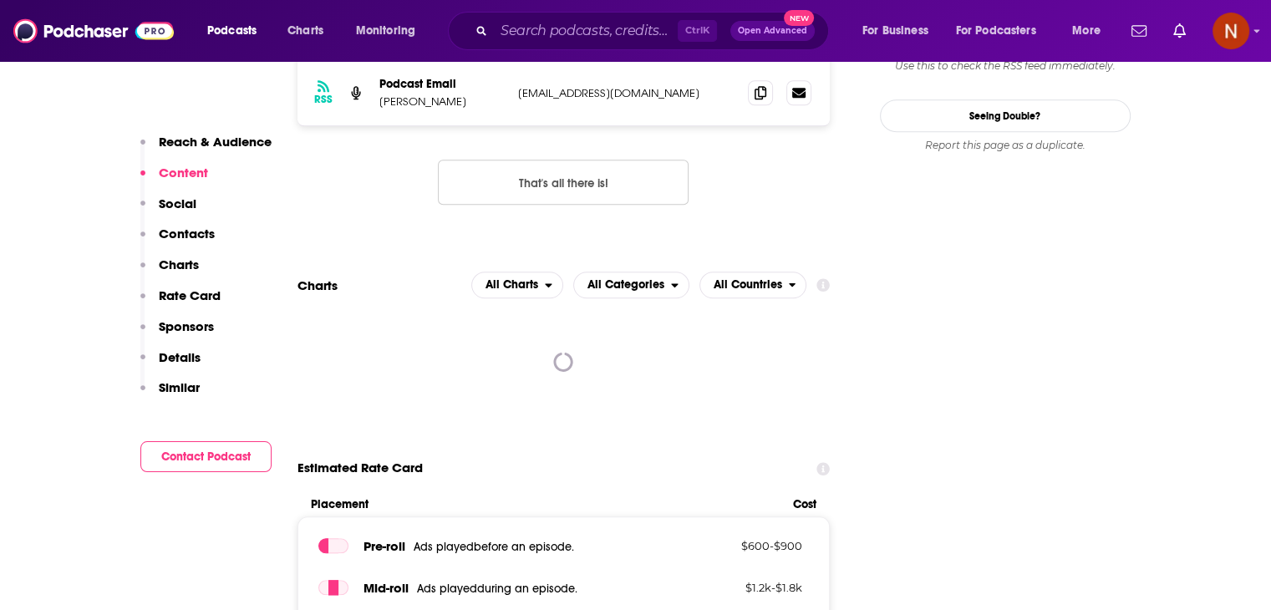
scroll to position [1596, 0]
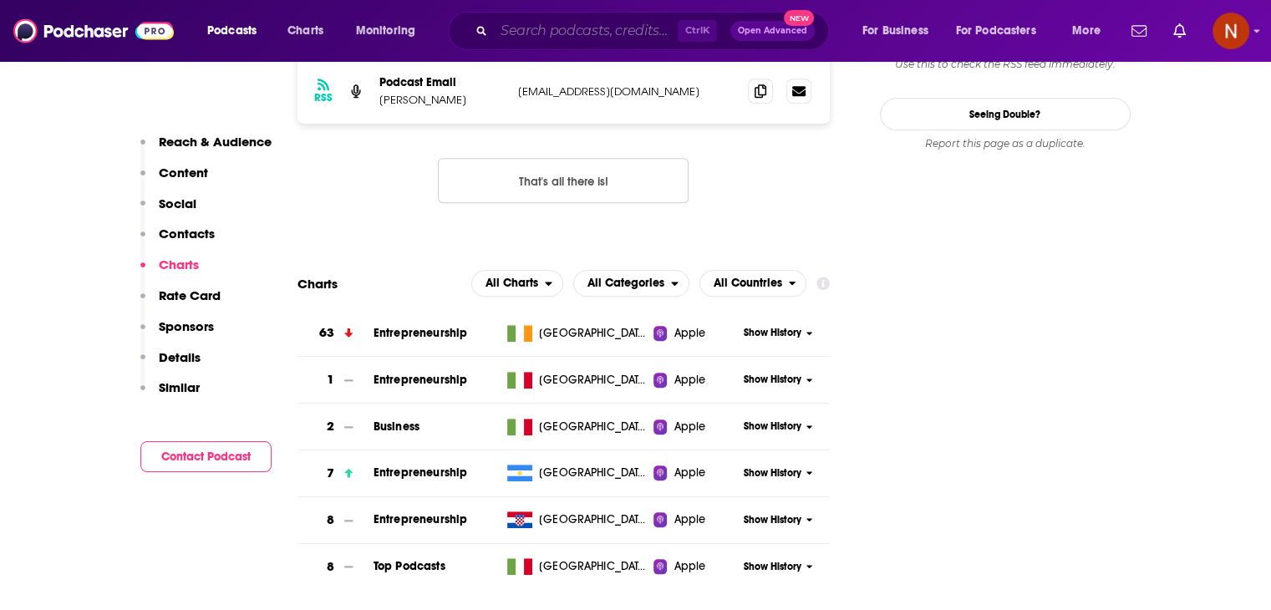
click at [538, 21] on input "Search podcasts, credits, & more..." at bounding box center [586, 31] width 184 height 27
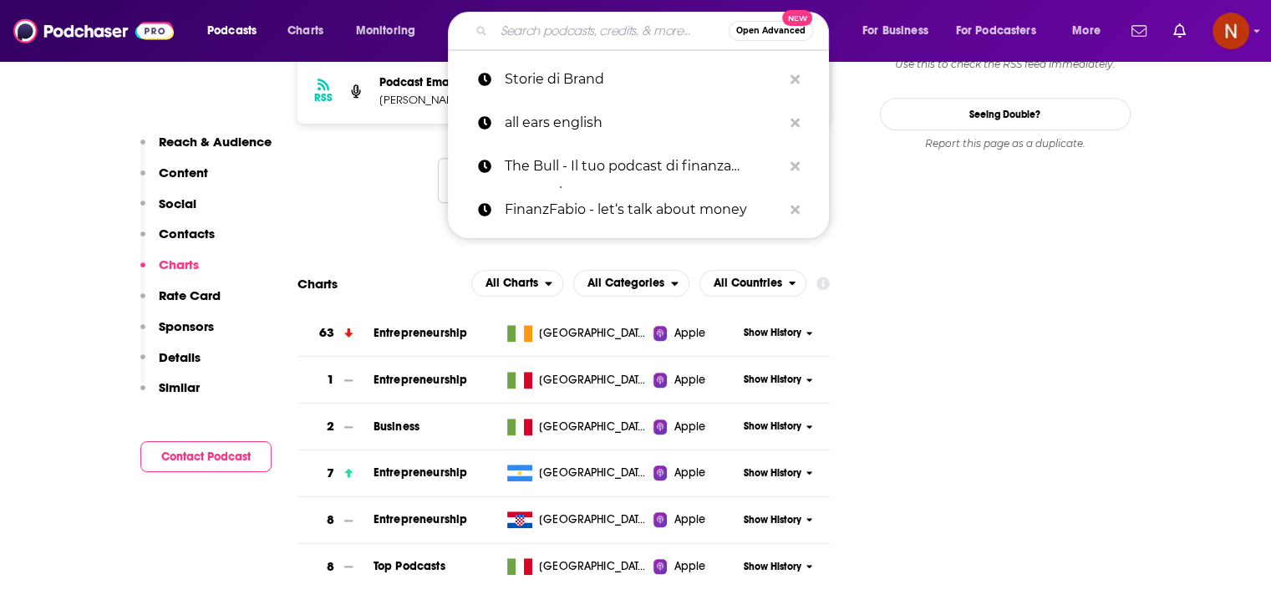
paste input "FT unhedged"
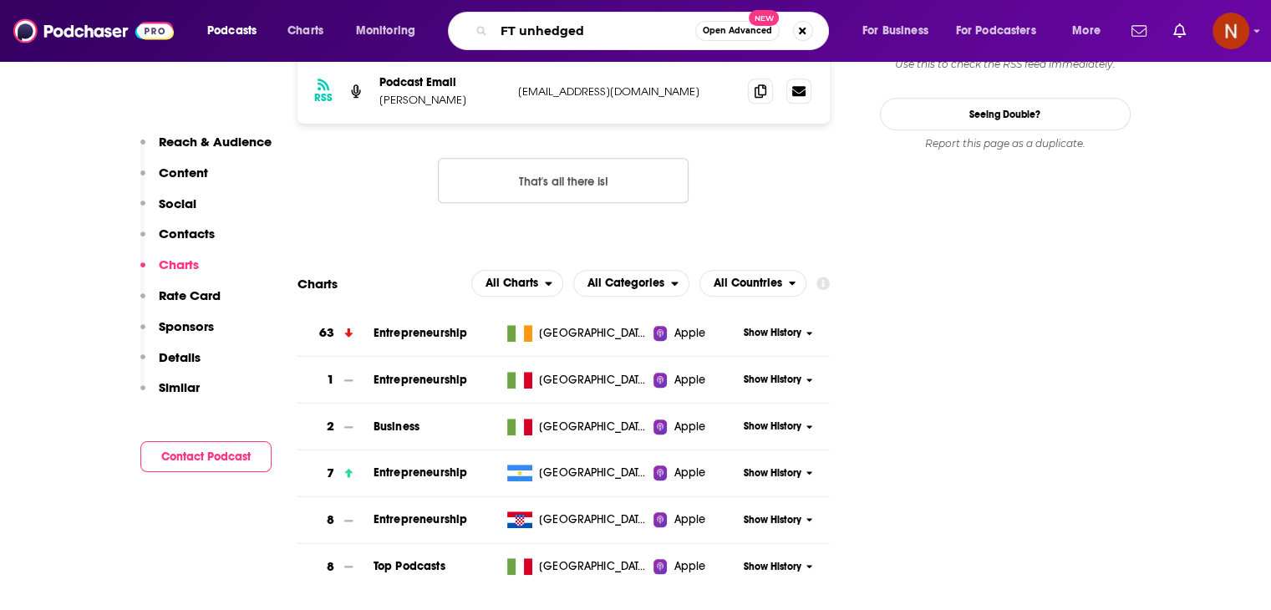
click at [503, 23] on input "FT unhedged" at bounding box center [594, 31] width 201 height 27
type input "unhedged"
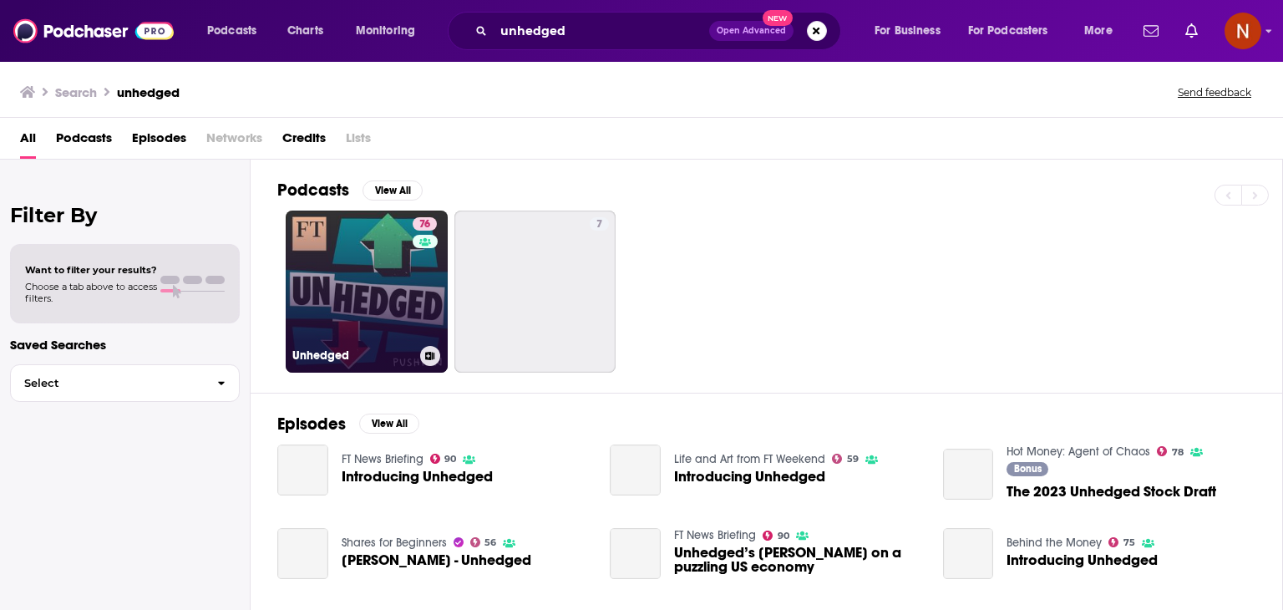
click at [371, 309] on link "76 Unhedged" at bounding box center [367, 292] width 162 height 162
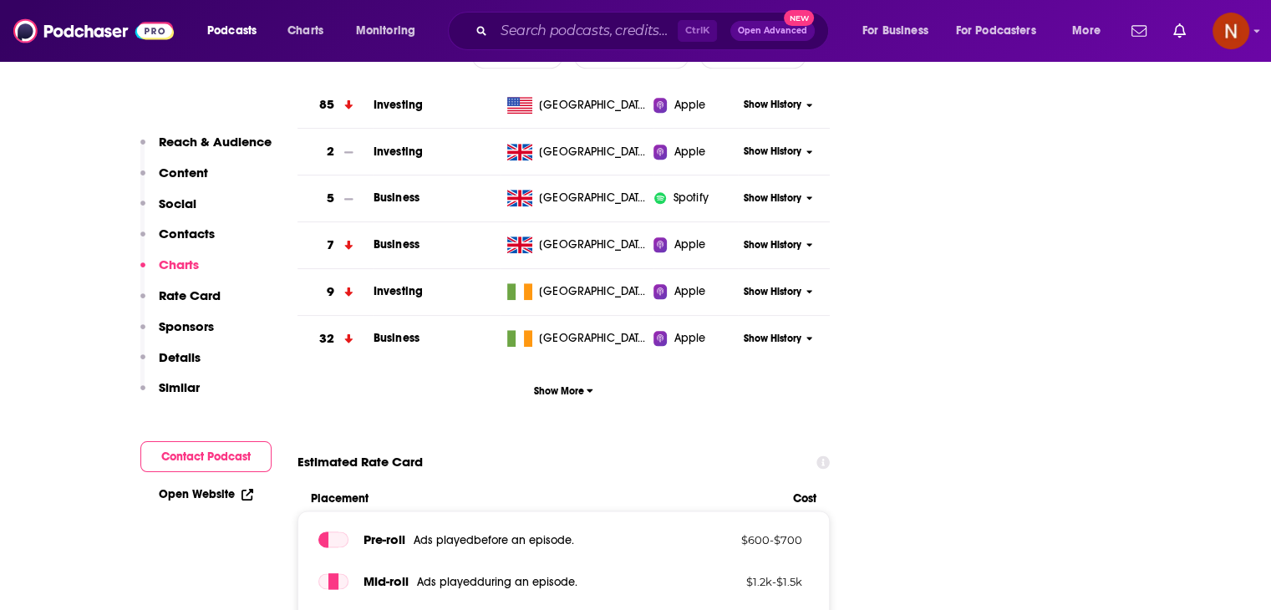
scroll to position [2012, 0]
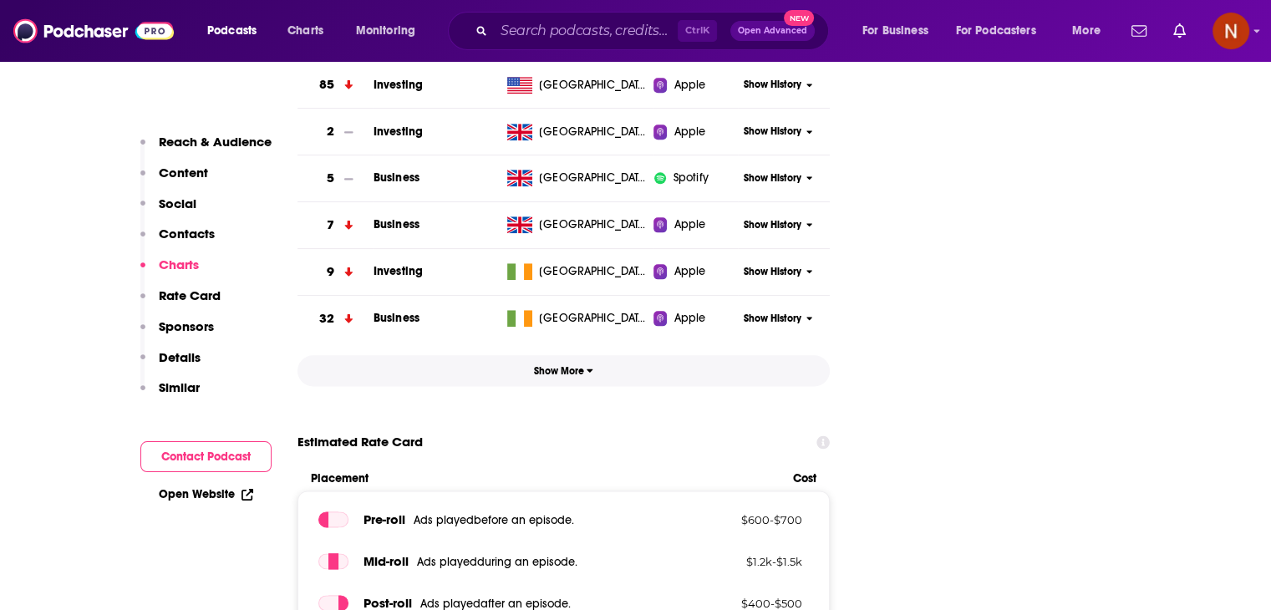
click at [579, 365] on span "Show More" at bounding box center [563, 371] width 59 height 12
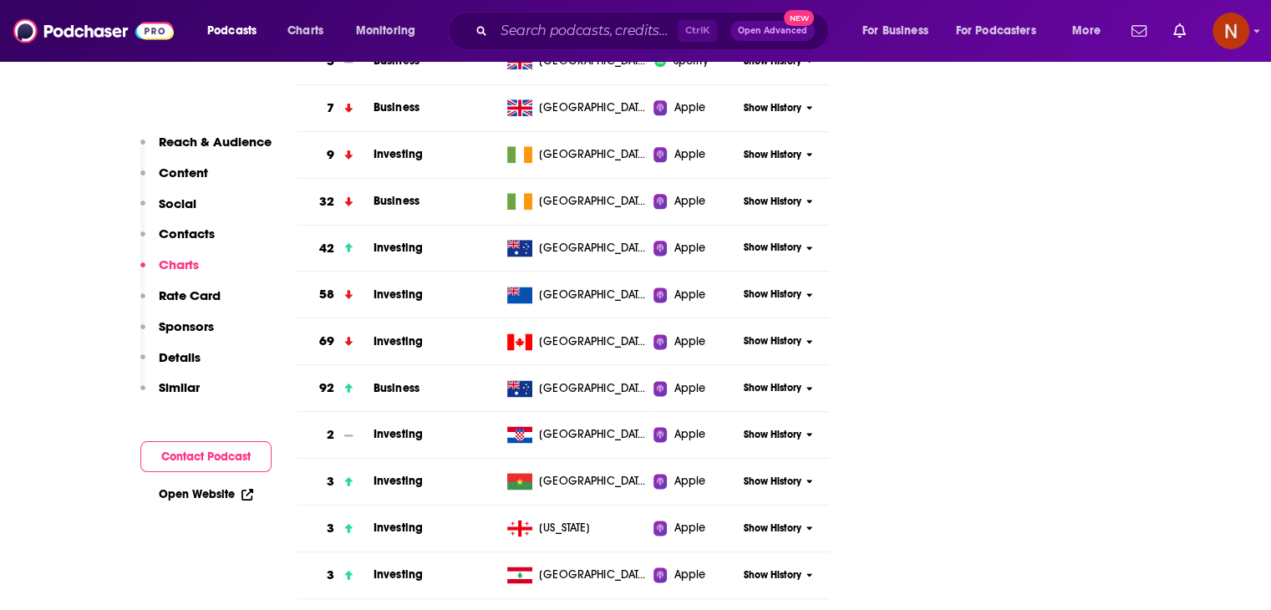
scroll to position [2125, 0]
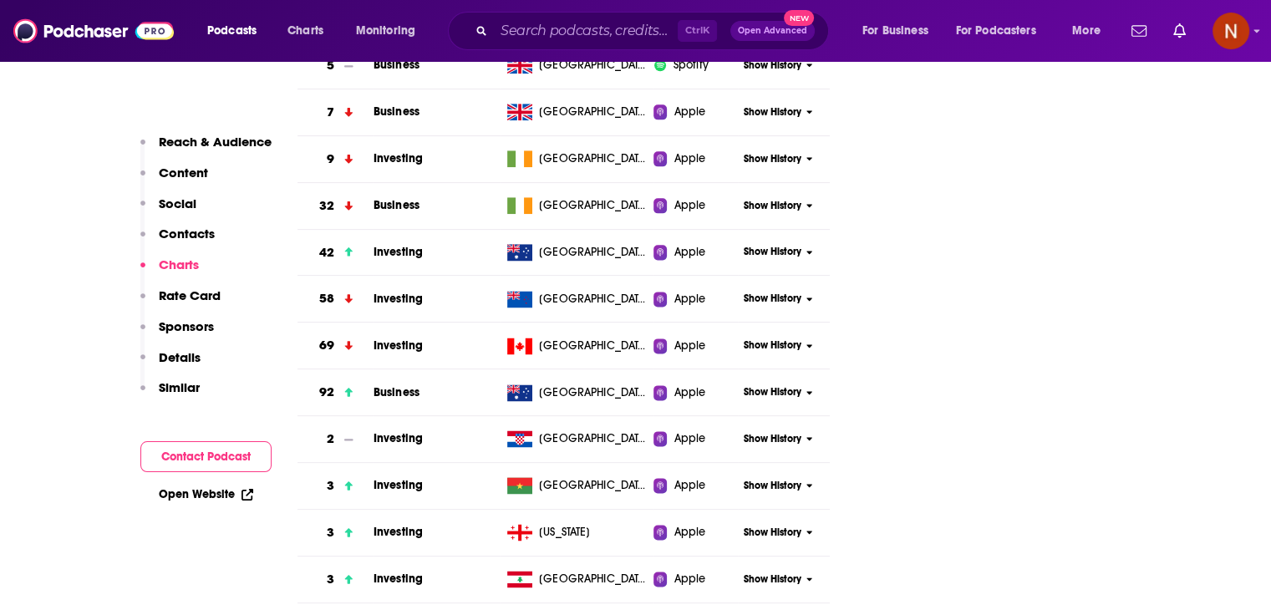
click at [595, 13] on div "Ctrl K Open Advanced New" at bounding box center [638, 31] width 381 height 38
click at [594, 22] on input "Search podcasts, credits, & more..." at bounding box center [586, 31] width 184 height 27
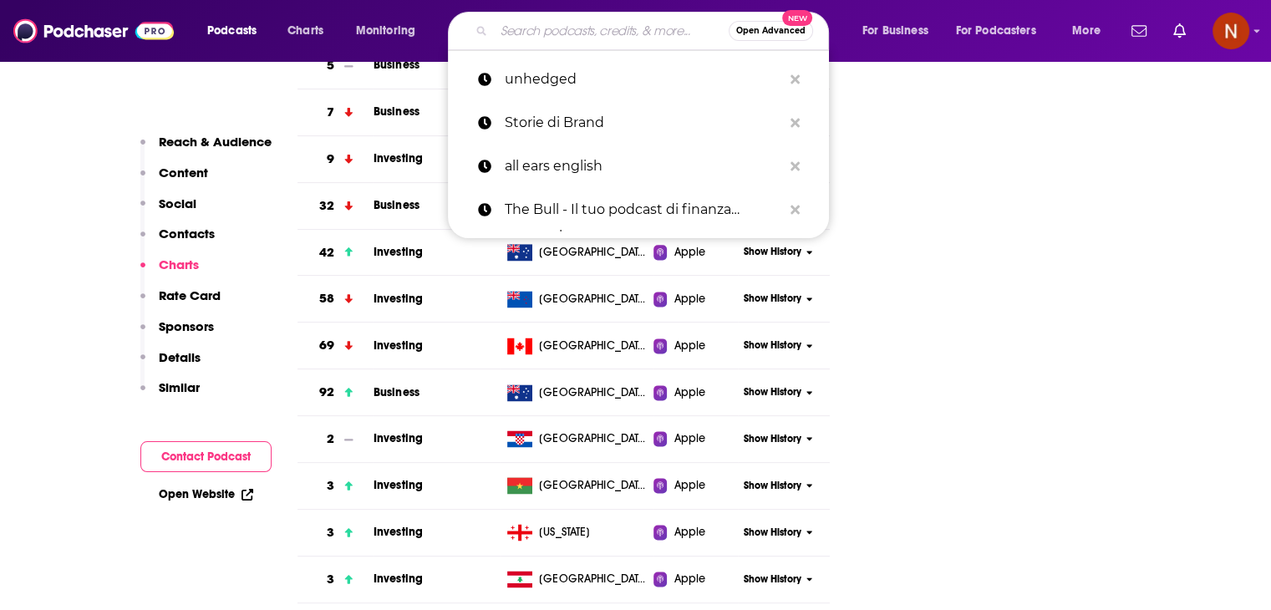
paste input "Beyond the obvious"
type input "Beyond the obvious"
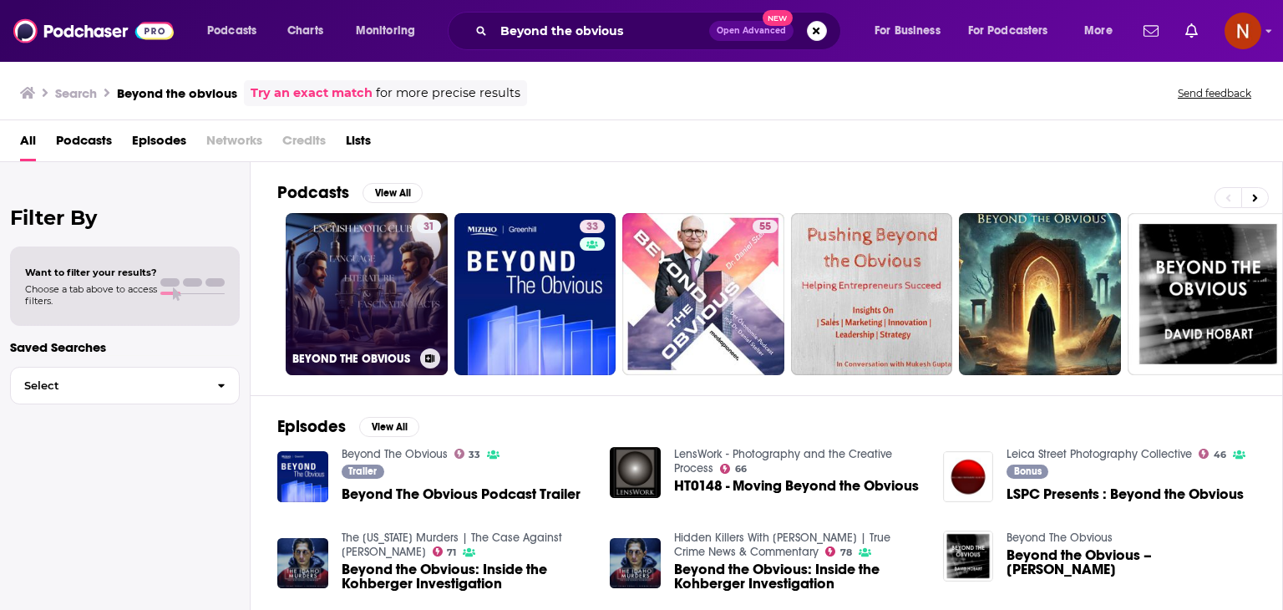
click at [379, 286] on link "31 BEYOND THE OBVIOUS" at bounding box center [367, 294] width 162 height 162
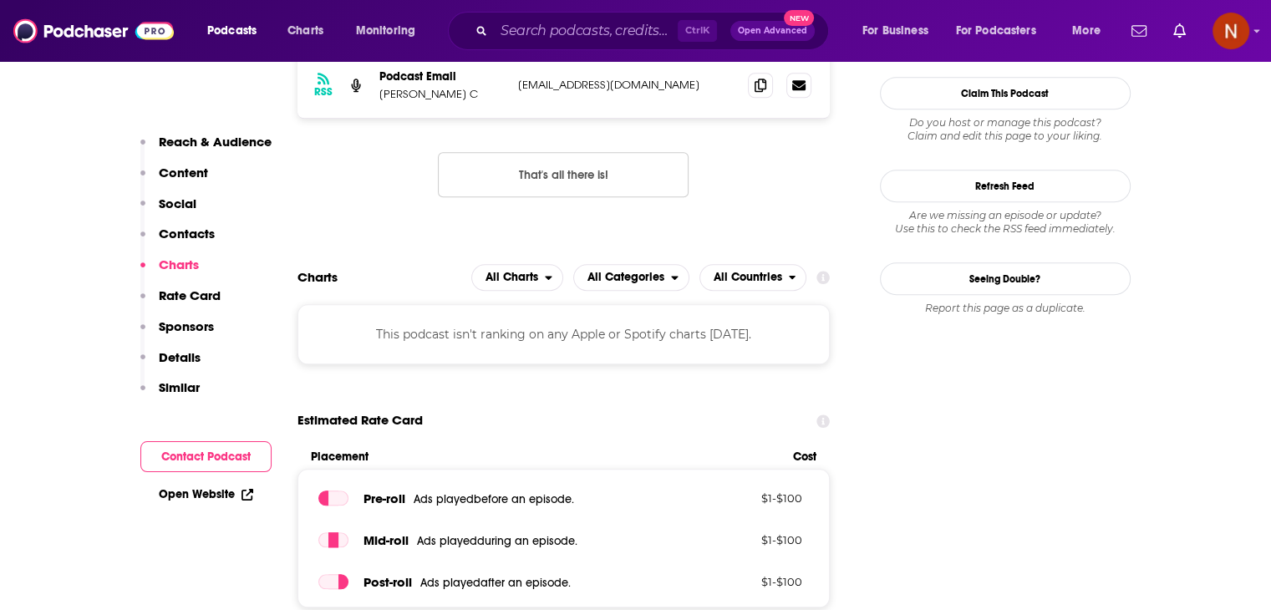
scroll to position [1347, 0]
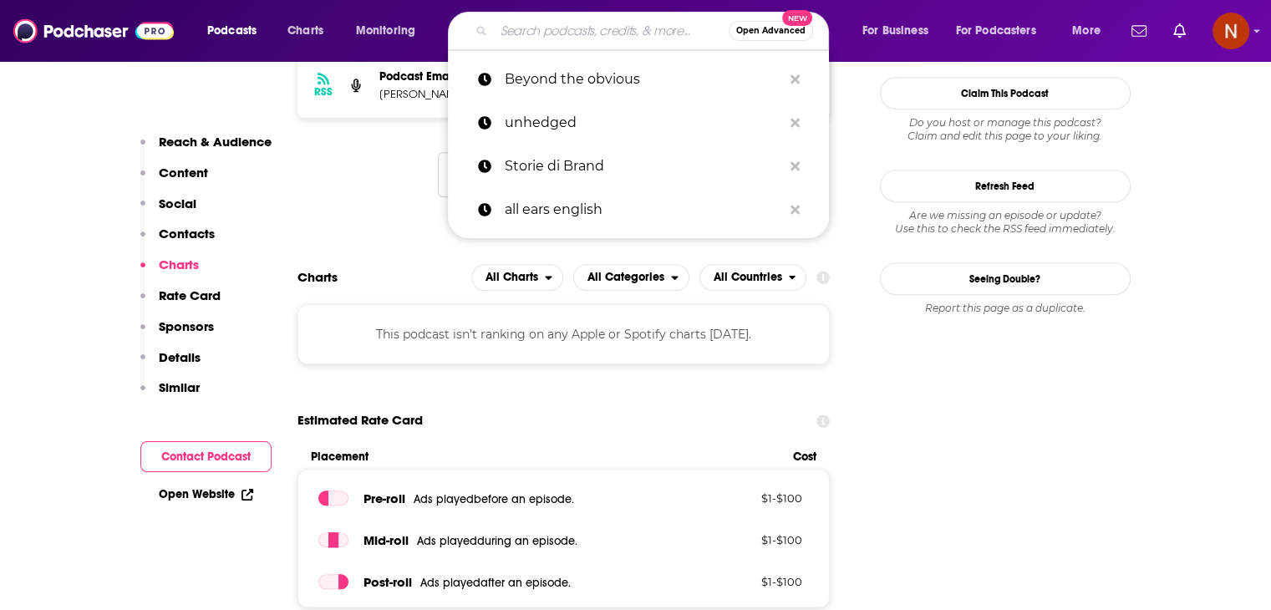
click at [597, 34] on input "Search podcasts, credits, & more..." at bounding box center [611, 31] width 235 height 27
paste input "Doppelgänger Tech Talk"
type input "Doppelgänger Tech Talk"
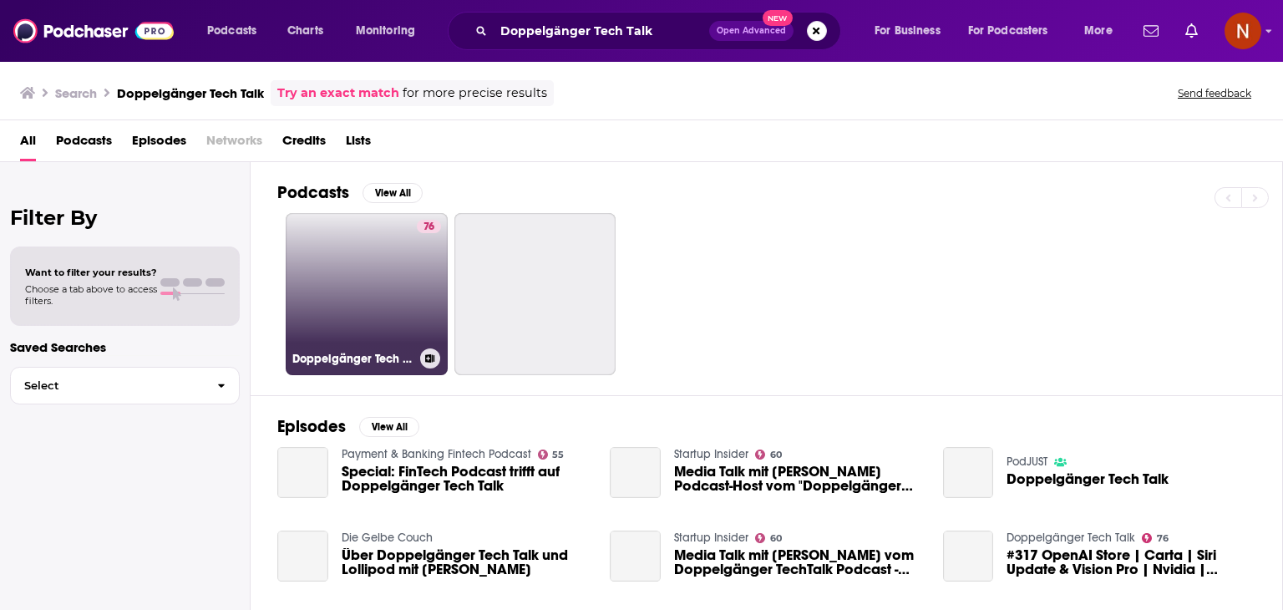
click at [399, 280] on link "76 Doppelgänger Tech Talk" at bounding box center [367, 294] width 162 height 162
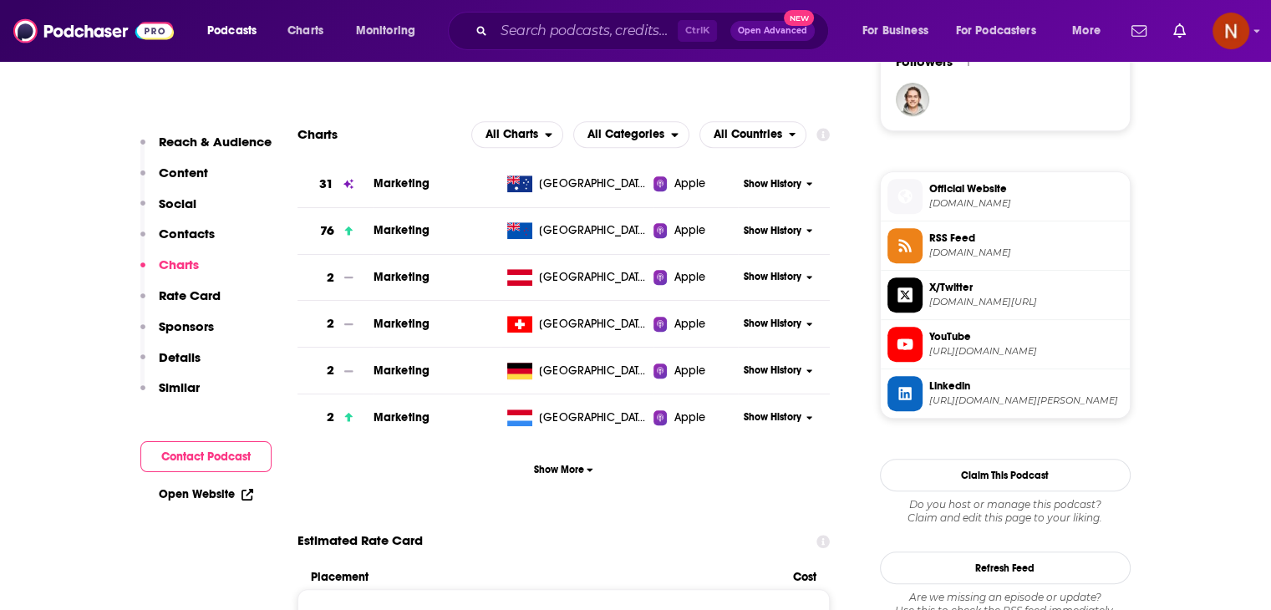
scroll to position [1247, 0]
click at [587, 469] on icon "button" at bounding box center [590, 470] width 7 height 10
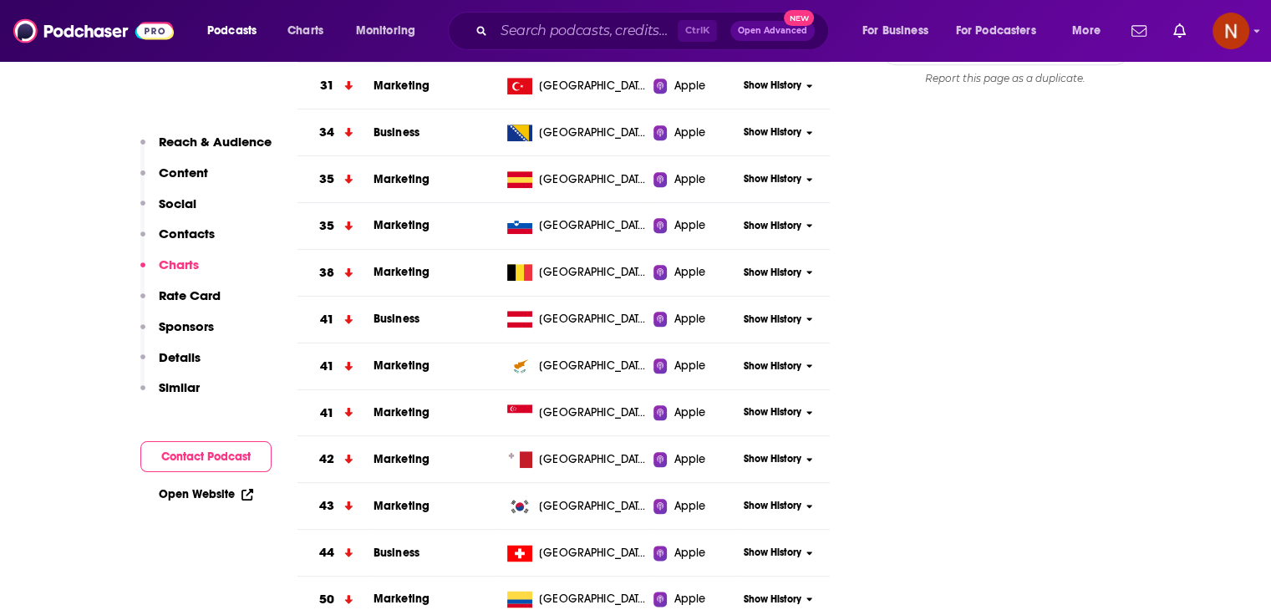
scroll to position [1858, 0]
click at [596, 38] on input "Search podcasts, credits, & more..." at bounding box center [586, 31] width 184 height 27
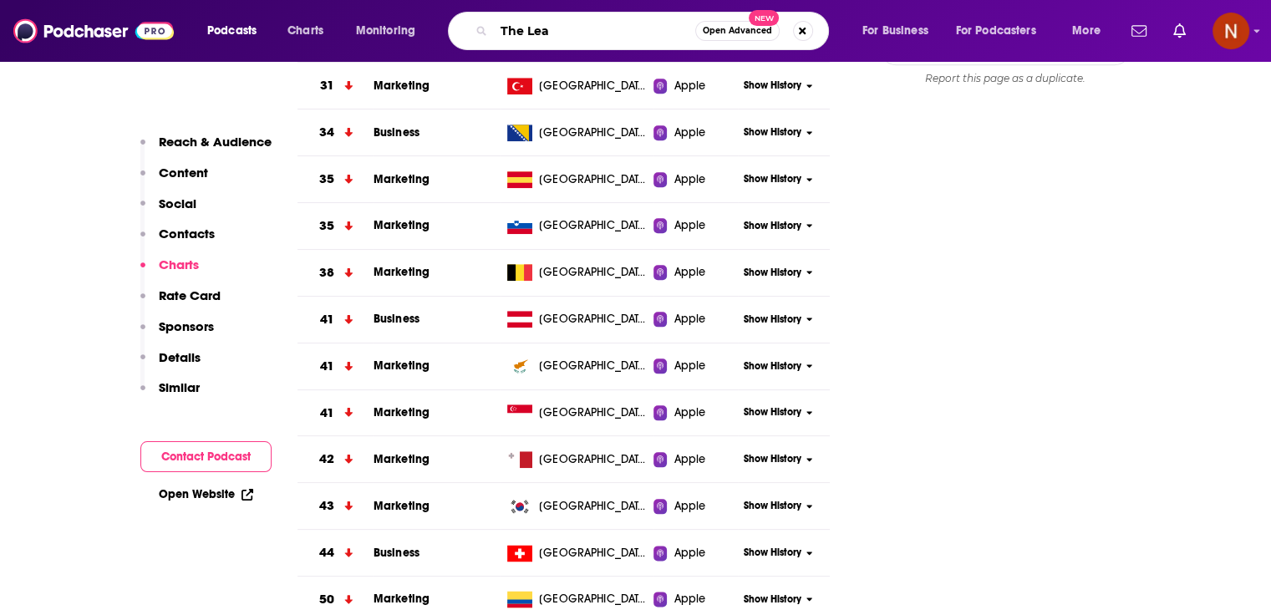
type input "The Lead"
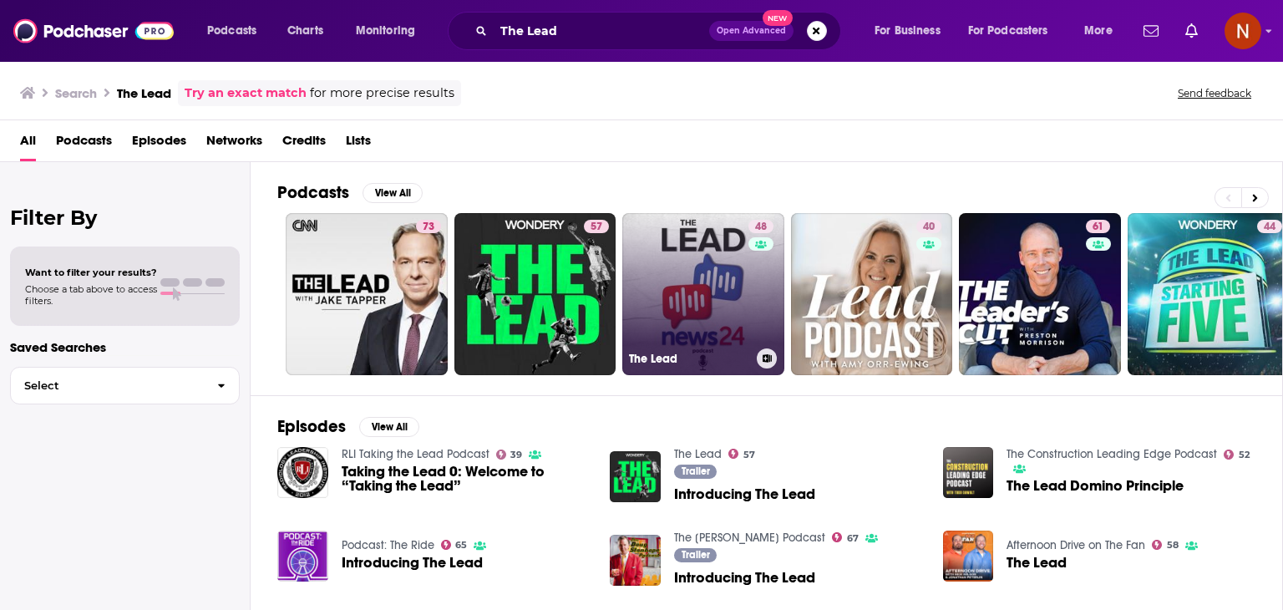
click at [678, 325] on link "48 The Lead" at bounding box center [703, 294] width 162 height 162
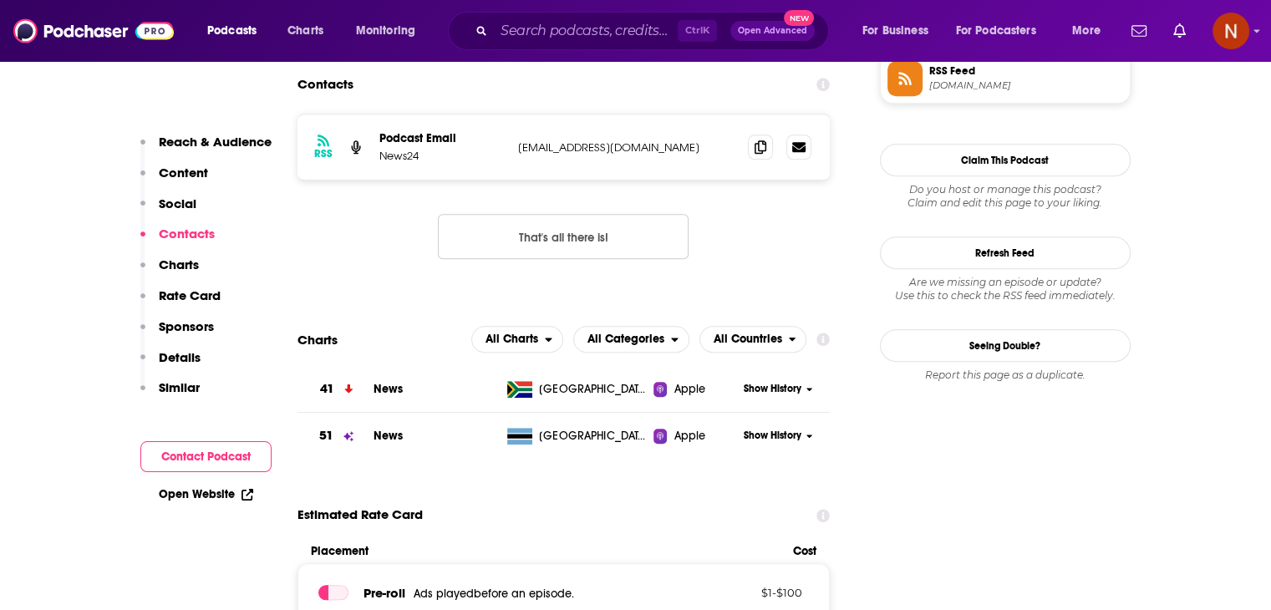
scroll to position [1282, 0]
click at [765, 392] on span "Show History" at bounding box center [773, 387] width 58 height 14
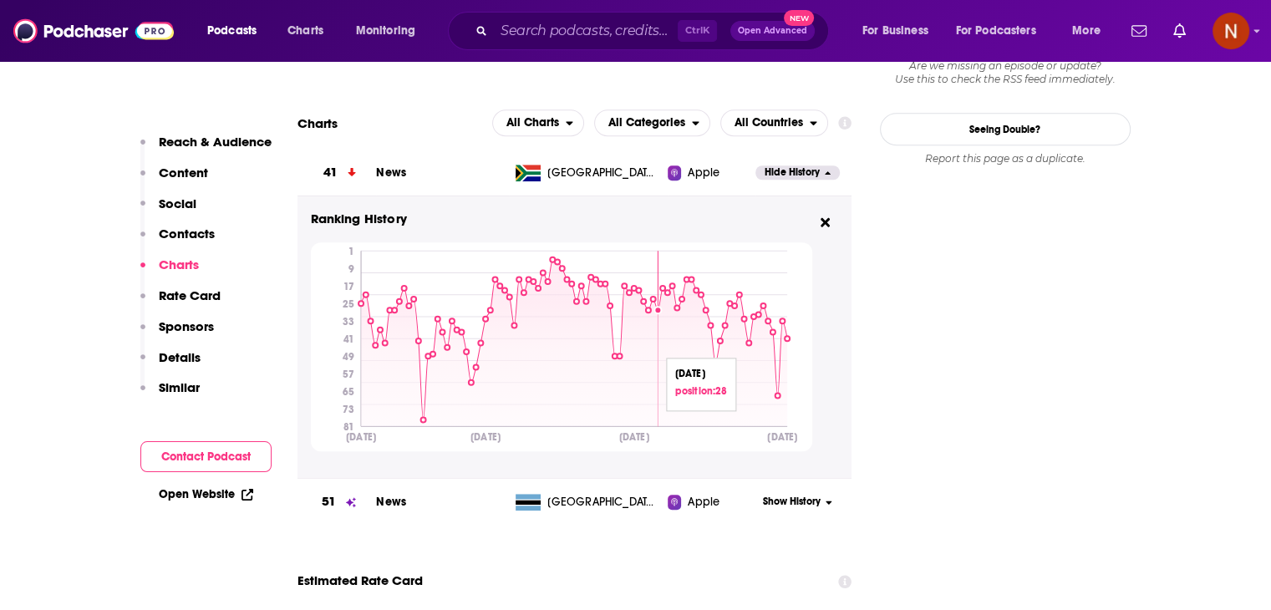
scroll to position [1452, 0]
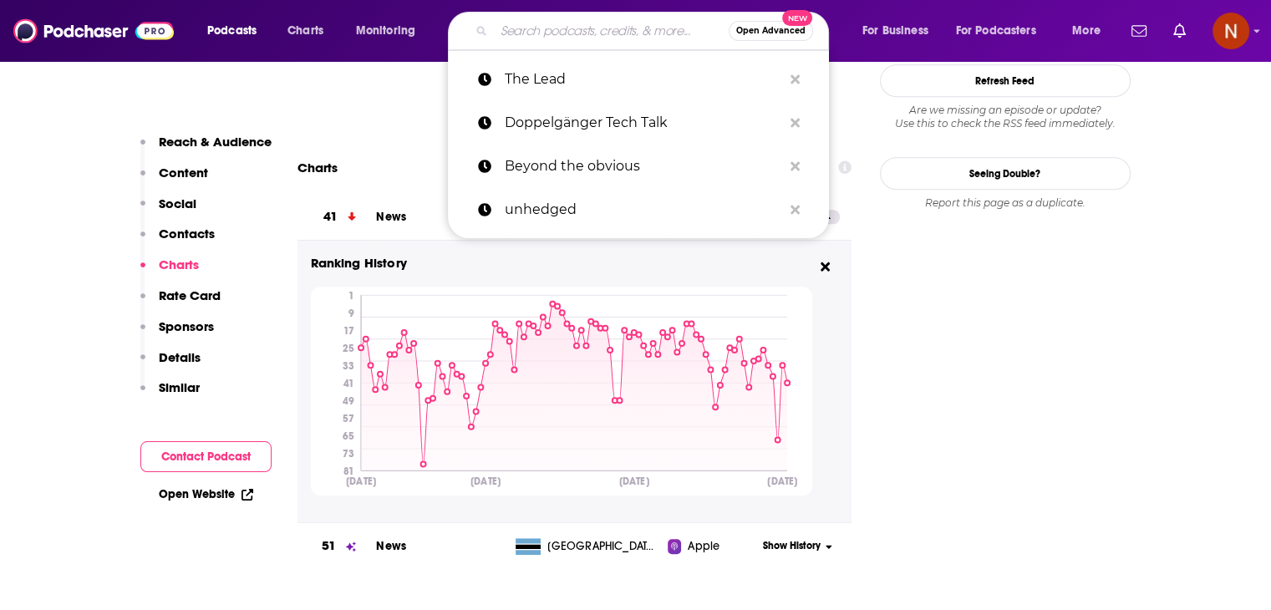
click at [657, 35] on input "Search podcasts, credits, & more..." at bounding box center [611, 31] width 235 height 27
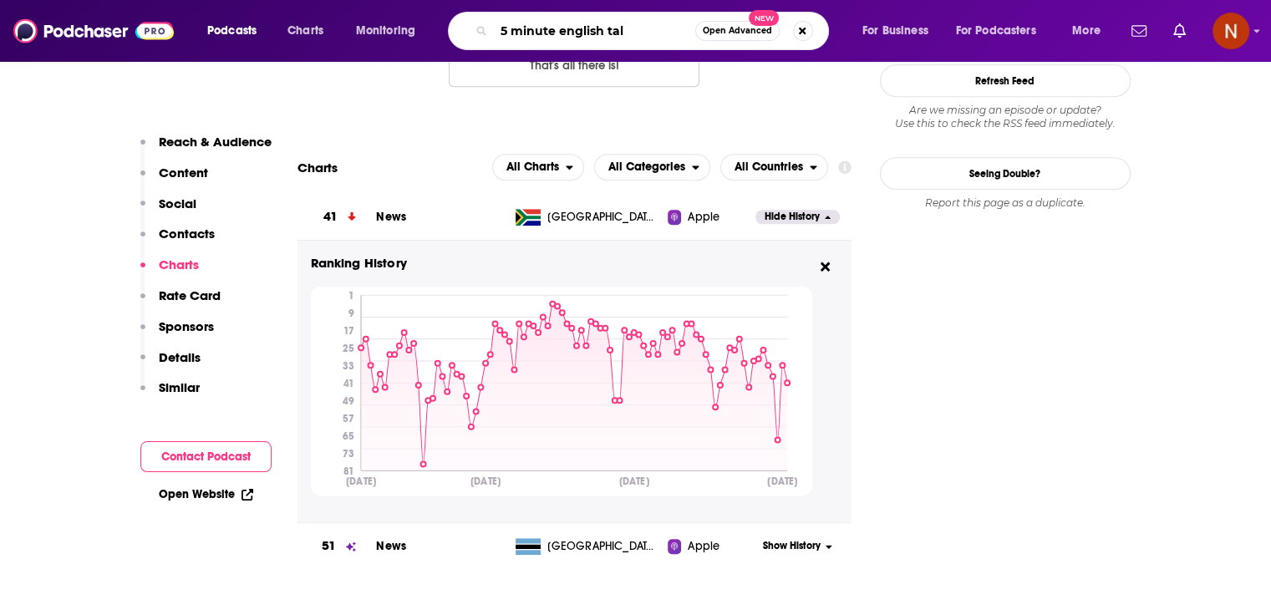
type input "5 minute english talk"
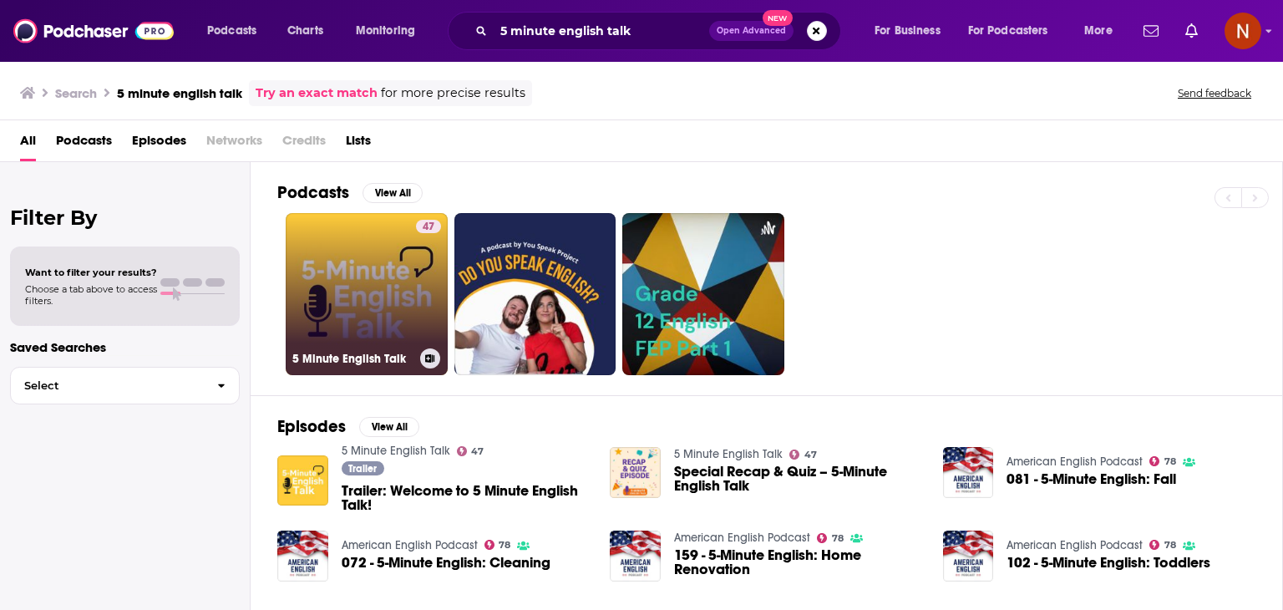
click at [331, 292] on link "47 5 Minute English Talk" at bounding box center [367, 294] width 162 height 162
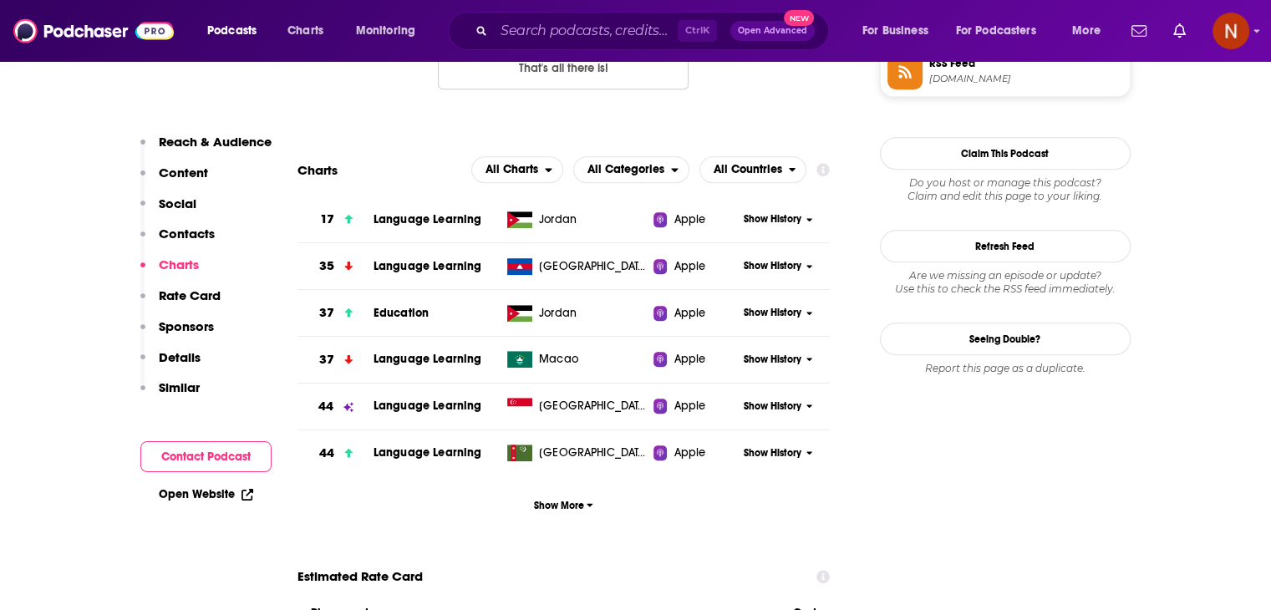
scroll to position [1450, 0]
click at [565, 502] on span "Show More" at bounding box center [563, 505] width 59 height 12
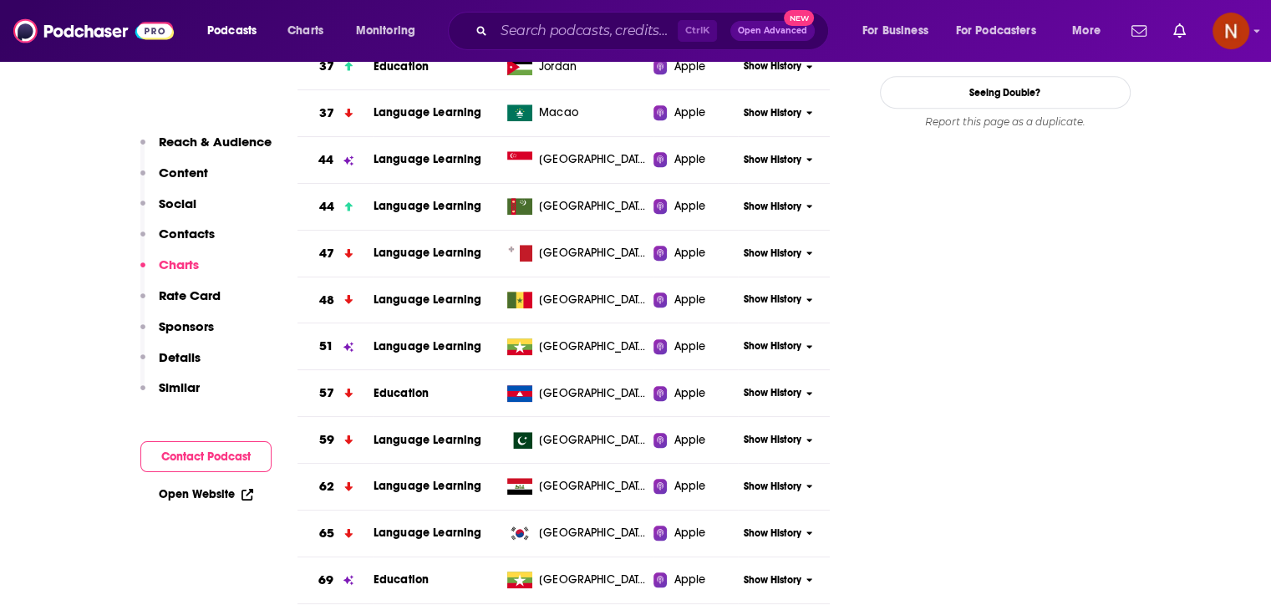
scroll to position [2249, 0]
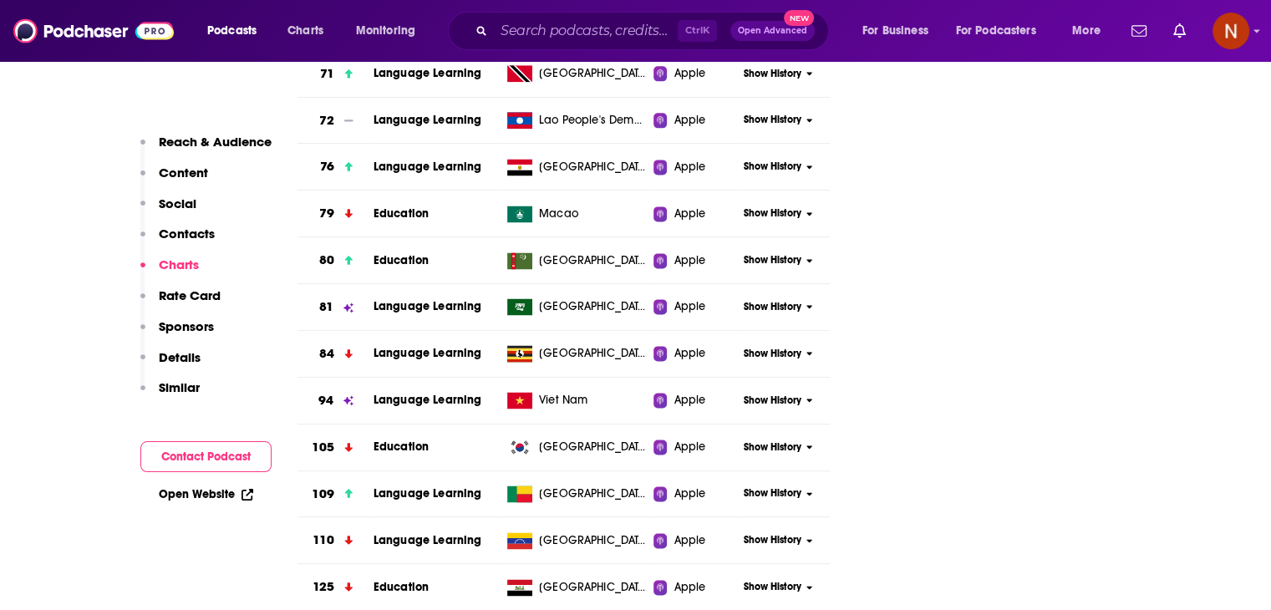
click at [760, 307] on span "Show History" at bounding box center [773, 307] width 58 height 14
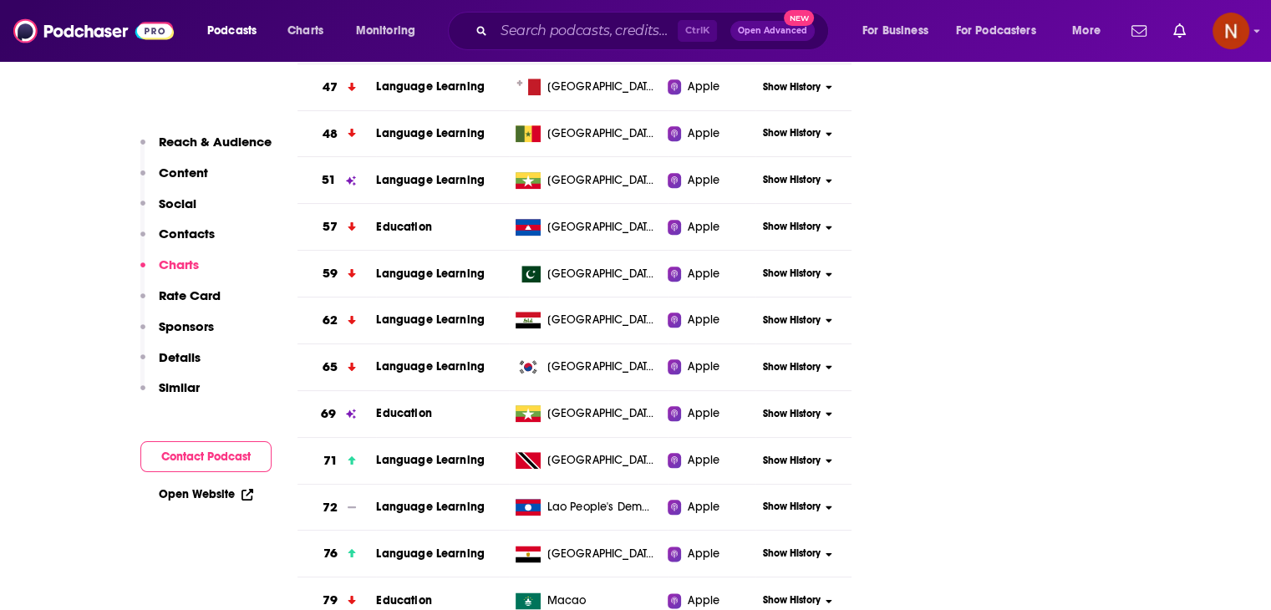
scroll to position [1862, 0]
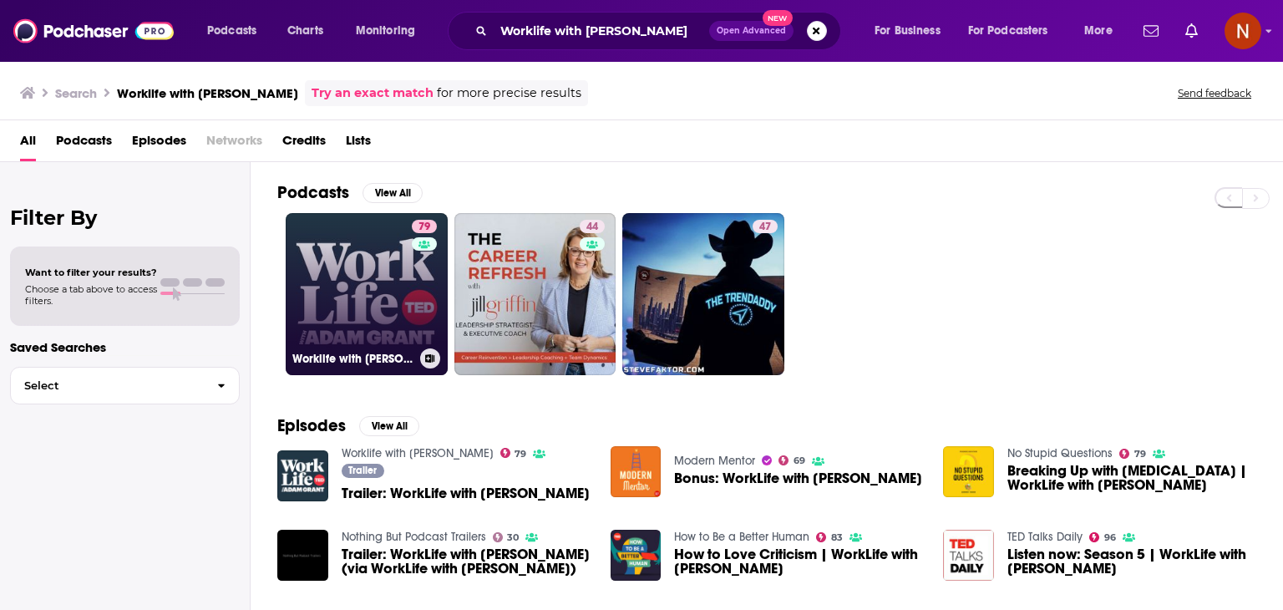
click at [353, 272] on link "79 Worklife with [PERSON_NAME]" at bounding box center [367, 294] width 162 height 162
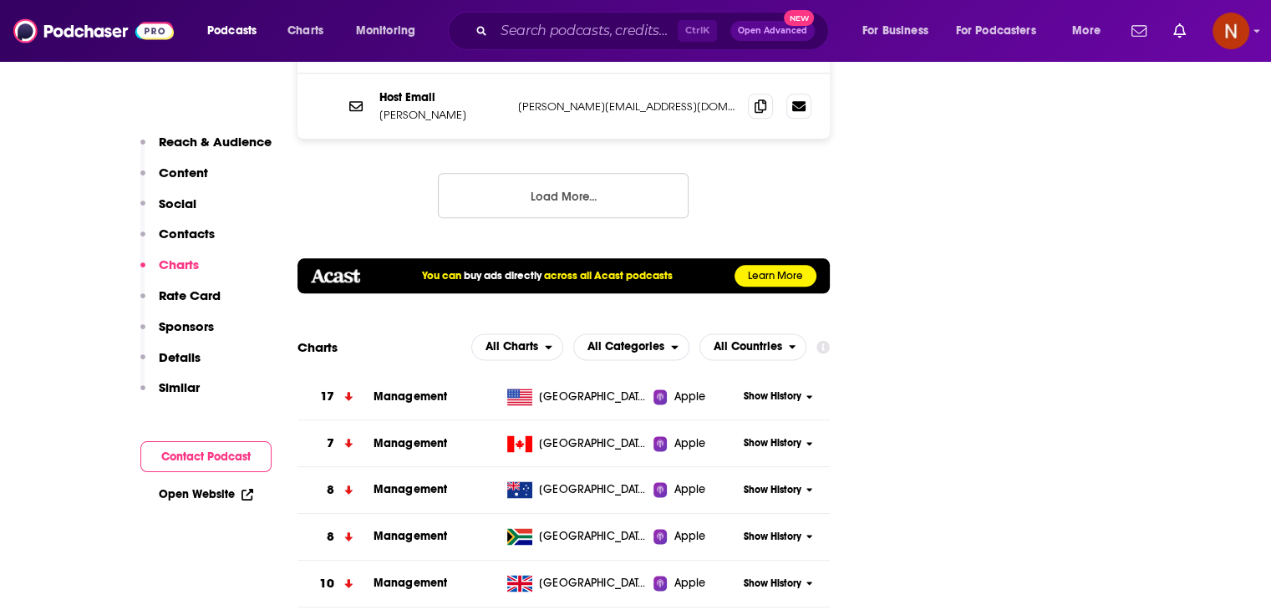
scroll to position [2189, 0]
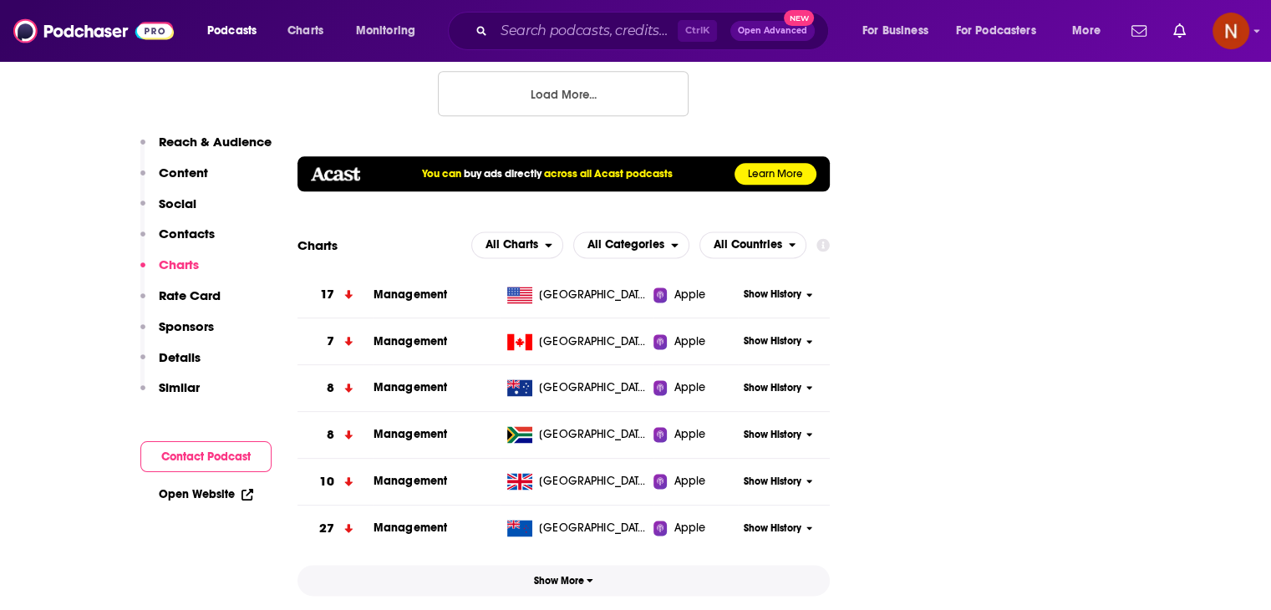
click at [569, 575] on span "Show More" at bounding box center [563, 581] width 59 height 12
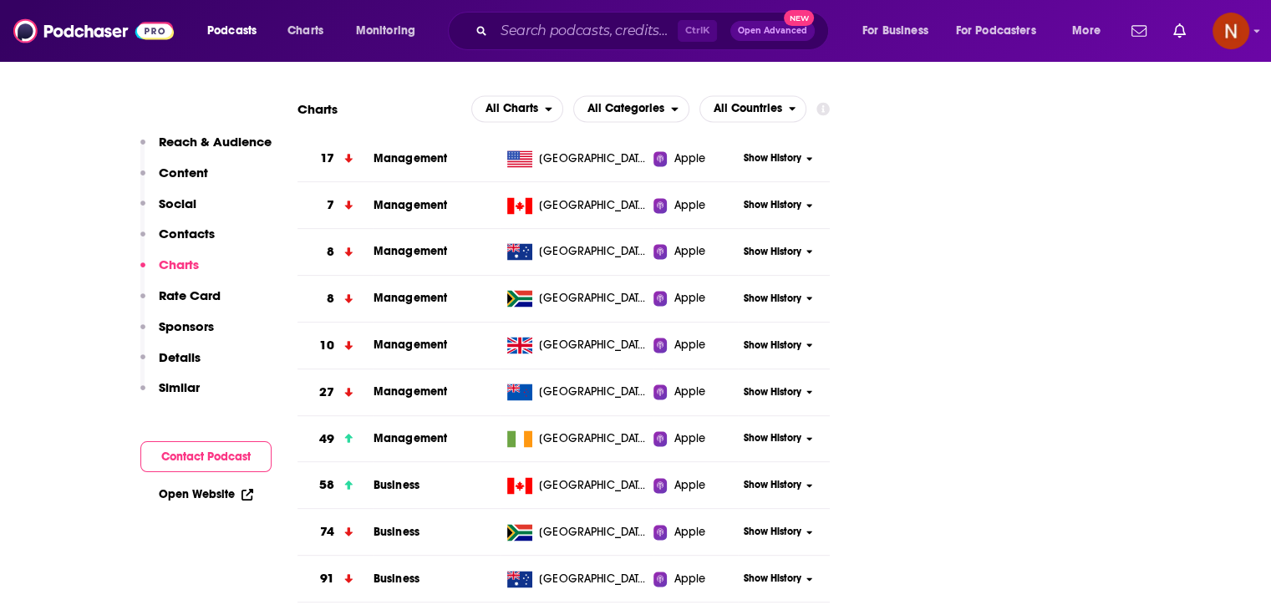
scroll to position [2323, 0]
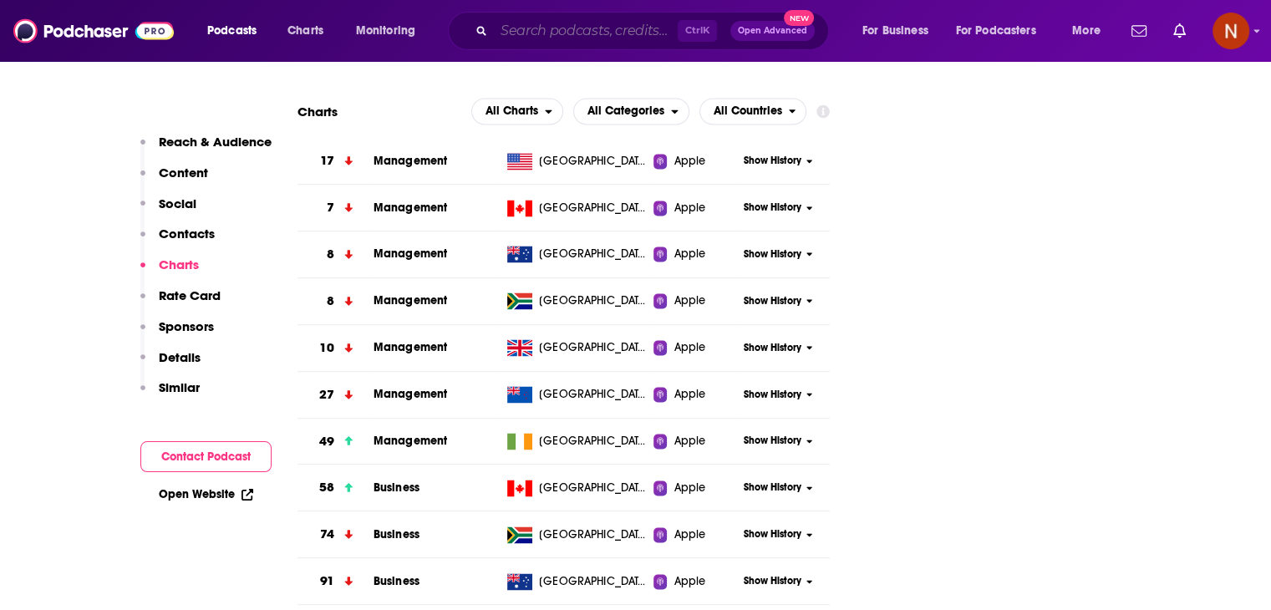
click at [520, 43] on input "Search podcasts, credits, & more..." at bounding box center [586, 31] width 184 height 27
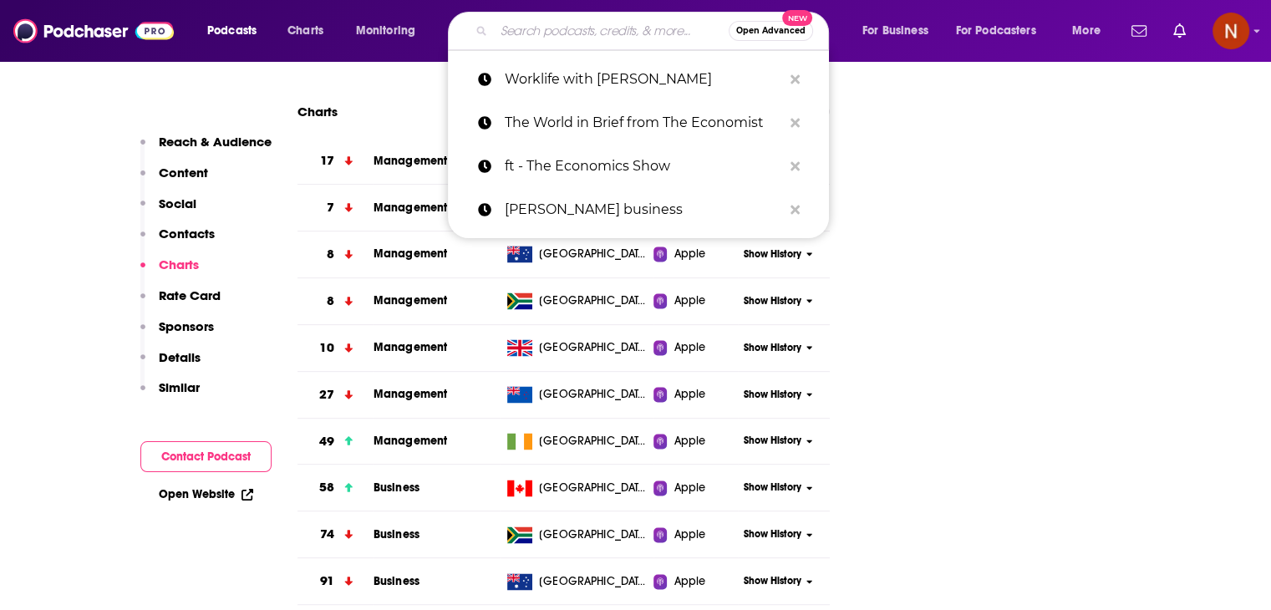
paste input "Secret Leaders (episode)"
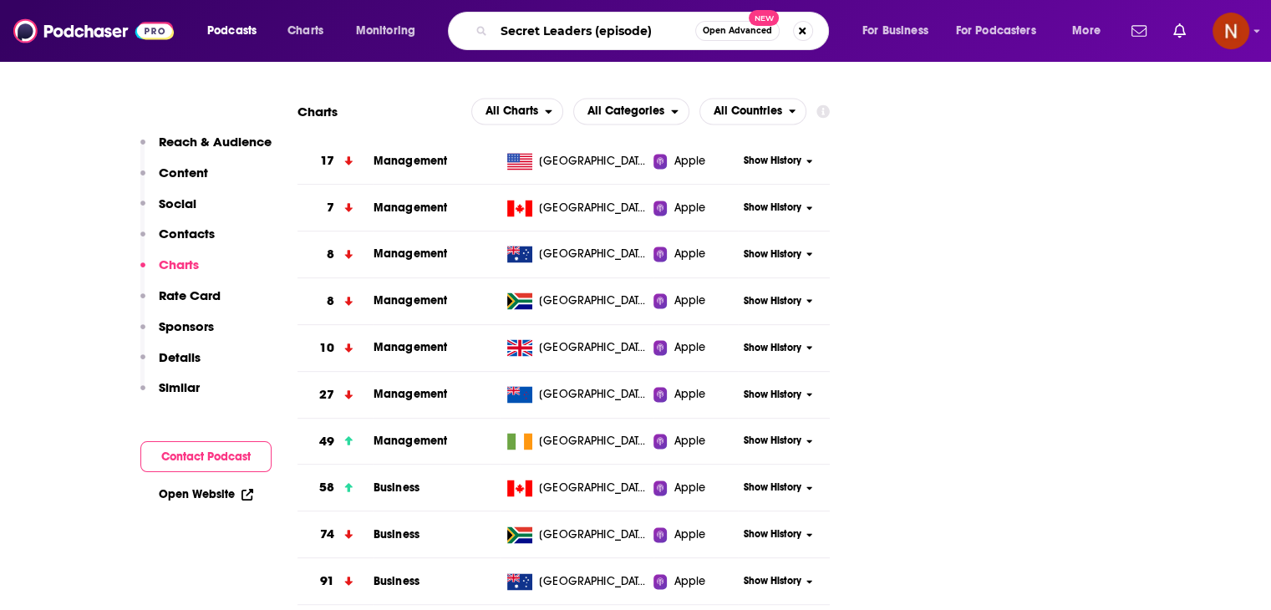
click at [587, 31] on input "Secret Leaders (episode)" at bounding box center [594, 31] width 201 height 27
click at [601, 31] on input "Secret Leaders (episode)" at bounding box center [594, 31] width 201 height 27
type input "Secret Leaders"
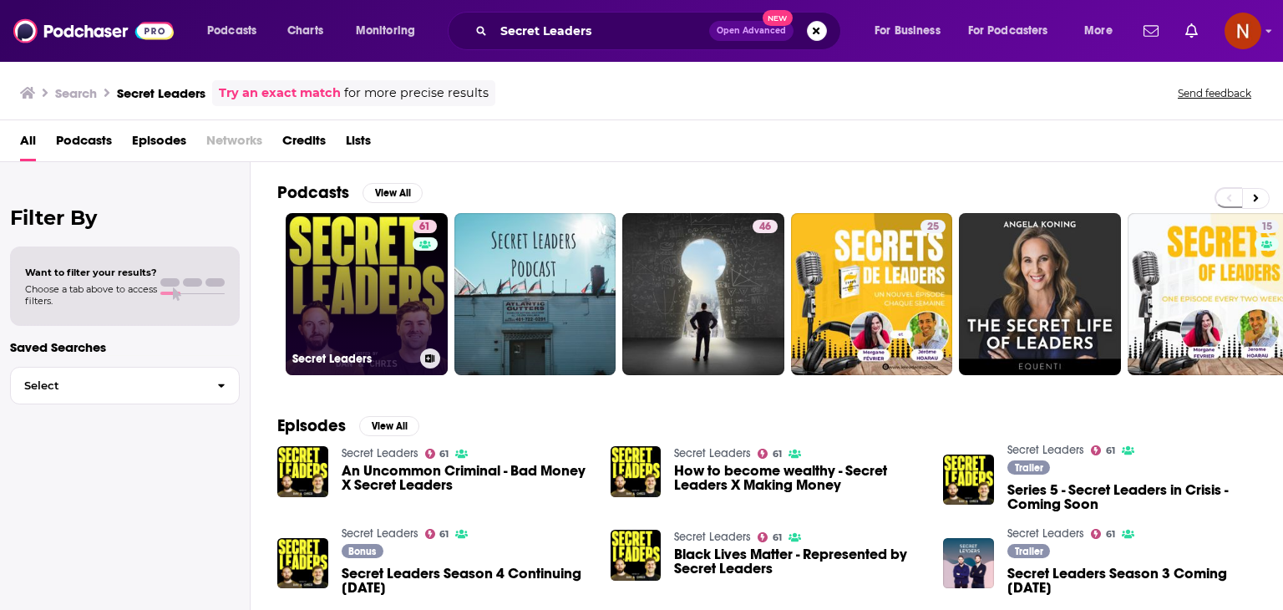
click at [357, 292] on link "61 Secret Leaders" at bounding box center [367, 294] width 162 height 162
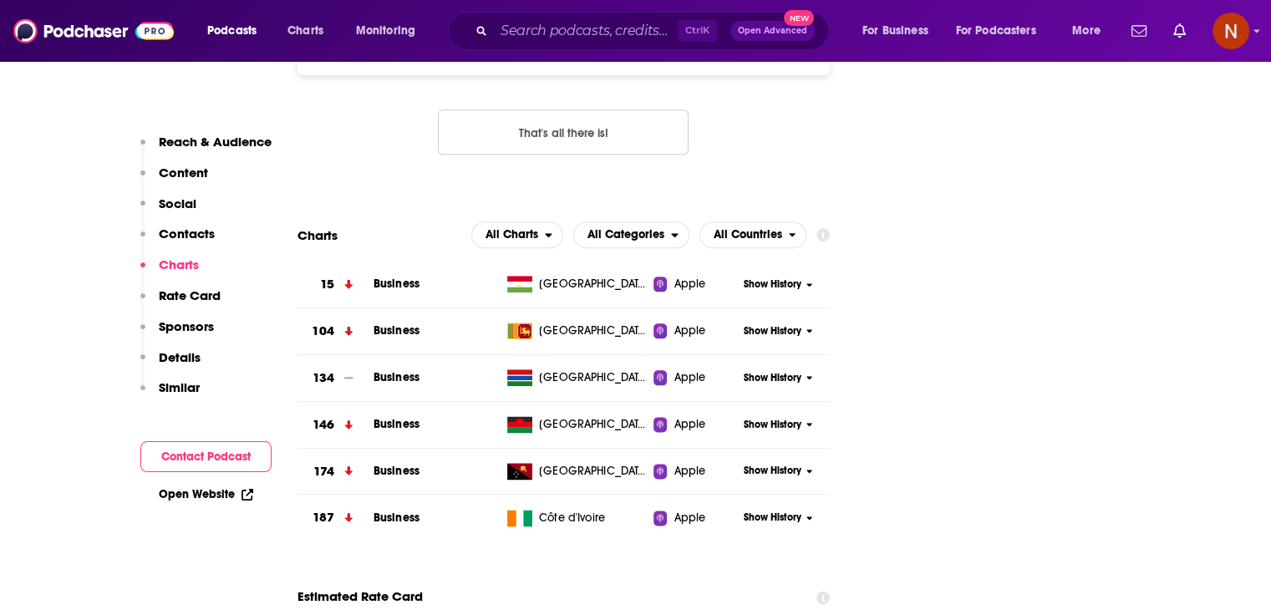
scroll to position [1995, 0]
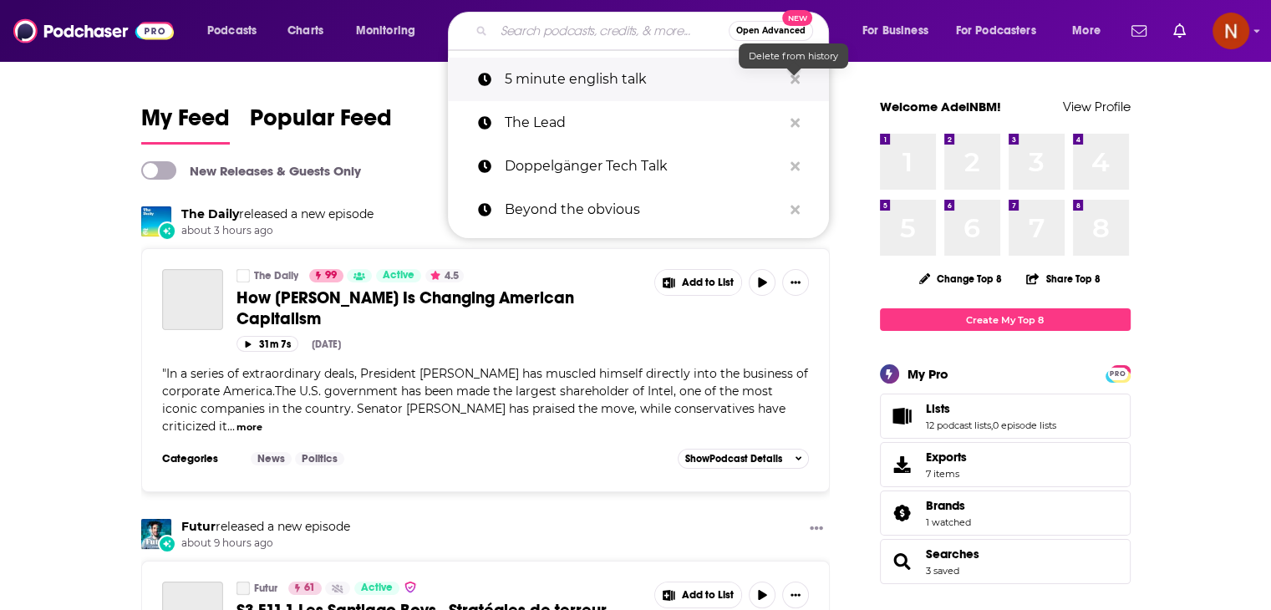
click at [795, 77] on icon "Search podcasts, credits, & more..." at bounding box center [794, 78] width 9 height 9
click at [627, 38] on input "Search podcasts, credits, & more..." at bounding box center [611, 31] width 235 height 27
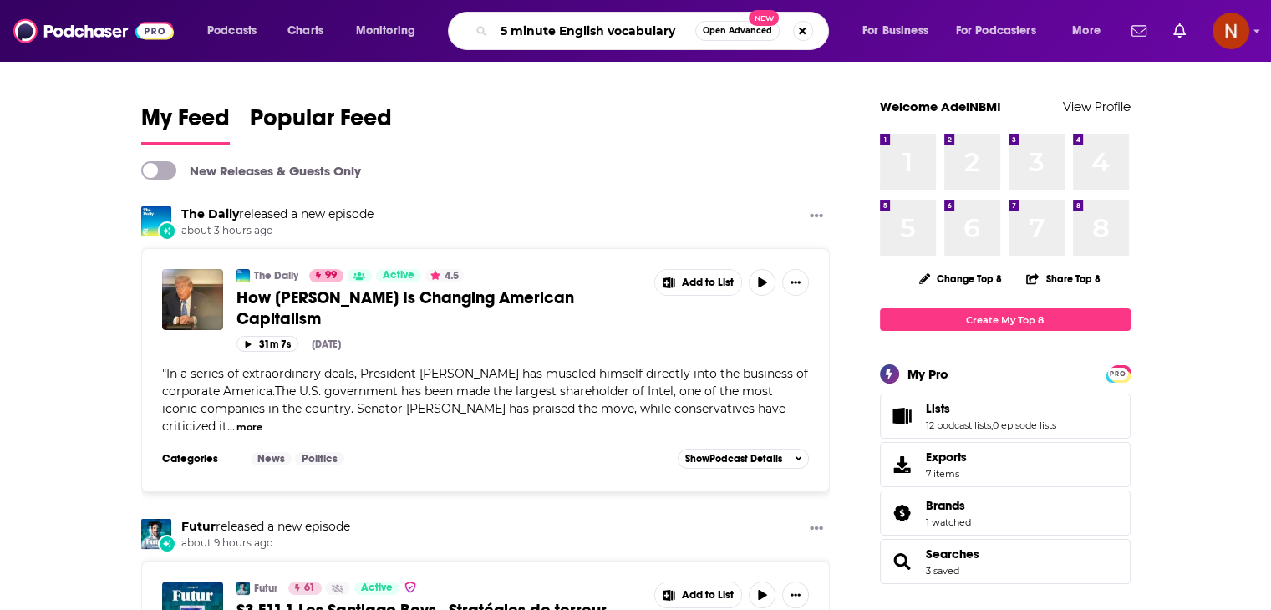
type input "5 minute English vocabulary"
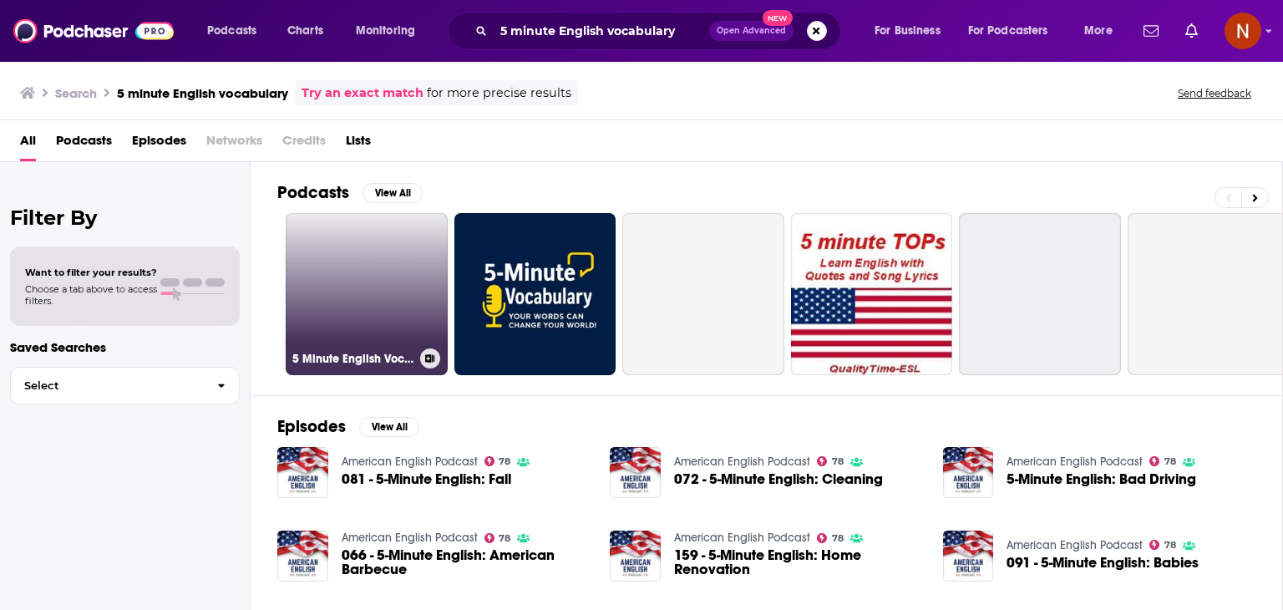
click at [362, 302] on link "5 Minute English Vocabulary" at bounding box center [367, 294] width 162 height 162
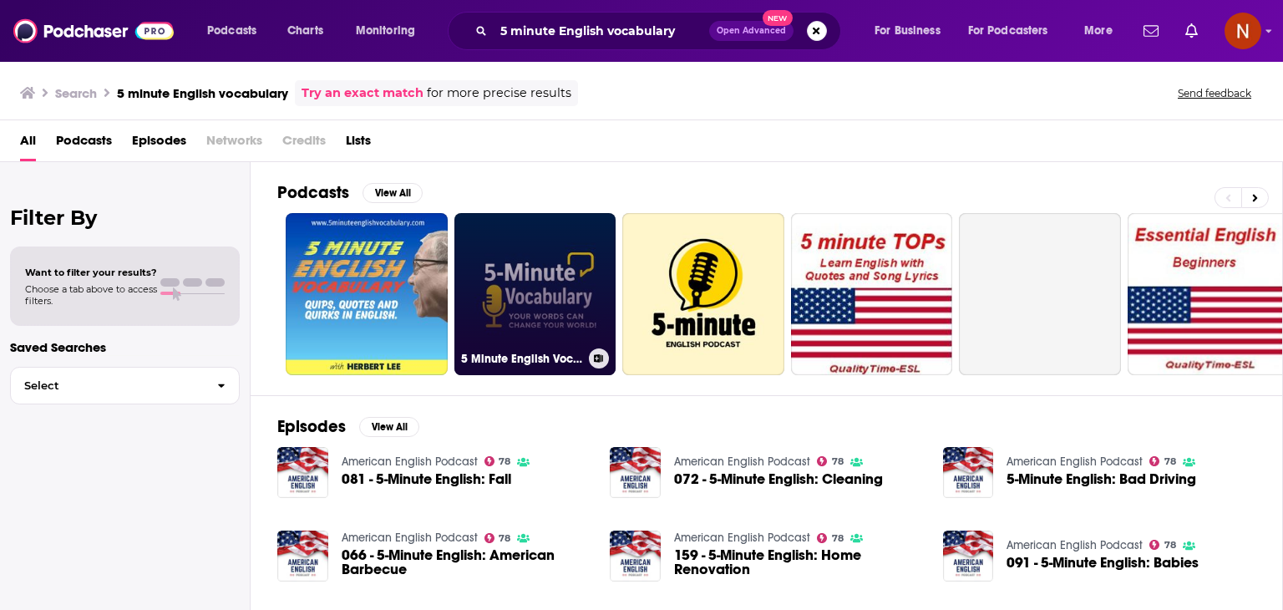
click at [534, 306] on link "5 Minute English Vocabulary Show" at bounding box center [536, 294] width 162 height 162
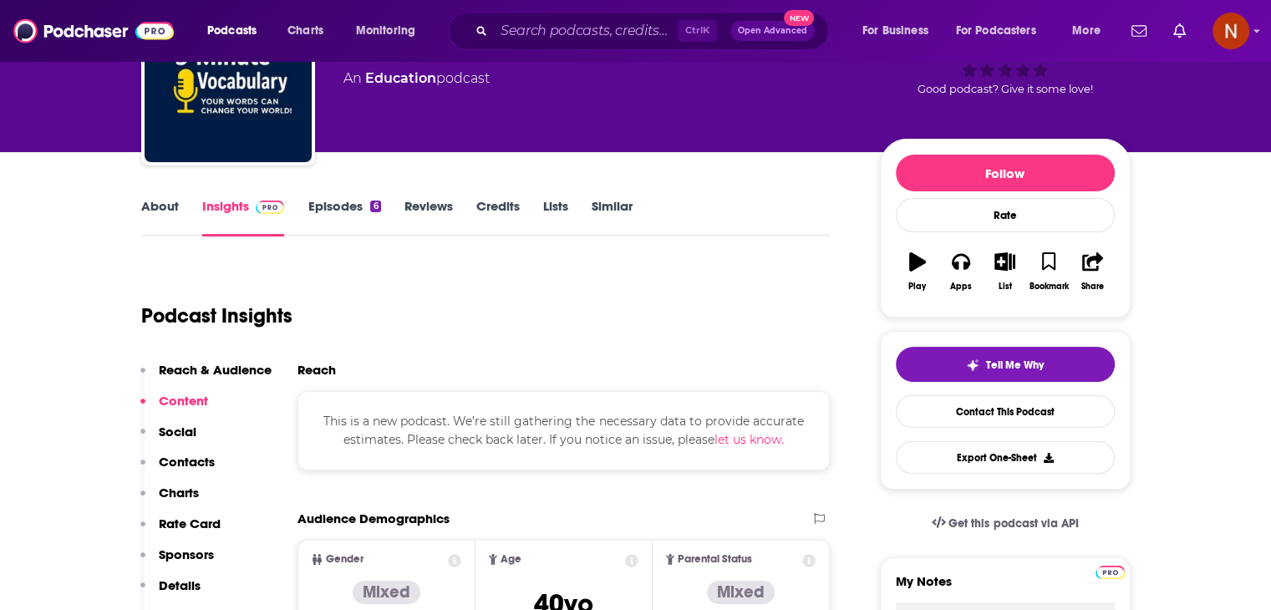
scroll to position [45, 0]
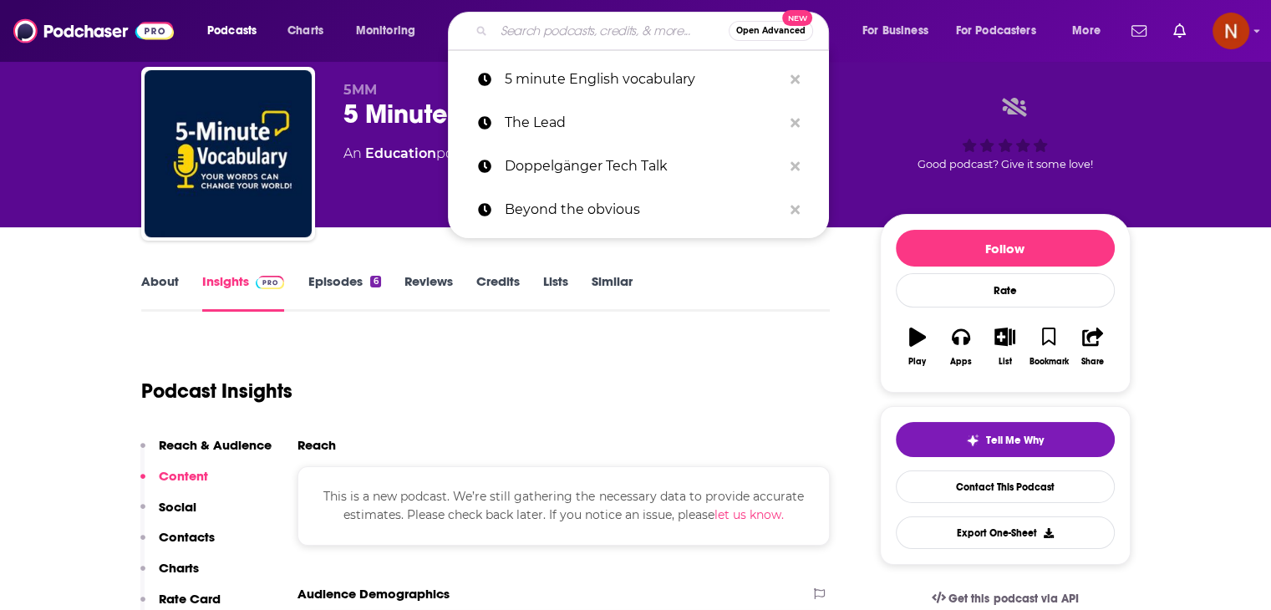
click at [570, 38] on input "Search podcasts, credits, & more..." at bounding box center [611, 31] width 235 height 27
click at [795, 80] on icon "Search podcasts, credits, & more..." at bounding box center [794, 78] width 9 height 9
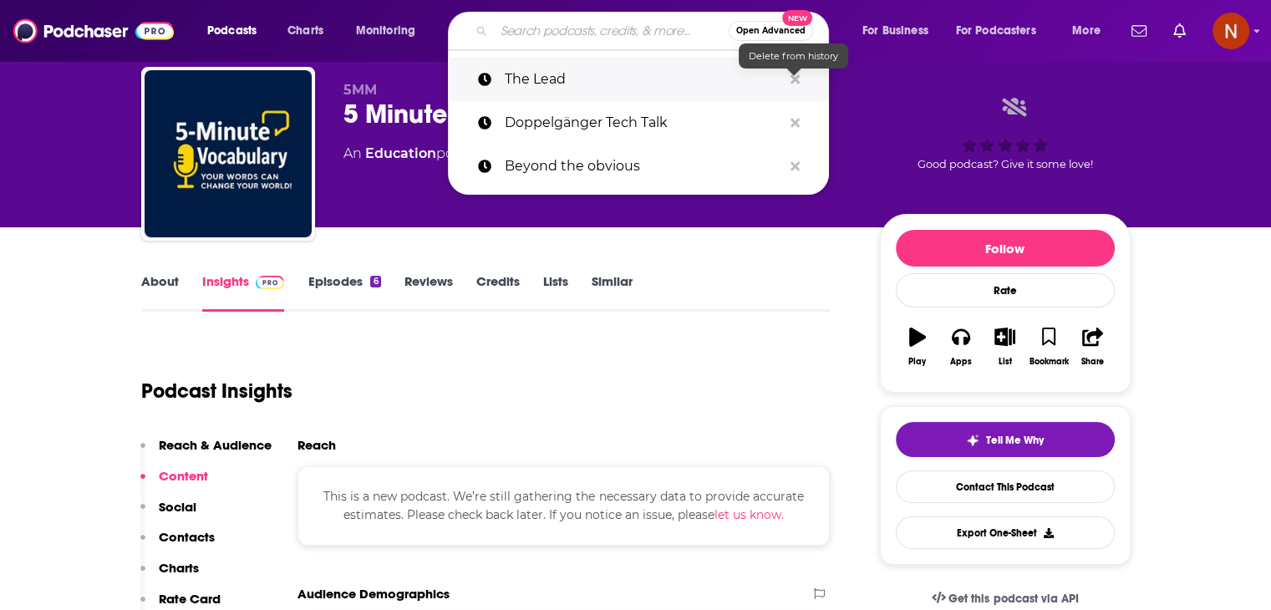
click at [793, 79] on icon "Search podcasts, credits, & more..." at bounding box center [794, 78] width 9 height 9
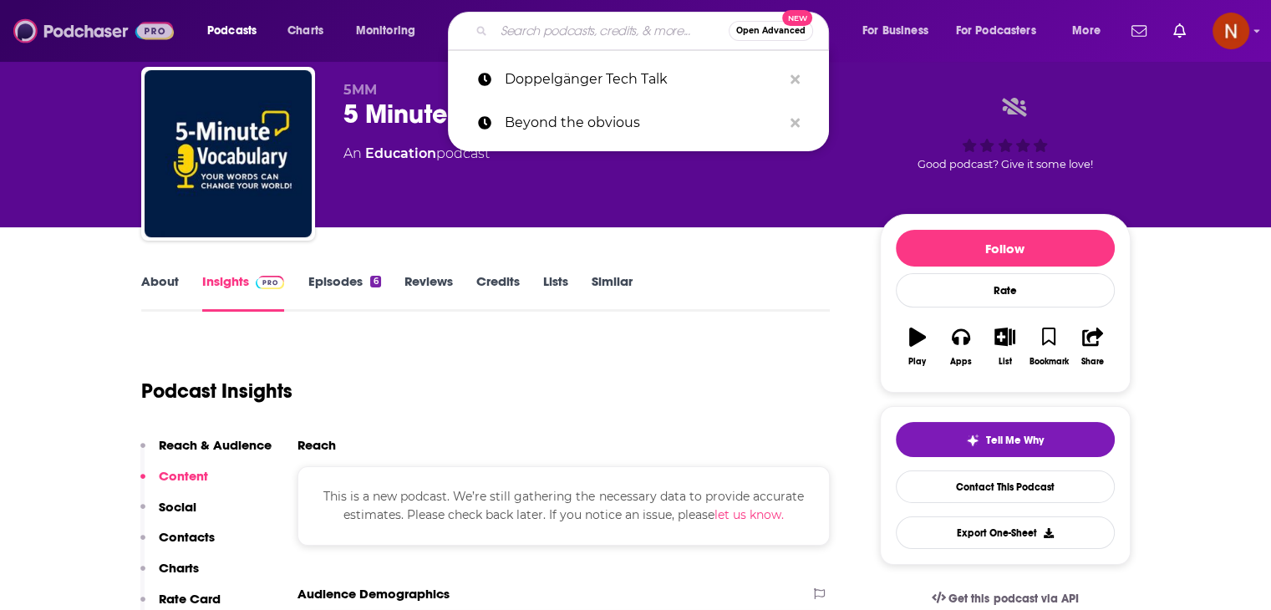
click at [87, 38] on img at bounding box center [93, 31] width 160 height 32
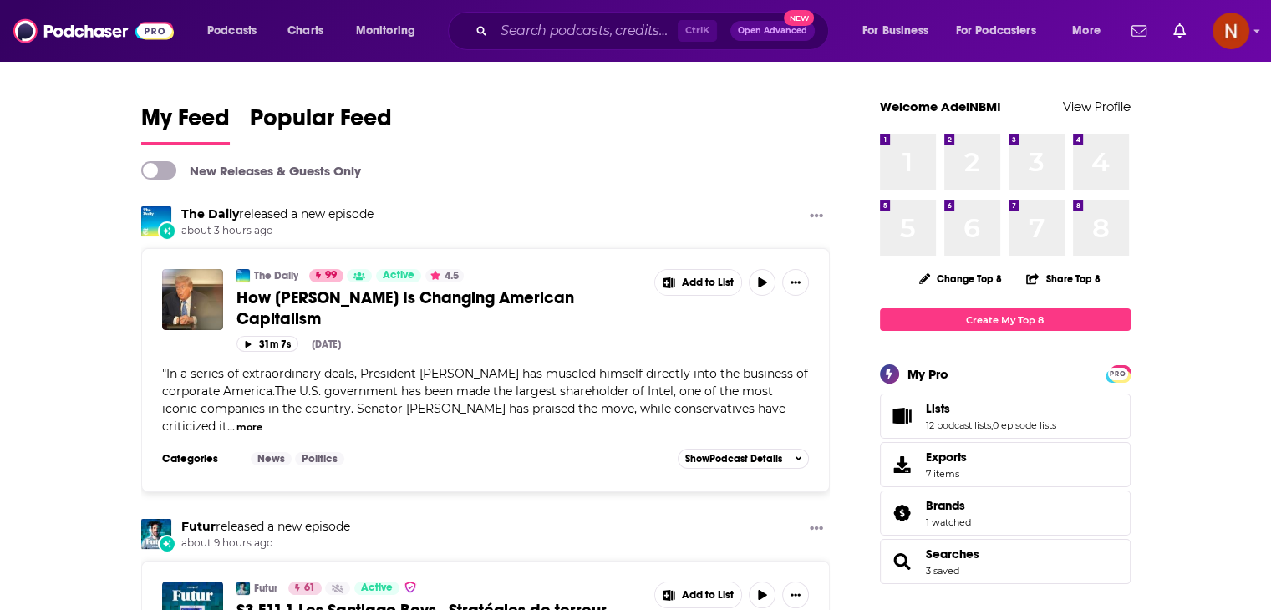
click at [592, 45] on div "Ctrl K Open Advanced New" at bounding box center [638, 31] width 381 height 38
click at [582, 21] on input "Search podcasts, credits, & more..." at bounding box center [586, 31] width 184 height 27
